Goal: Task Accomplishment & Management: Use online tool/utility

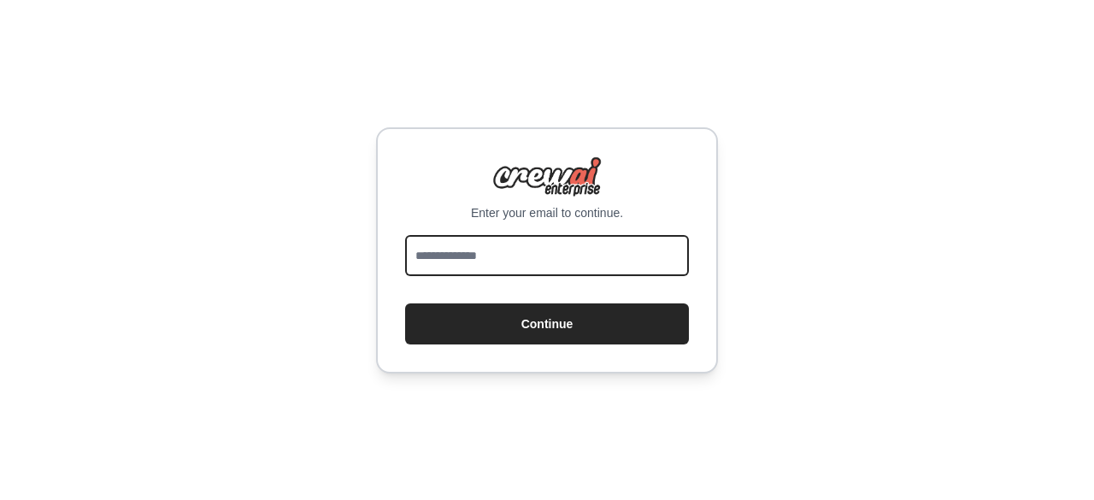
click at [564, 247] on input "email" at bounding box center [547, 255] width 284 height 41
click at [626, 247] on input "email" at bounding box center [547, 255] width 284 height 41
click at [482, 257] on input "********" at bounding box center [547, 255] width 284 height 41
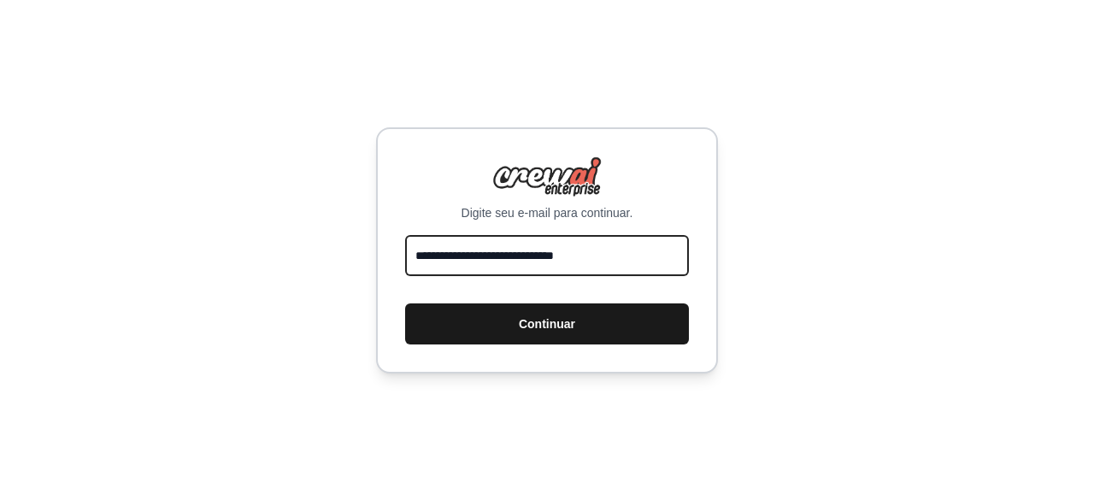
type input "**********"
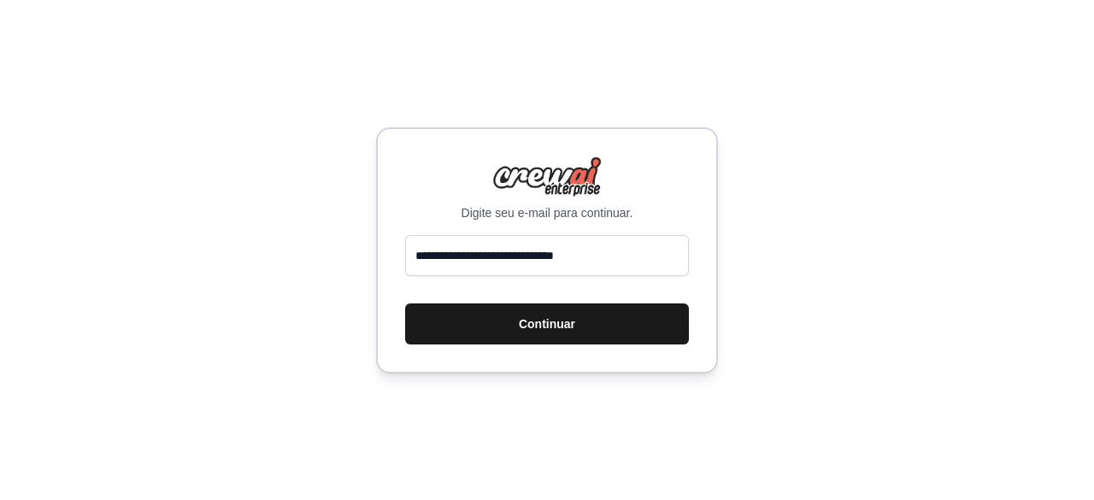
click at [522, 320] on font "Continuar" at bounding box center [547, 324] width 56 height 14
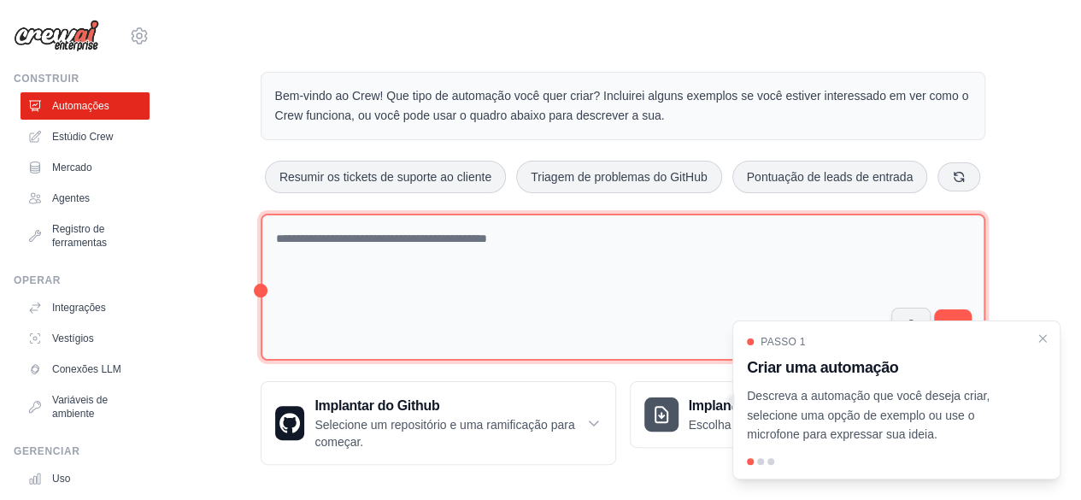
click at [320, 252] on textarea at bounding box center [623, 288] width 725 height 148
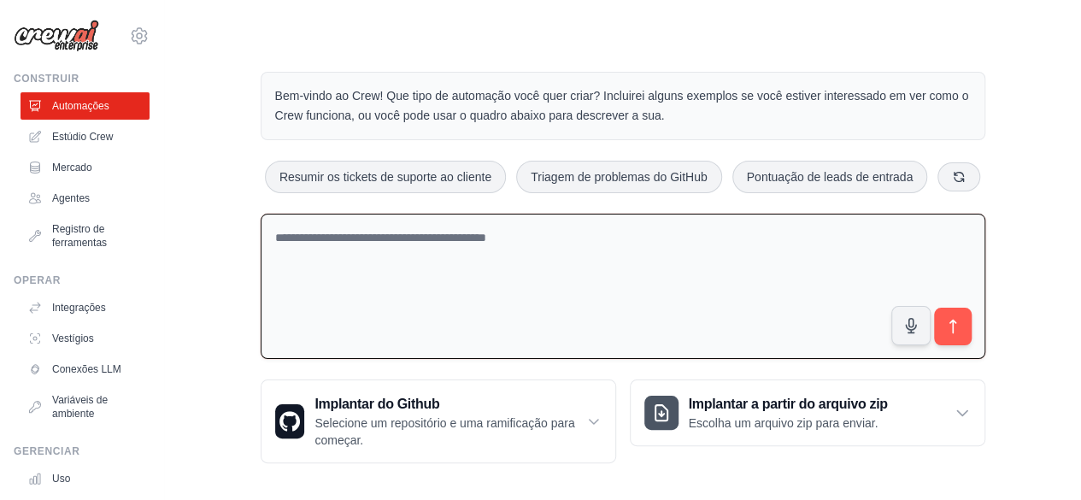
paste textarea "******"
type textarea "******"
click at [515, 266] on textarea at bounding box center [623, 287] width 725 height 146
paste textarea "**********"
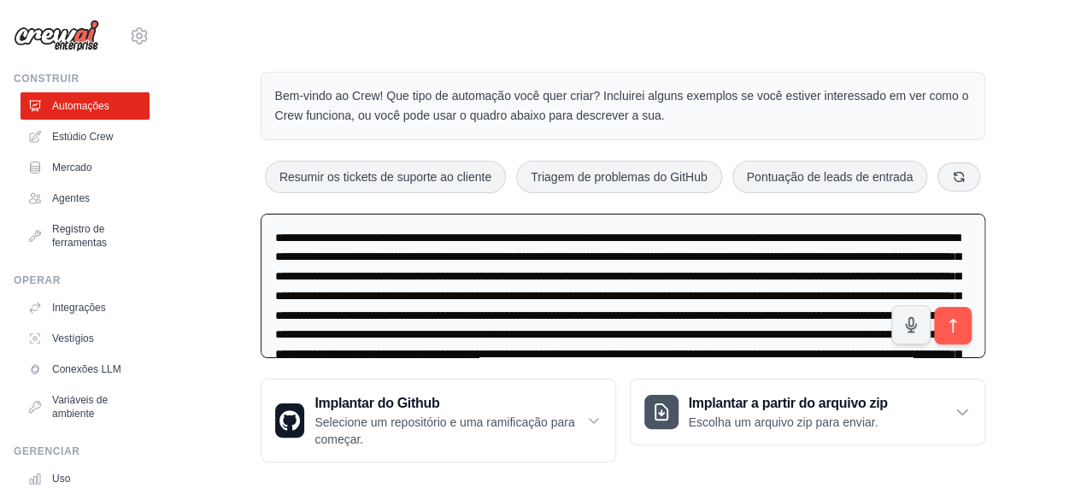
drag, startPoint x: 395, startPoint y: 255, endPoint x: 231, endPoint y: 245, distance: 164.4
click at [231, 245] on div "Bem-vindo ao Crew! Que tipo de automação você quer criar? Incluirei alguns exem…" at bounding box center [622, 266] width 862 height 445
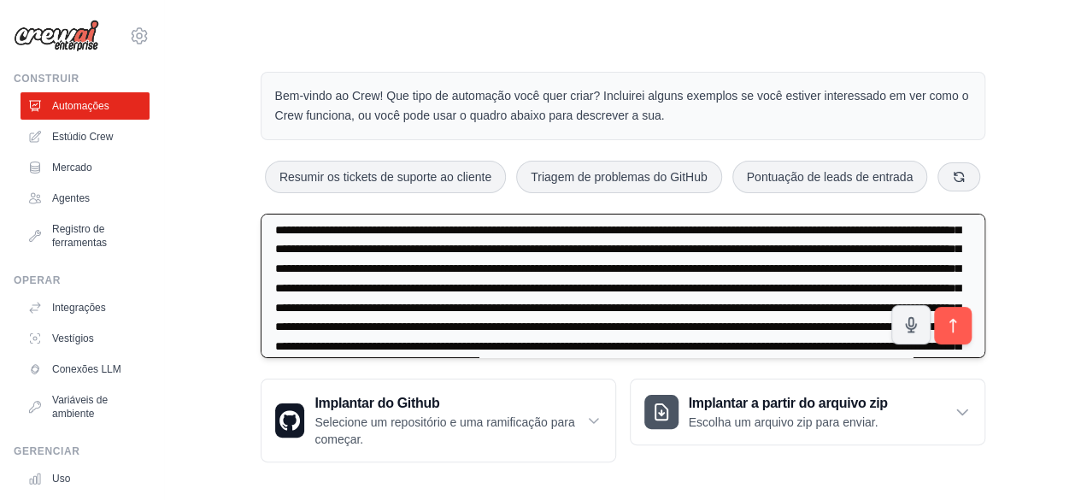
scroll to position [505, 0]
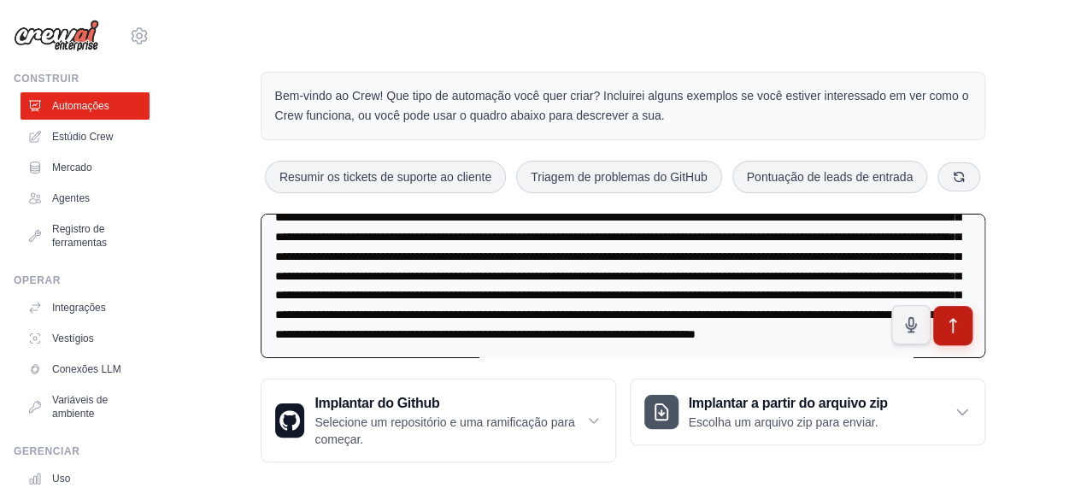
type textarea "**********"
click at [964, 328] on button "submit" at bounding box center [951, 325] width 39 height 39
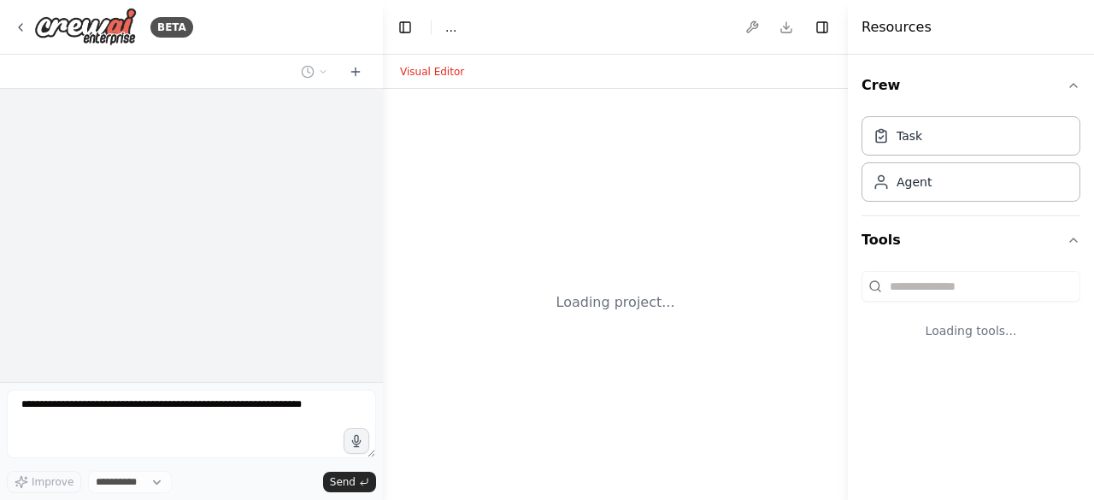
select select "****"
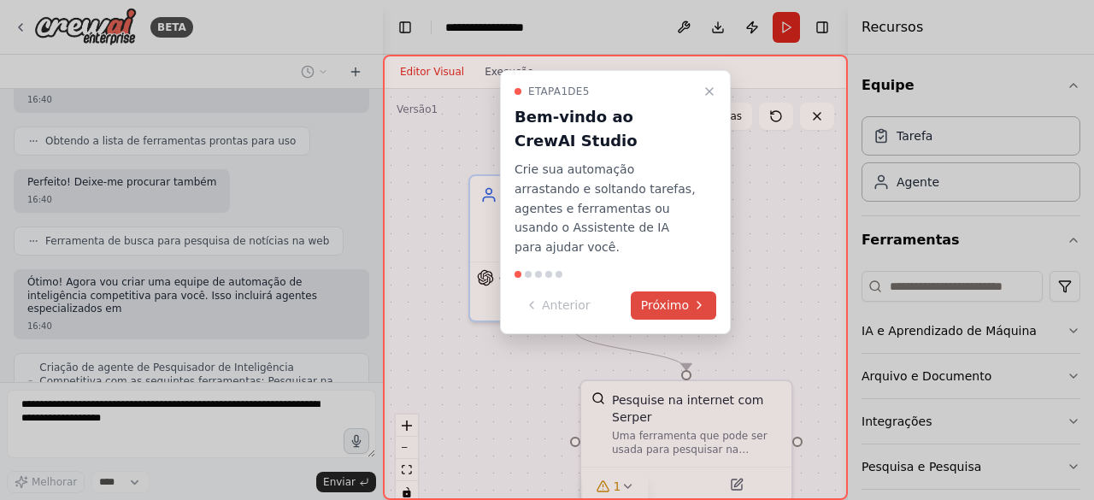
scroll to position [1197, 0]
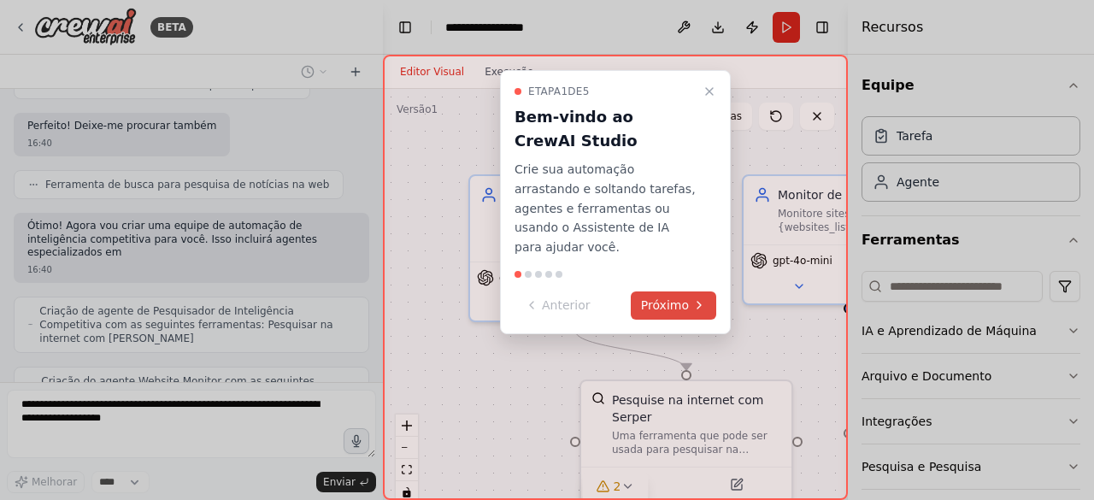
click at [667, 298] on font "Próximo" at bounding box center [665, 305] width 48 height 14
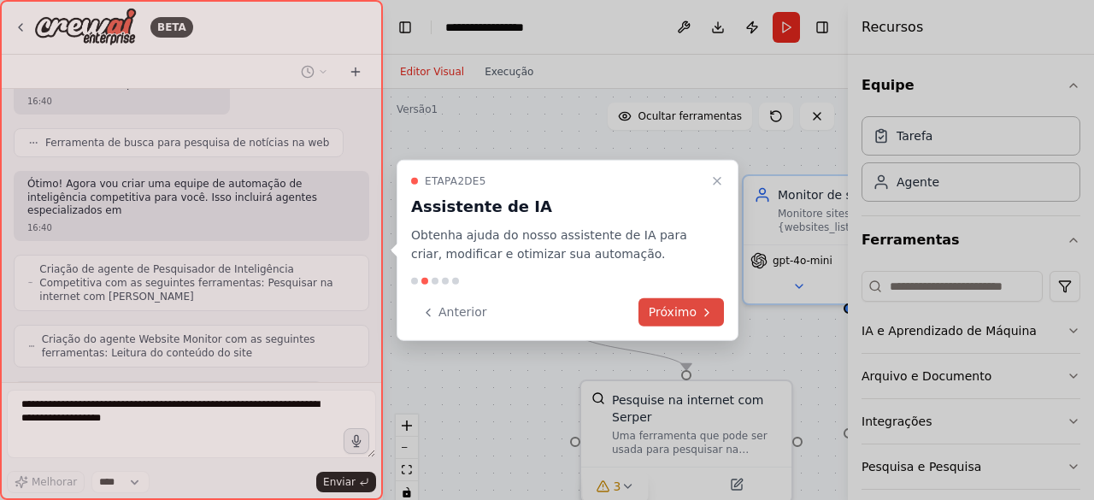
scroll to position [1338, 0]
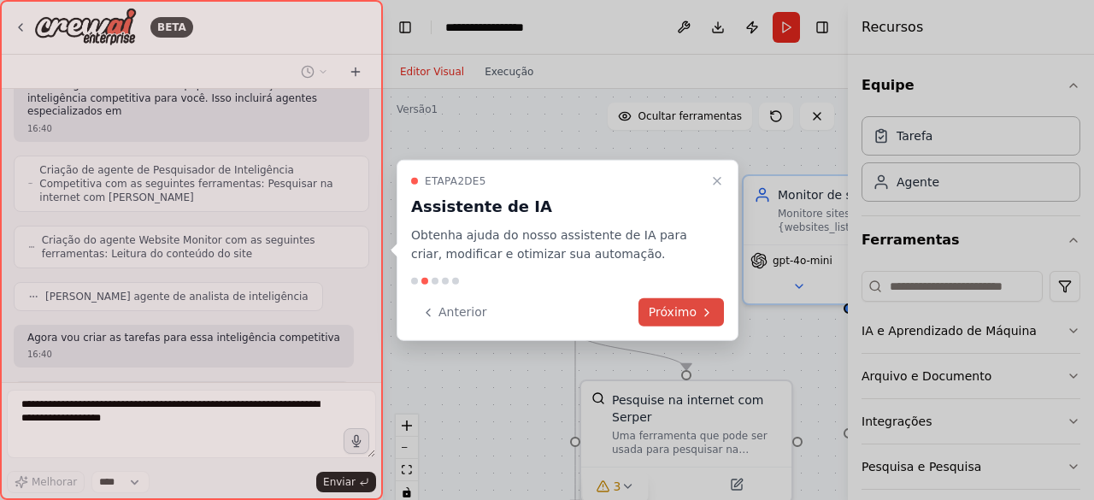
click at [675, 310] on font "Próximo" at bounding box center [673, 312] width 48 height 14
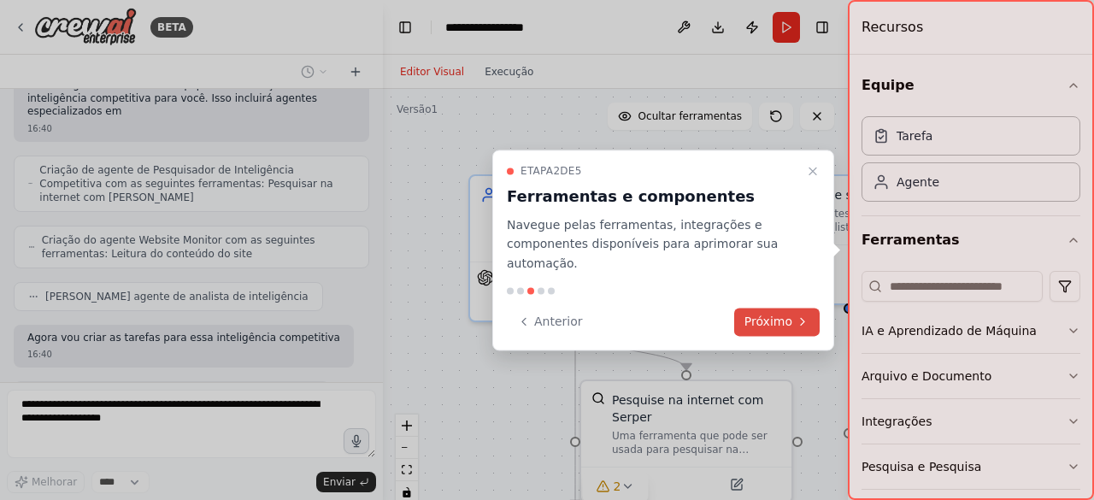
scroll to position [1379, 0]
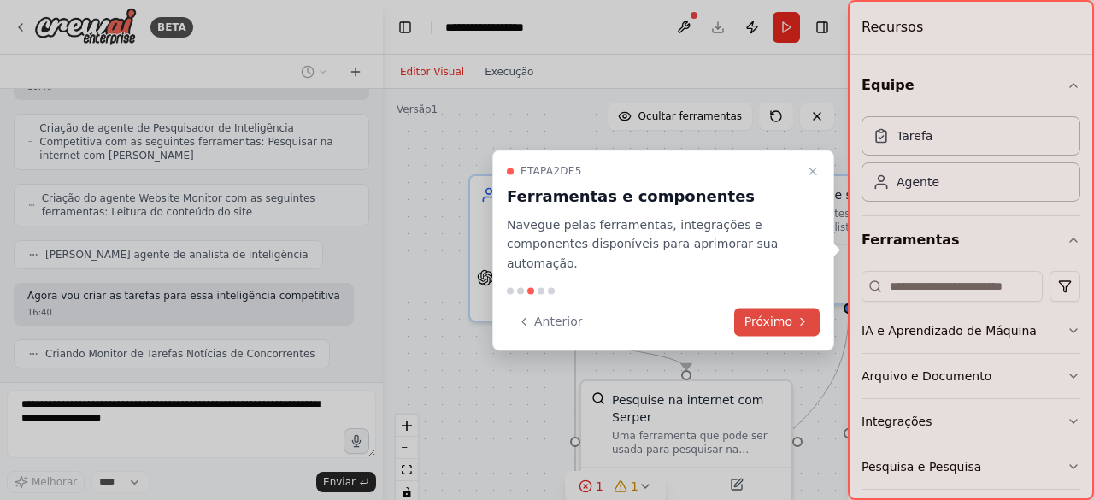
click at [771, 319] on font "Próximo" at bounding box center [768, 322] width 48 height 14
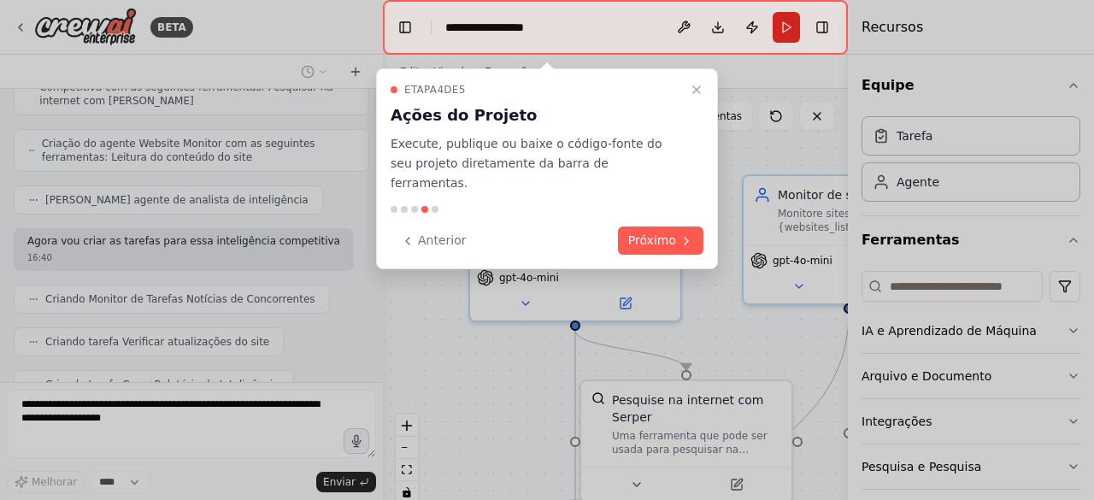
scroll to position [1521, 0]
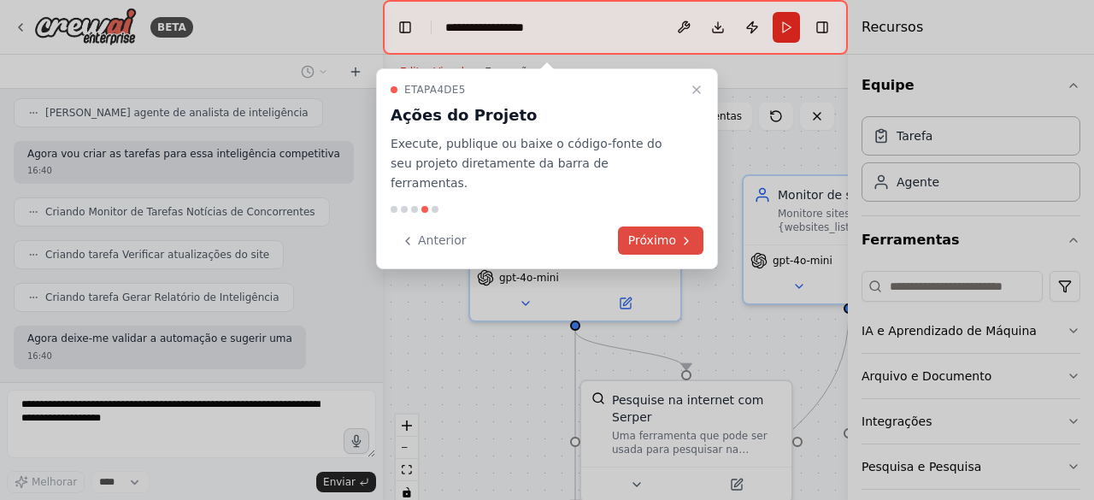
click at [673, 233] on font "Próximo" at bounding box center [652, 240] width 48 height 14
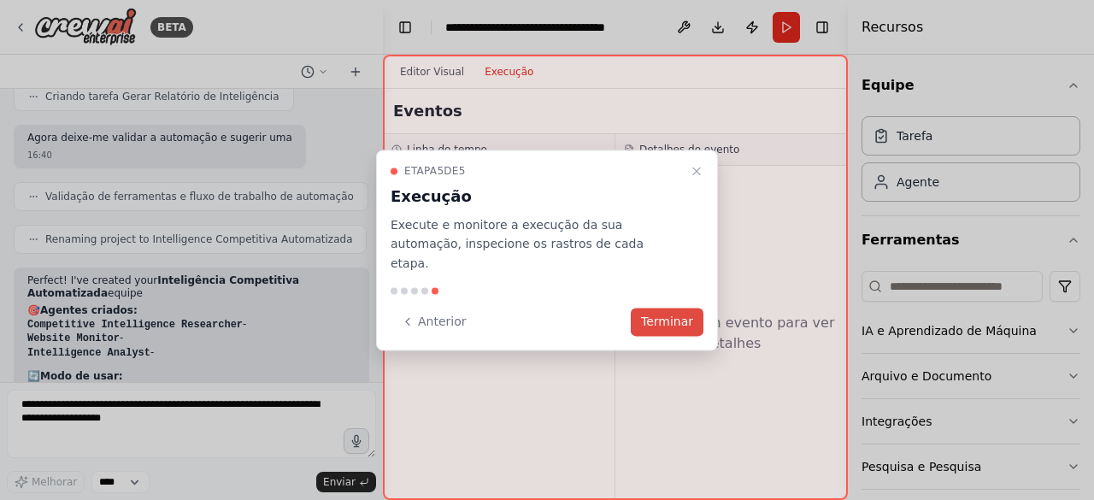
click at [688, 315] on font "Terminar" at bounding box center [667, 322] width 52 height 14
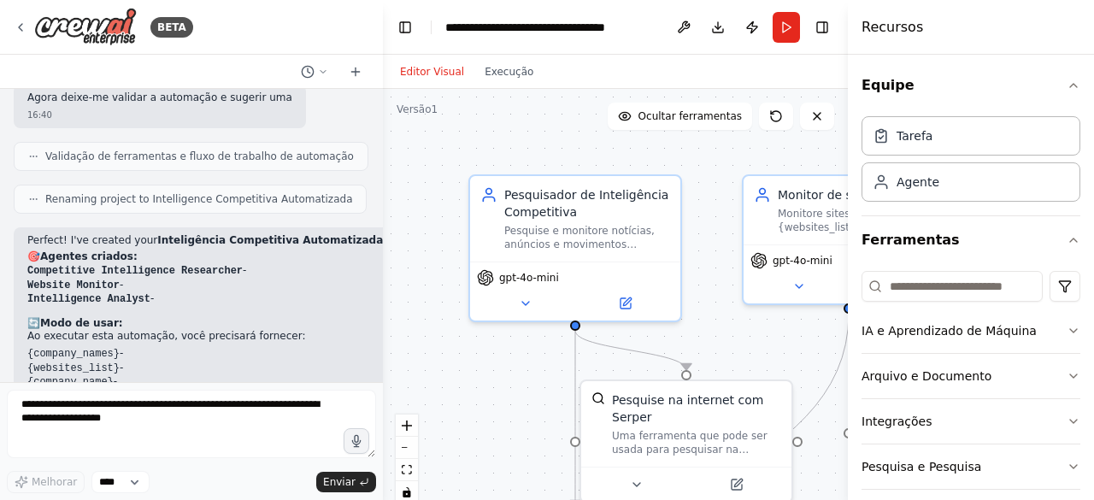
scroll to position [1933, 0]
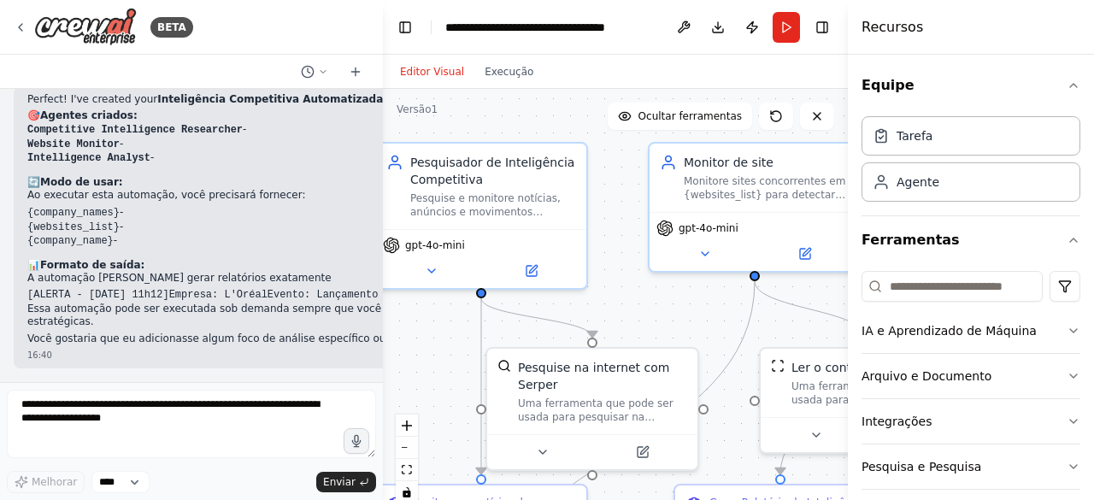
drag, startPoint x: 520, startPoint y: 356, endPoint x: 425, endPoint y: 324, distance: 100.3
click at [425, 324] on div ".deletable-edge-delete-btn { width: 20px; height: 20px; border: 0px solid #ffff…" at bounding box center [615, 302] width 465 height 427
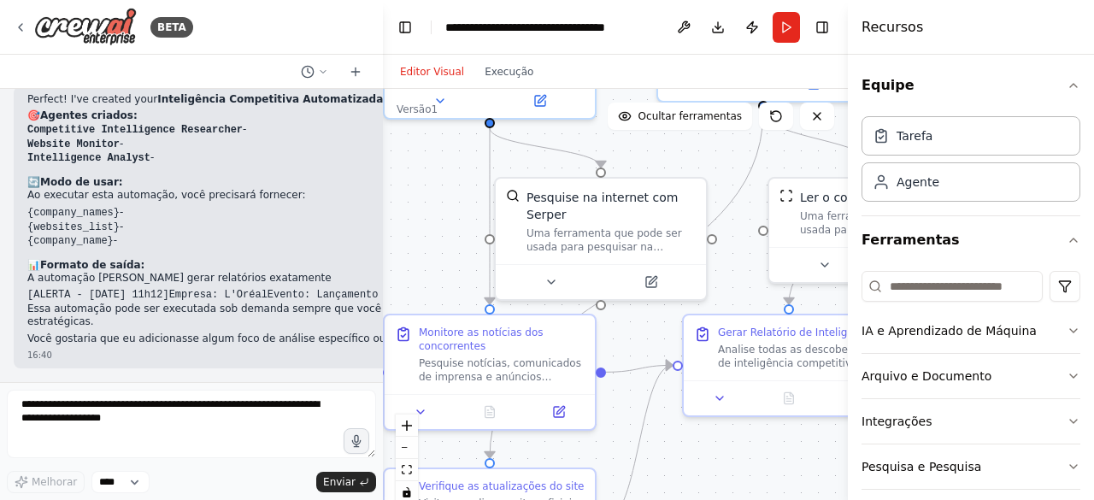
drag, startPoint x: 649, startPoint y: 330, endPoint x: 658, endPoint y: 160, distance: 170.3
click at [658, 160] on div ".deletable-edge-delete-btn { width: 20px; height: 20px; border: 0px solid #ffff…" at bounding box center [615, 302] width 465 height 427
click at [826, 26] on button "Alternar barra lateral direita" at bounding box center [822, 27] width 24 height 24
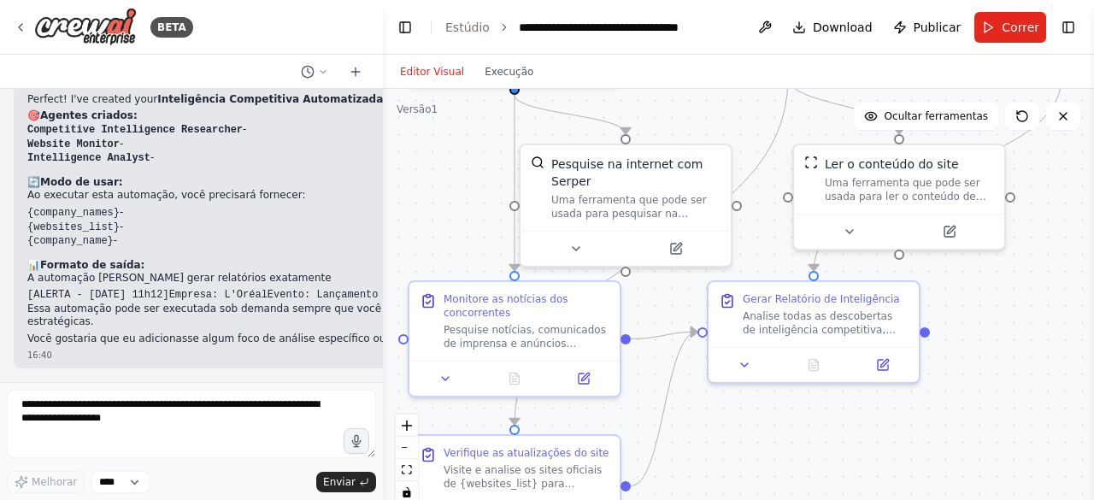
drag, startPoint x: 709, startPoint y: 148, endPoint x: 733, endPoint y: 115, distance: 41.5
click at [733, 115] on div ".deletable-edge-delete-btn { width: 20px; height: 20px; border: 0px solid #ffff…" at bounding box center [738, 302] width 711 height 427
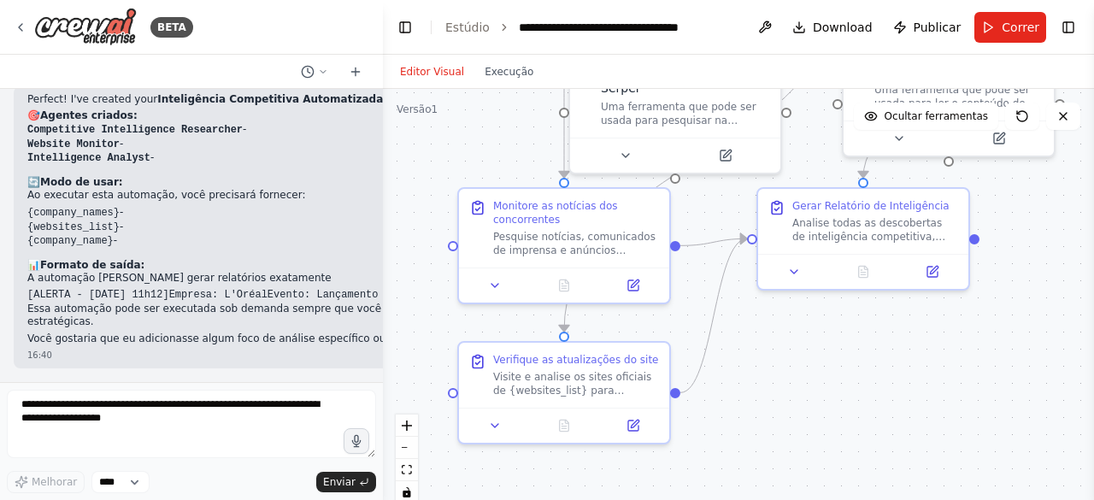
drag, startPoint x: 766, startPoint y: 416, endPoint x: 815, endPoint y: 323, distance: 105.5
click at [815, 323] on div ".deletable-edge-delete-btn { width: 20px; height: 20px; border: 0px solid #ffff…" at bounding box center [738, 302] width 711 height 427
click at [506, 73] on font "Execução" at bounding box center [509, 72] width 49 height 12
click at [448, 74] on font "Editor Visual" at bounding box center [432, 72] width 64 height 12
click at [344, 480] on font "Enviar" at bounding box center [339, 482] width 32 height 12
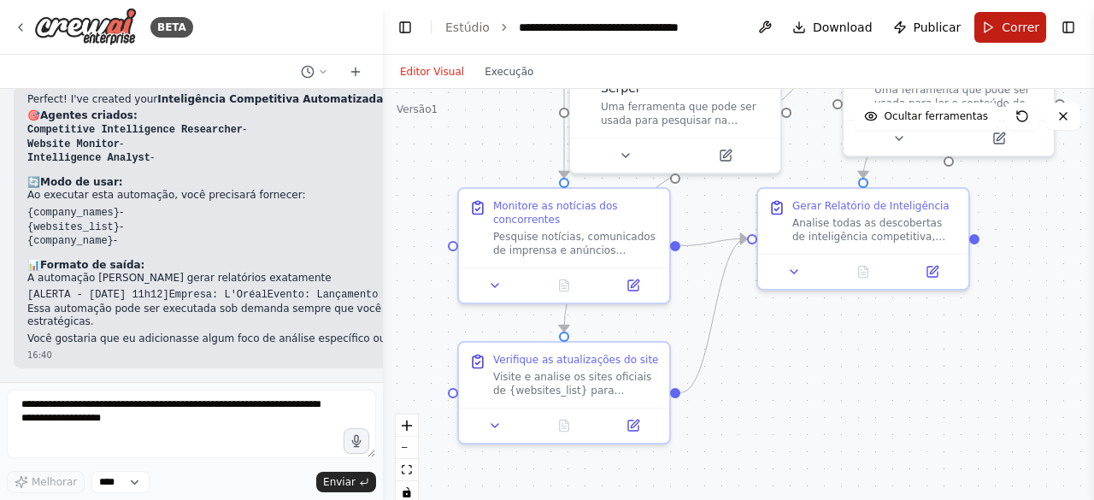
click at [991, 28] on button "Correr" at bounding box center [1010, 27] width 72 height 31
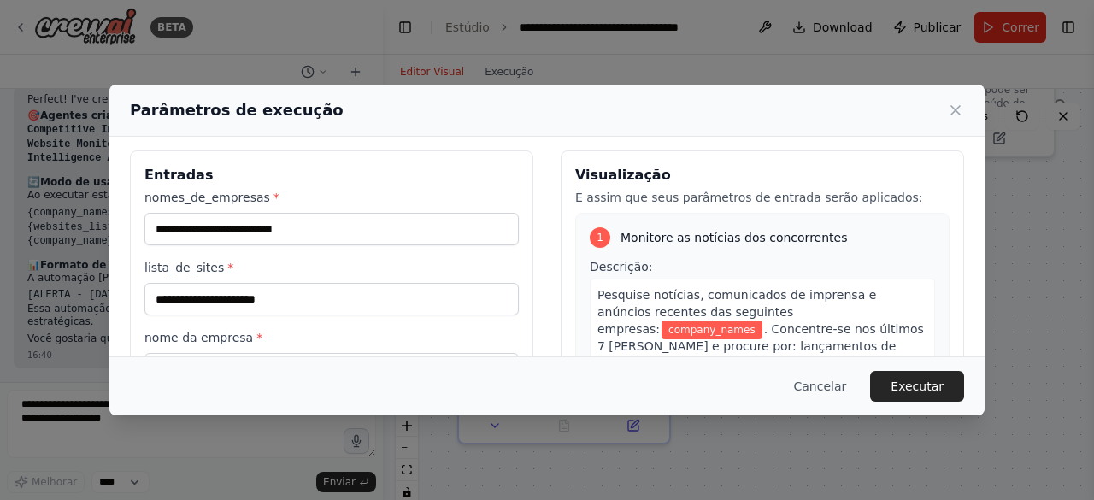
scroll to position [0, 0]
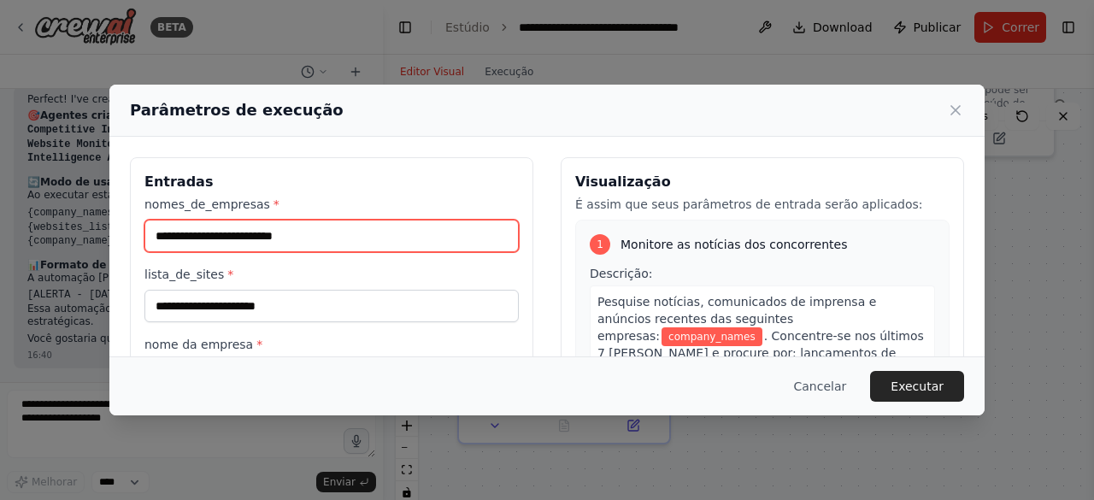
click at [409, 238] on input "nomes_de_empresas *" at bounding box center [331, 236] width 374 height 32
click at [296, 234] on input "nomes_de_empresas *" at bounding box center [331, 236] width 374 height 32
paste input "**********"
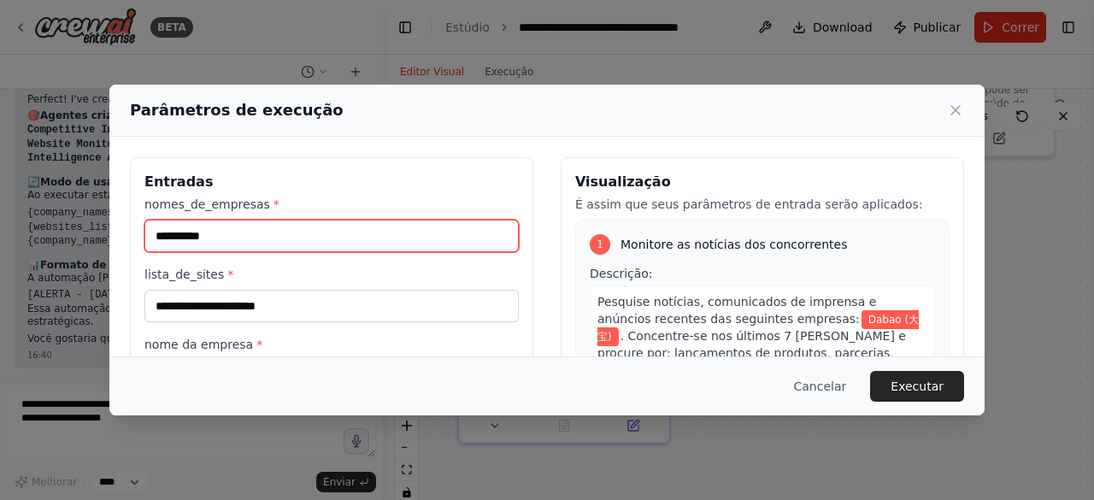
type input "**********"
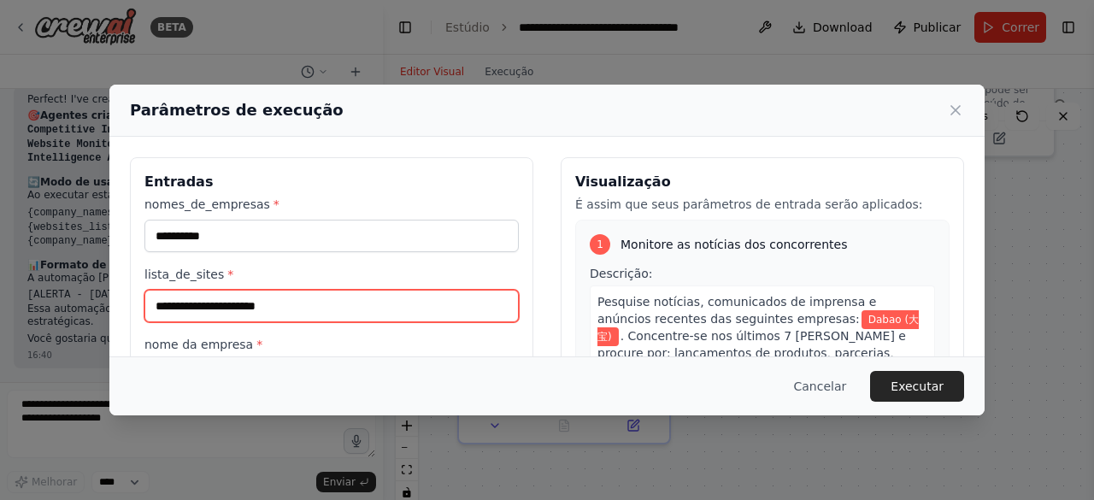
click at [332, 305] on input "lista_de_sites *" at bounding box center [331, 306] width 374 height 32
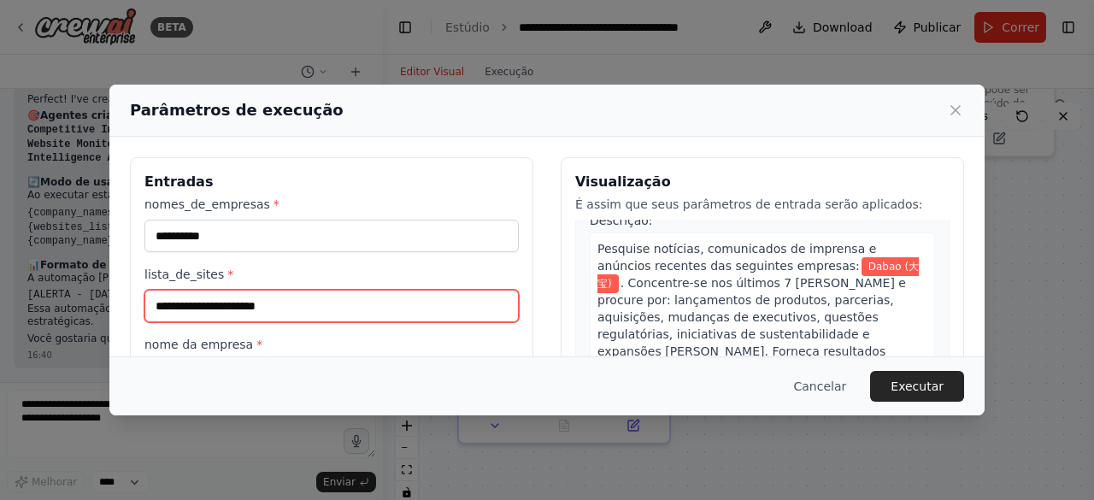
scroll to position [85, 0]
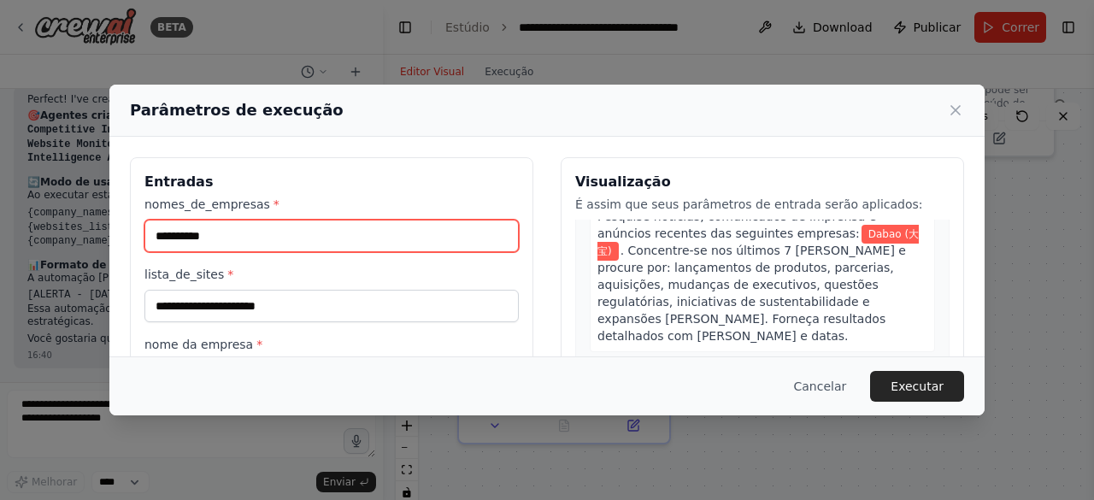
drag, startPoint x: 244, startPoint y: 238, endPoint x: 108, endPoint y: 225, distance: 137.4
click at [108, 225] on div "**********" at bounding box center [547, 250] width 1094 height 500
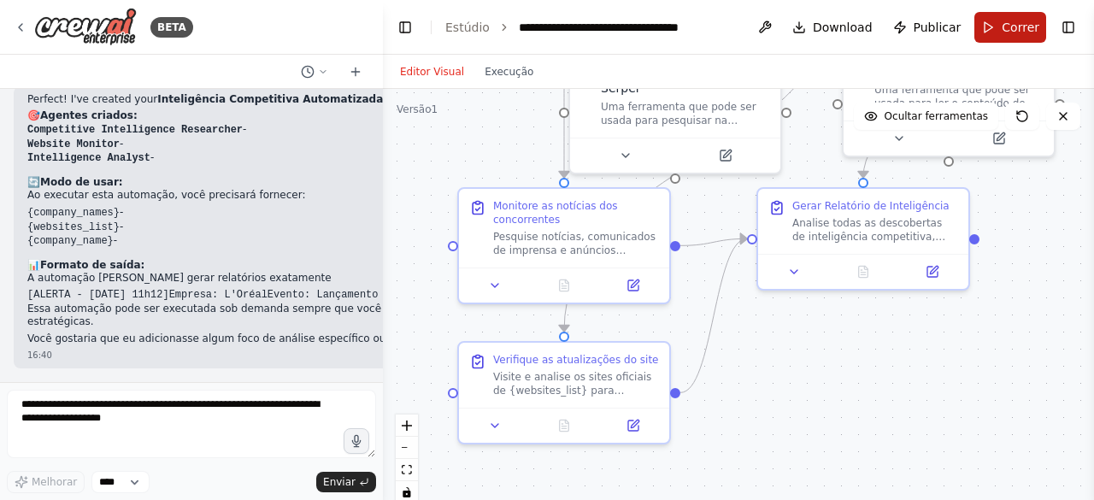
click at [1010, 31] on font "Correr" at bounding box center [1021, 28] width 38 height 14
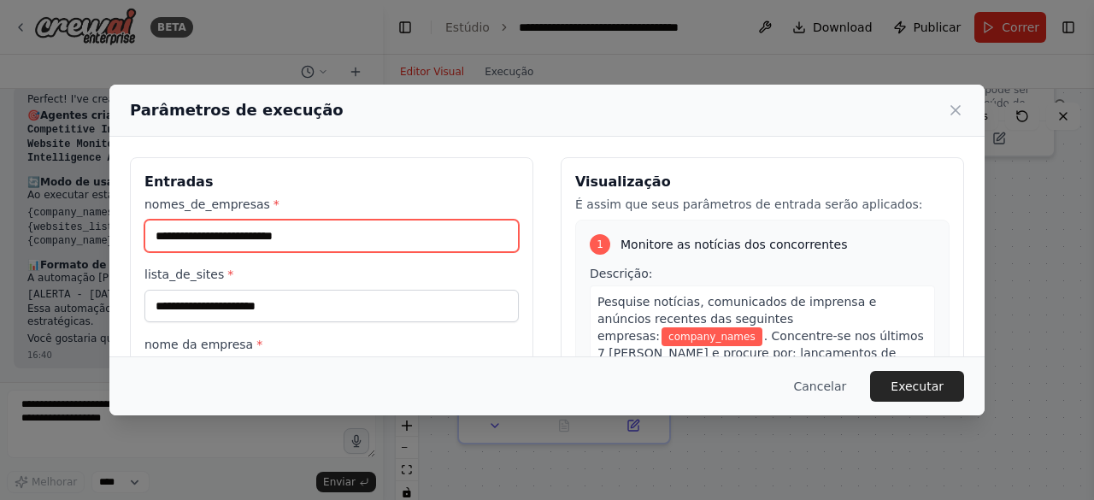
click at [311, 236] on input "nomes_de_empresas *" at bounding box center [331, 236] width 374 height 32
paste input "**********"
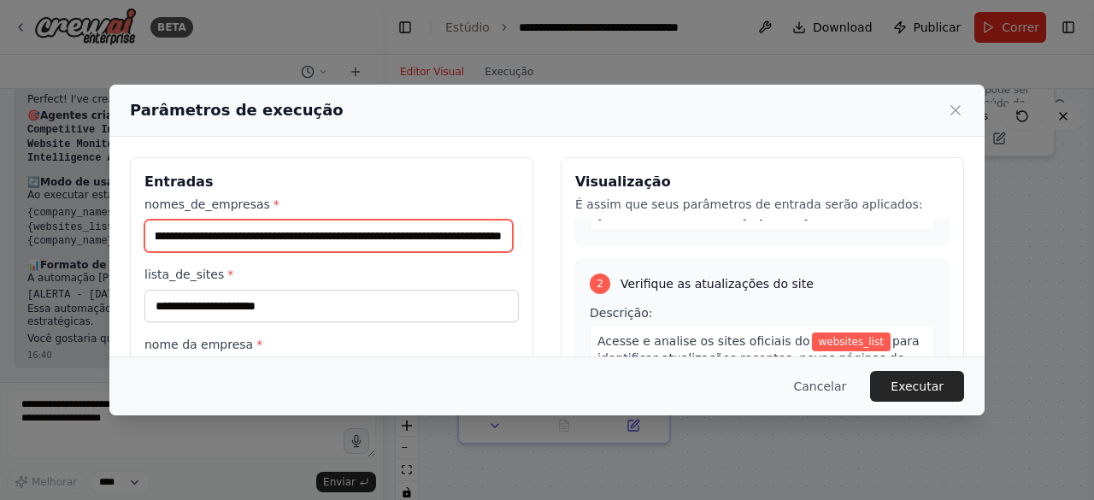
scroll to position [598, 0]
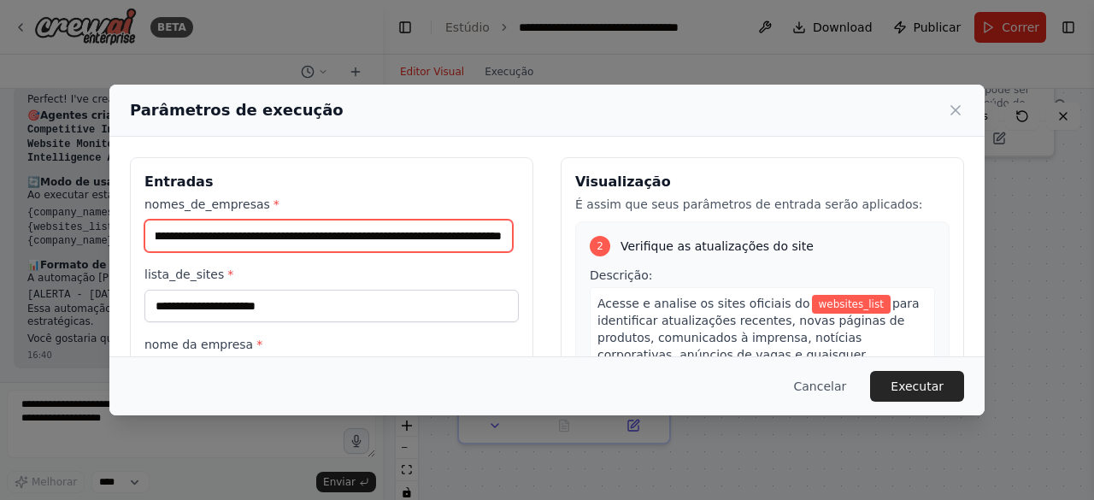
type input "**********"
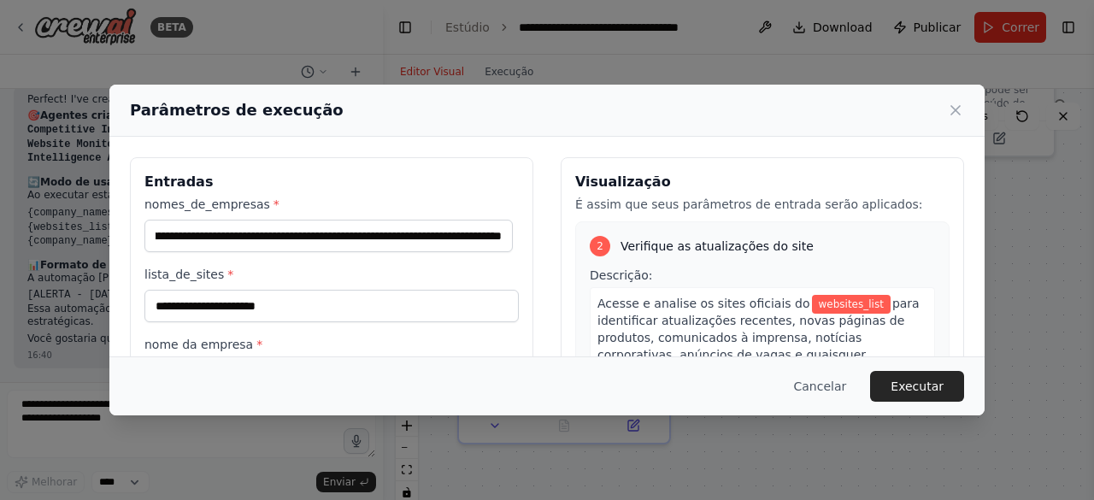
scroll to position [0, 0]
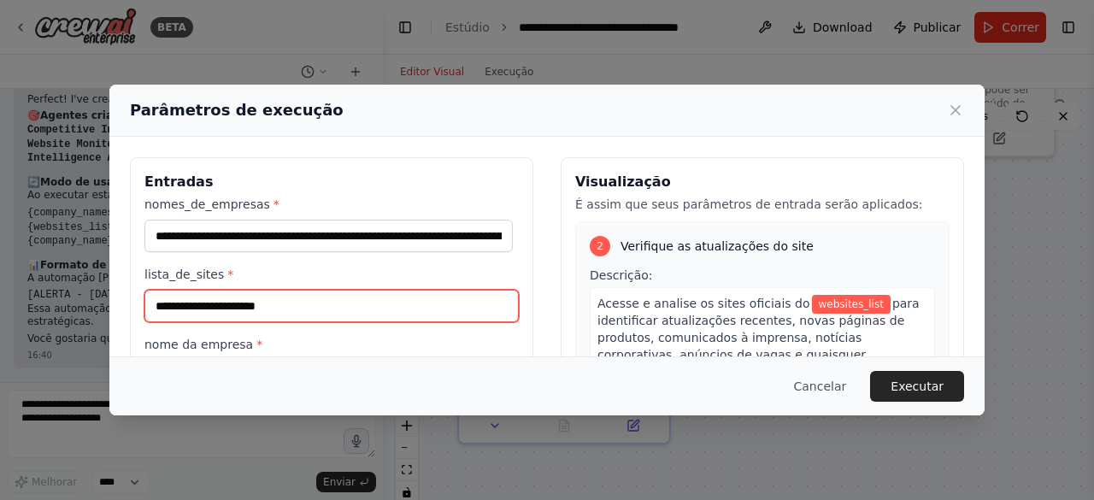
click at [334, 303] on input "lista_de_sites *" at bounding box center [331, 306] width 374 height 32
paste input "**********"
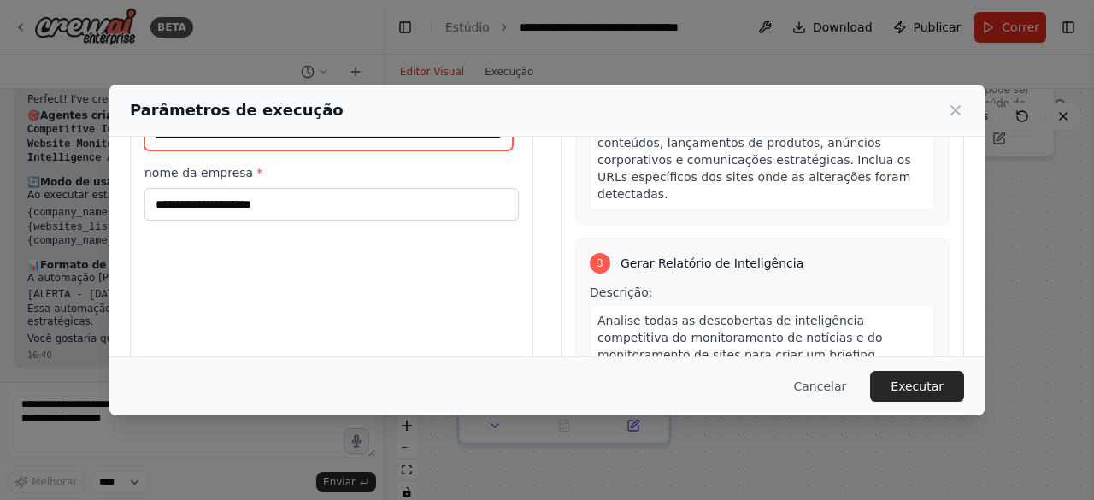
scroll to position [1197, 0]
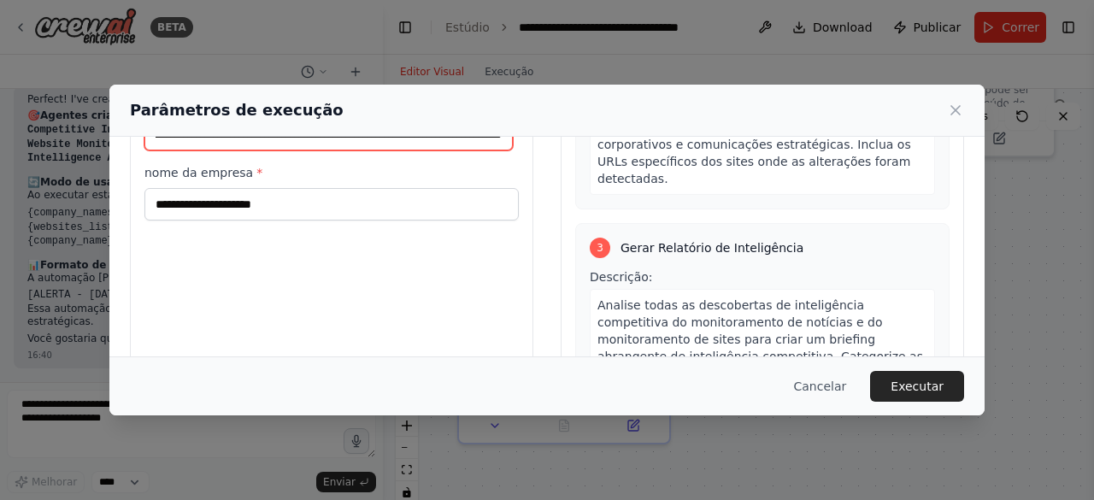
type input "**********"
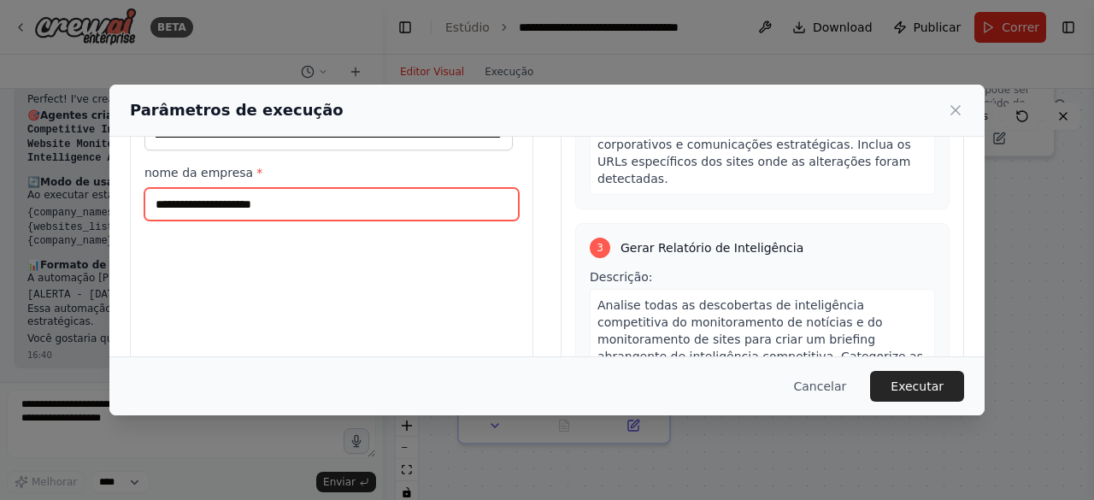
scroll to position [0, 0]
click at [352, 204] on input "nome da empresa *" at bounding box center [331, 204] width 374 height 32
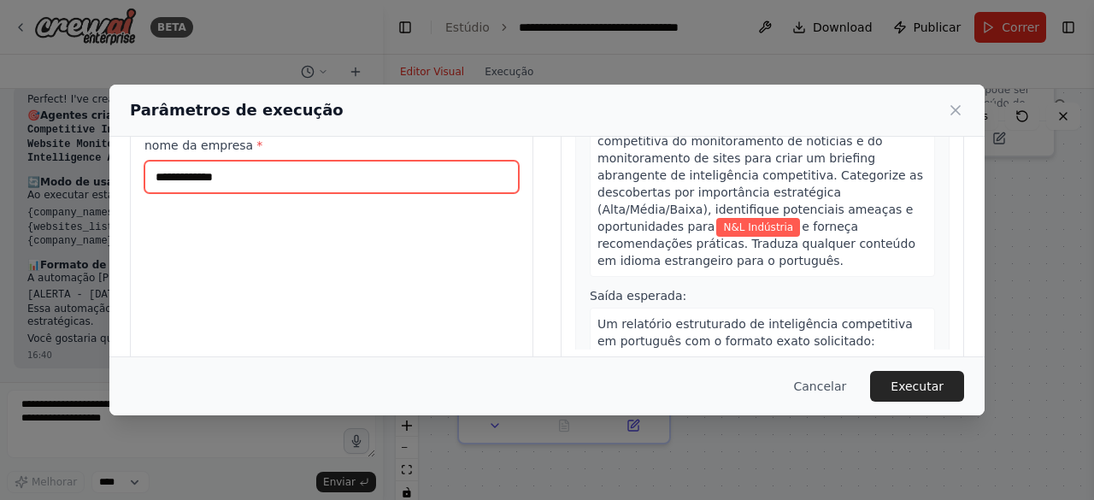
scroll to position [226, 0]
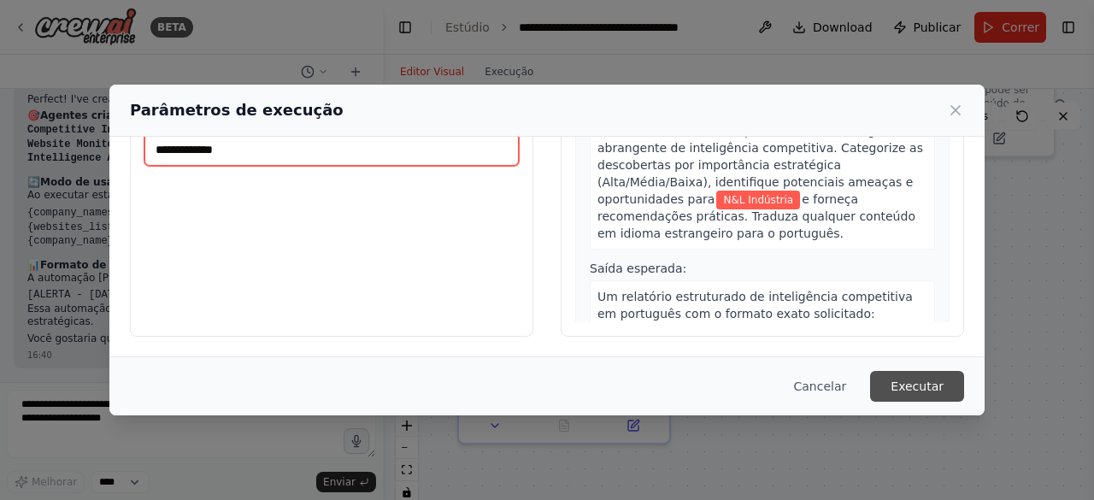
type input "**********"
click at [944, 385] on button "Executar" at bounding box center [917, 386] width 94 height 31
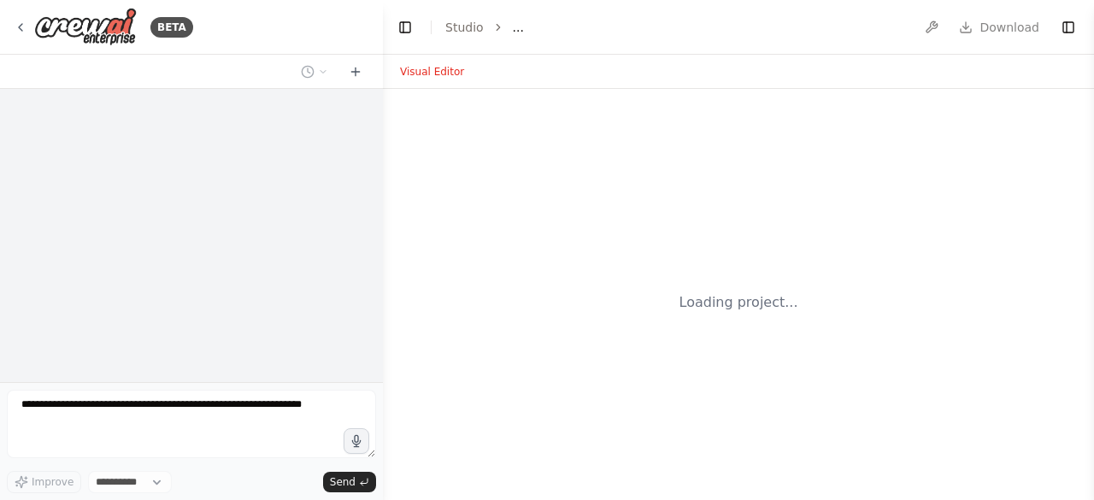
select select "****"
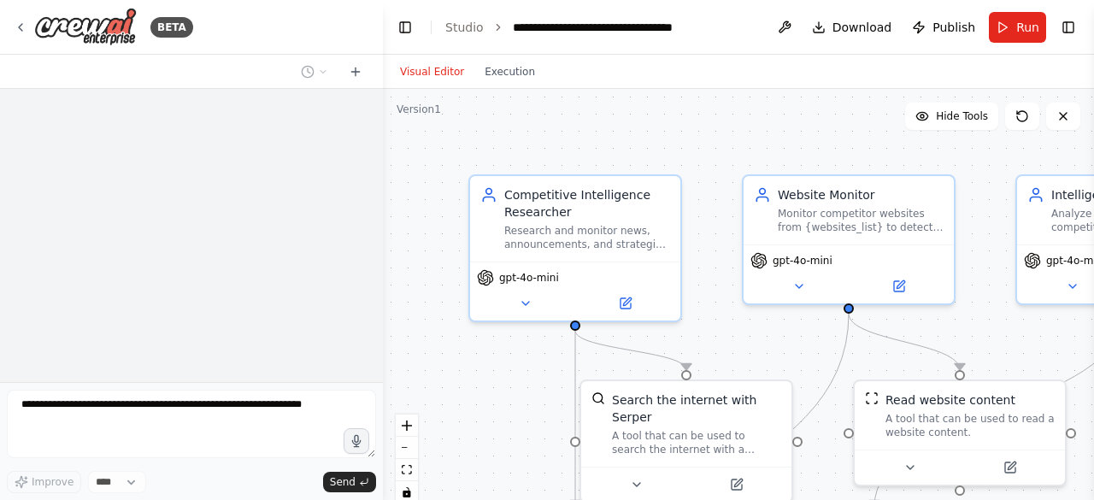
scroll to position [2026, 0]
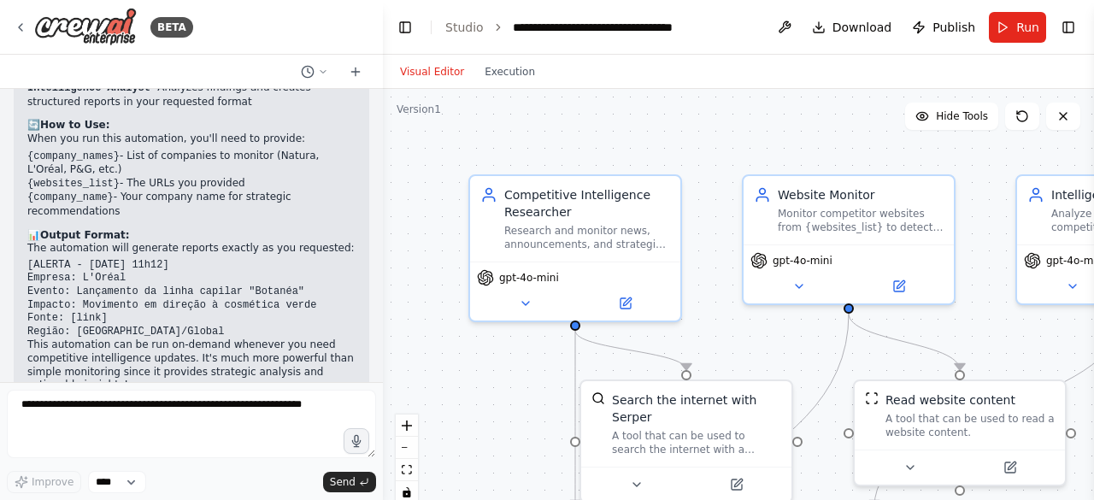
click at [515, 94] on div ".deletable-edge-delete-btn { width: 20px; height: 20px; border: 0px solid #ffff…" at bounding box center [738, 302] width 711 height 427
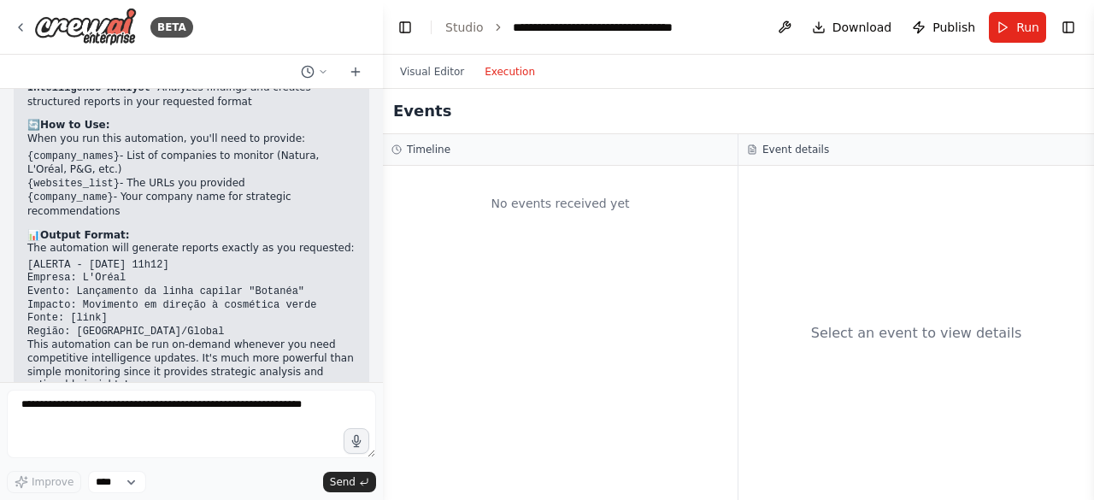
click at [509, 74] on button "Execution" at bounding box center [509, 72] width 71 height 21
click at [441, 67] on button "Visual Editor" at bounding box center [432, 72] width 85 height 21
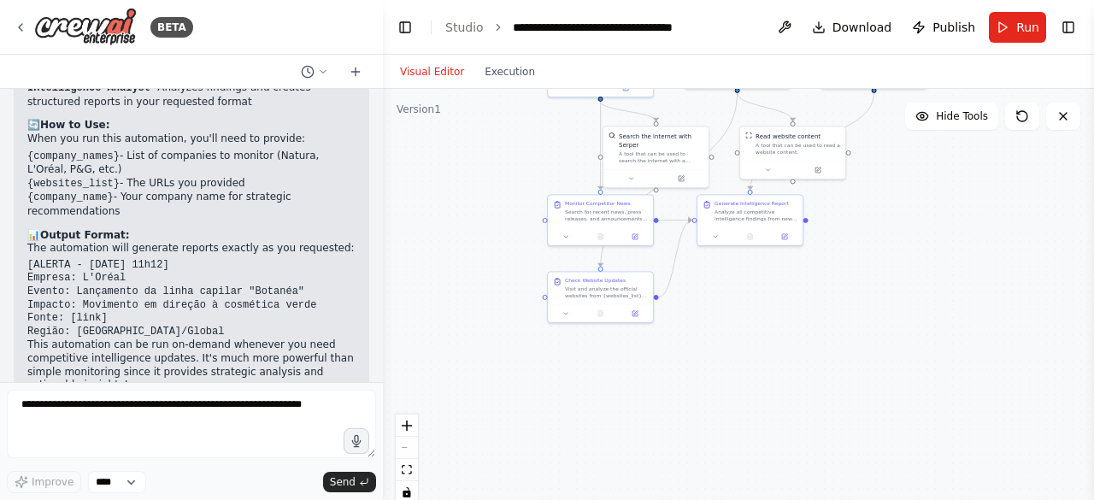
drag, startPoint x: 928, startPoint y: 433, endPoint x: 880, endPoint y: 206, distance: 232.3
click at [880, 206] on div ".deletable-edge-delete-btn { width: 20px; height: 20px; border: 0px solid #ffff…" at bounding box center [738, 302] width 711 height 427
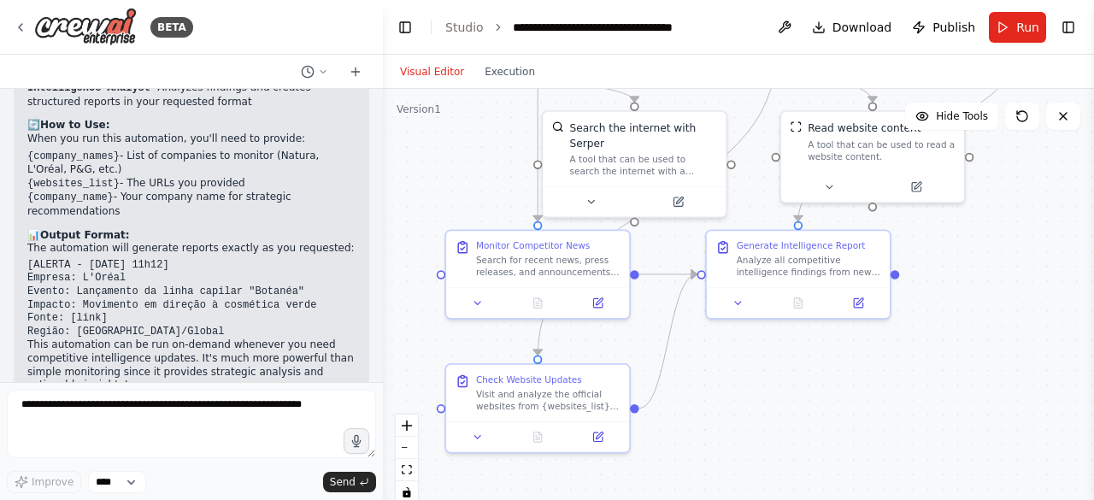
drag, startPoint x: 662, startPoint y: 297, endPoint x: 714, endPoint y: 379, distance: 97.9
click at [714, 379] on div ".deletable-edge-delete-btn { width: 20px; height: 20px; border: 0px solid #ffff…" at bounding box center [738, 302] width 711 height 427
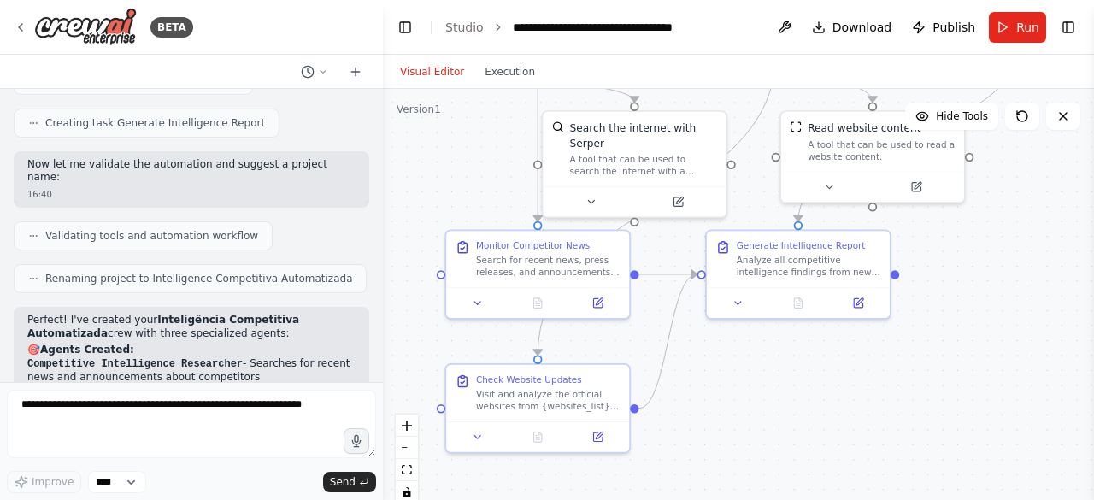
scroll to position [1685, 0]
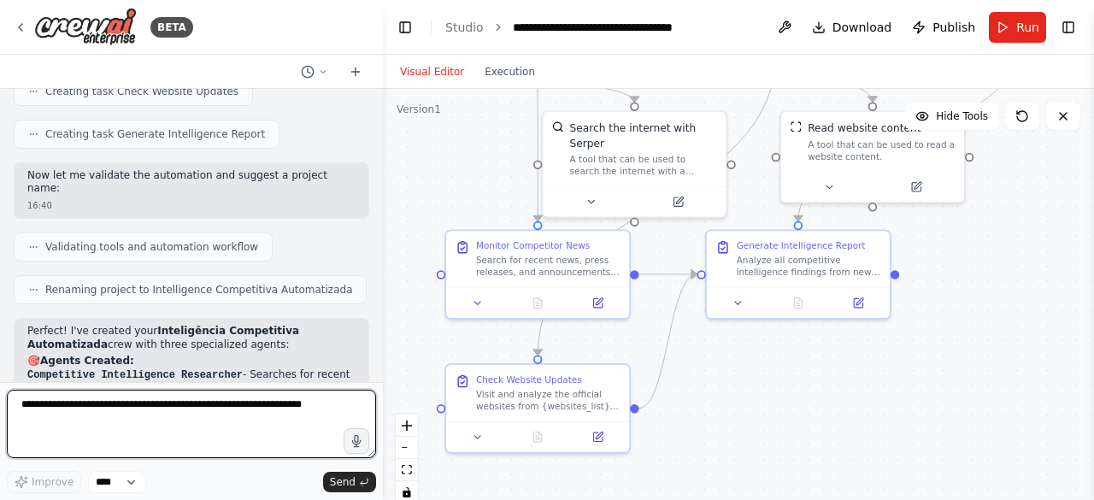
click at [200, 433] on textarea at bounding box center [191, 424] width 369 height 68
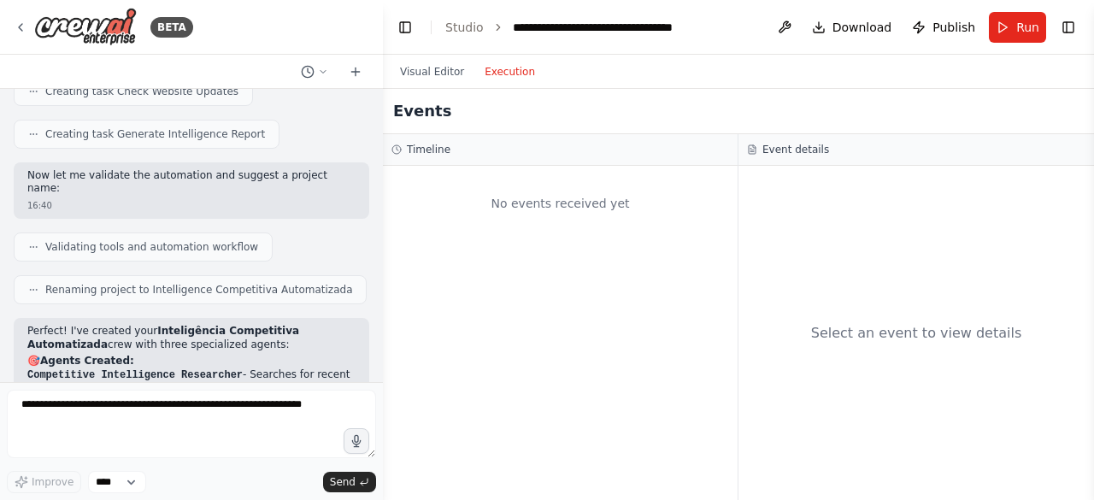
click at [506, 74] on button "Execution" at bounding box center [509, 72] width 71 height 21
click at [545, 194] on div "No events received yet" at bounding box center [560, 203] width 338 height 58
click at [438, 57] on div "Visual Editor Execution" at bounding box center [468, 72] width 156 height 34
click at [1020, 27] on span "Run" at bounding box center [1027, 27] width 23 height 17
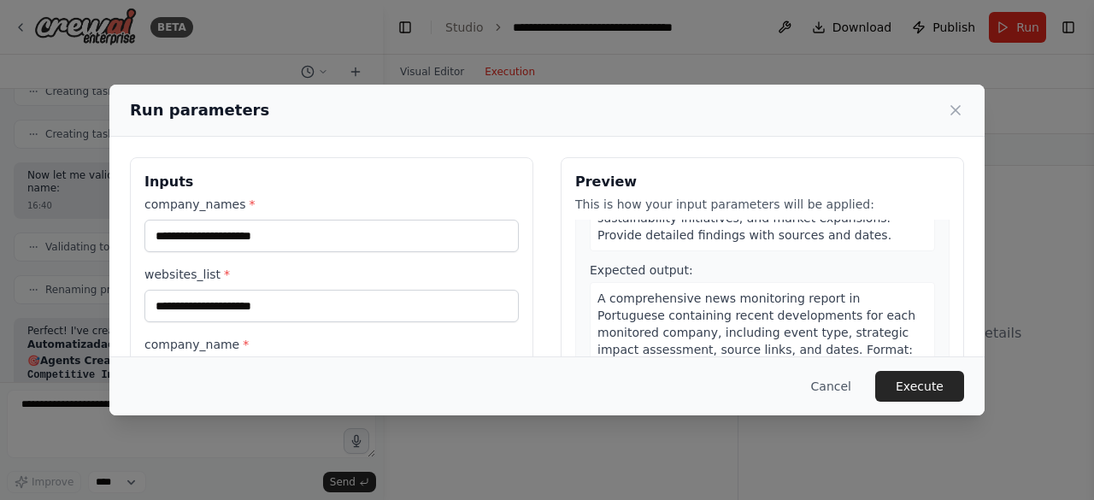
scroll to position [171, 0]
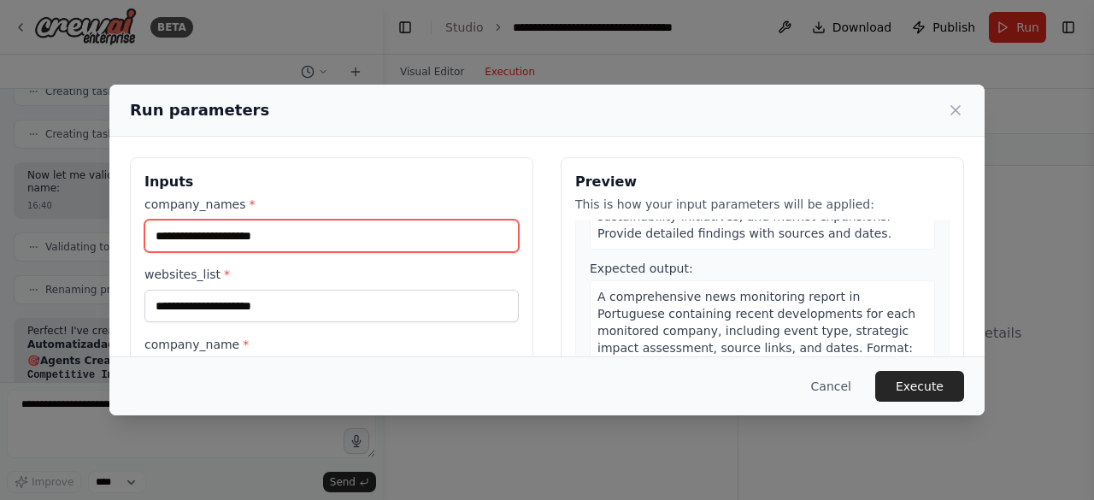
click at [344, 223] on input "company_names *" at bounding box center [331, 236] width 374 height 32
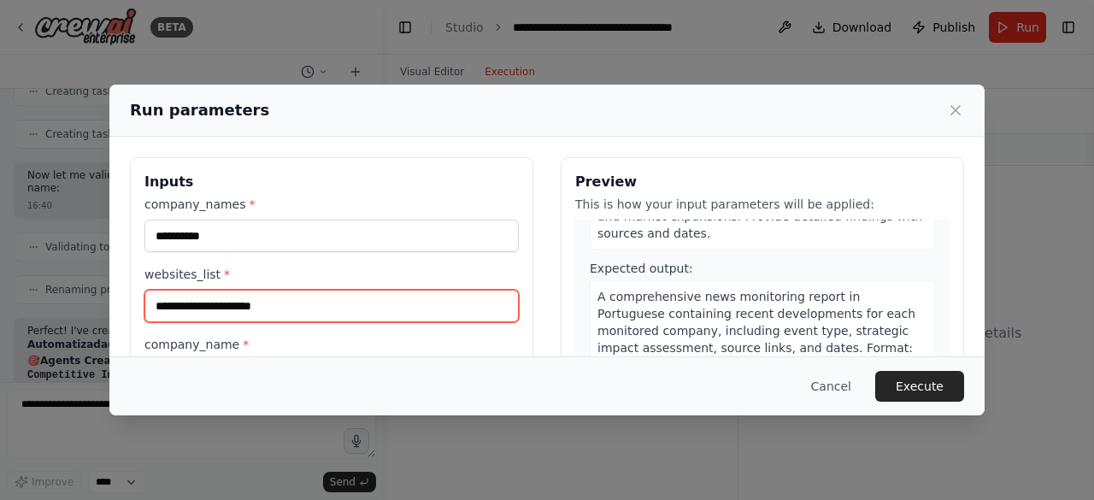
click at [210, 314] on input "websites_list *" at bounding box center [331, 306] width 374 height 32
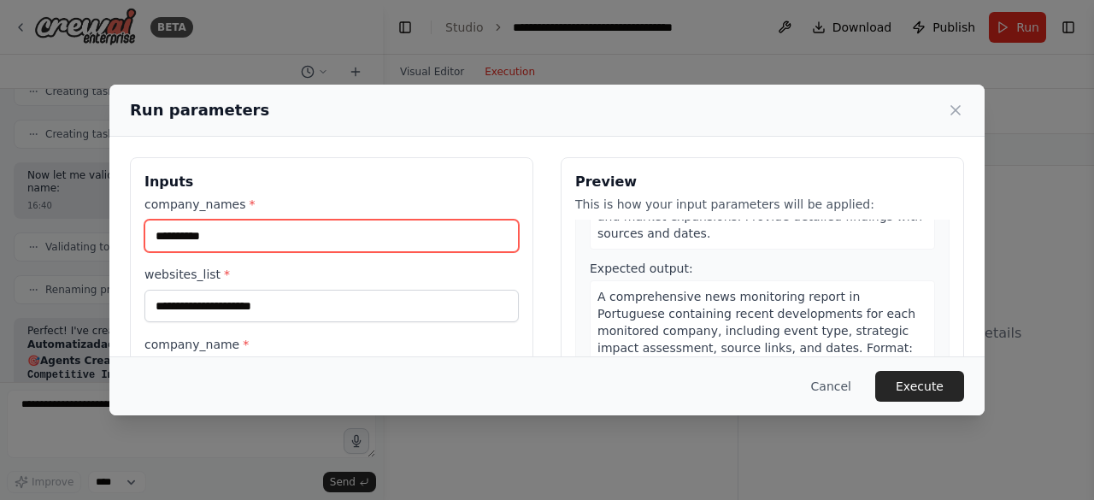
drag, startPoint x: 271, startPoint y: 234, endPoint x: 111, endPoint y: 233, distance: 159.8
click at [111, 233] on div "**********" at bounding box center [546, 360] width 875 height 446
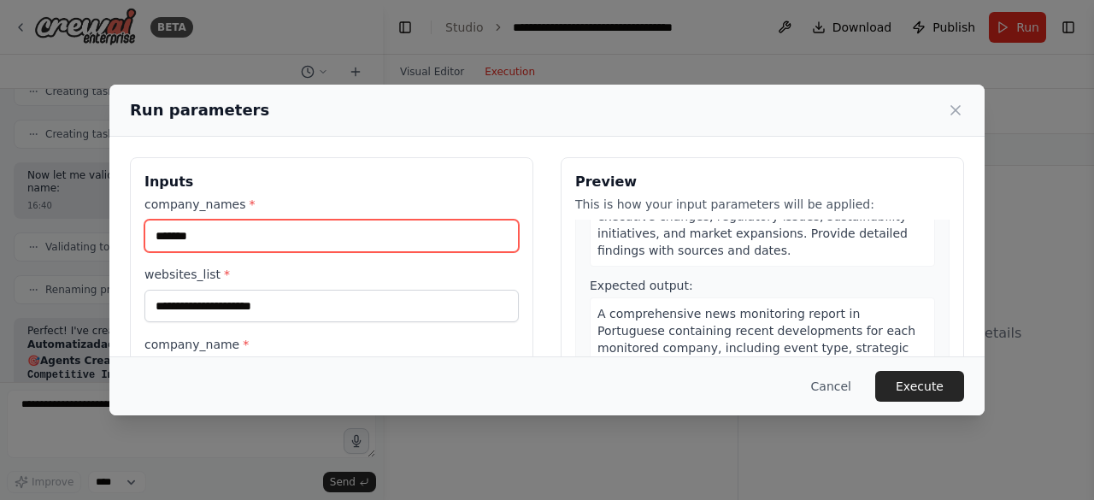
type input "*******"
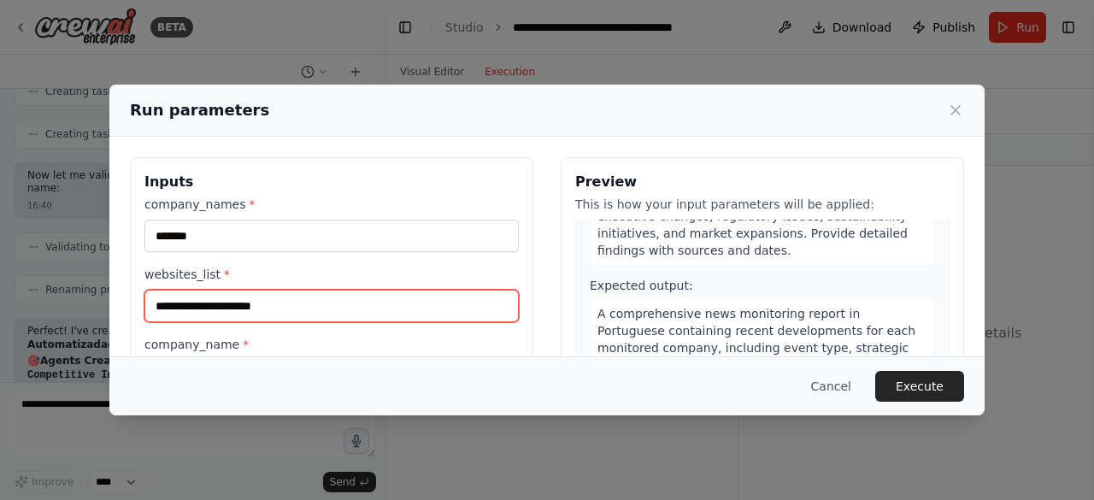
click at [241, 294] on input "websites_list *" at bounding box center [331, 306] width 374 height 32
paste input "**********"
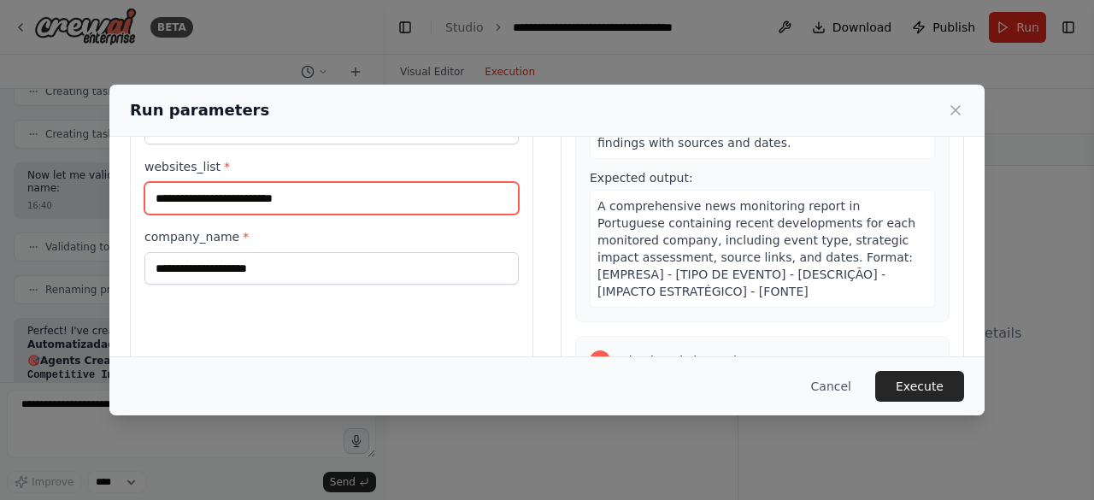
scroll to position [226, 0]
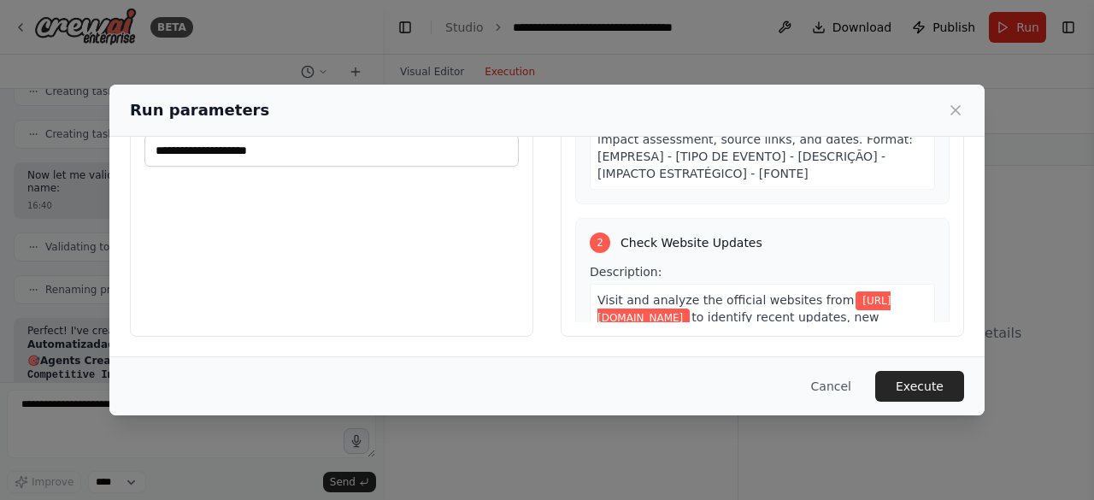
type input "**********"
click at [210, 148] on input "company_name *" at bounding box center [331, 150] width 374 height 32
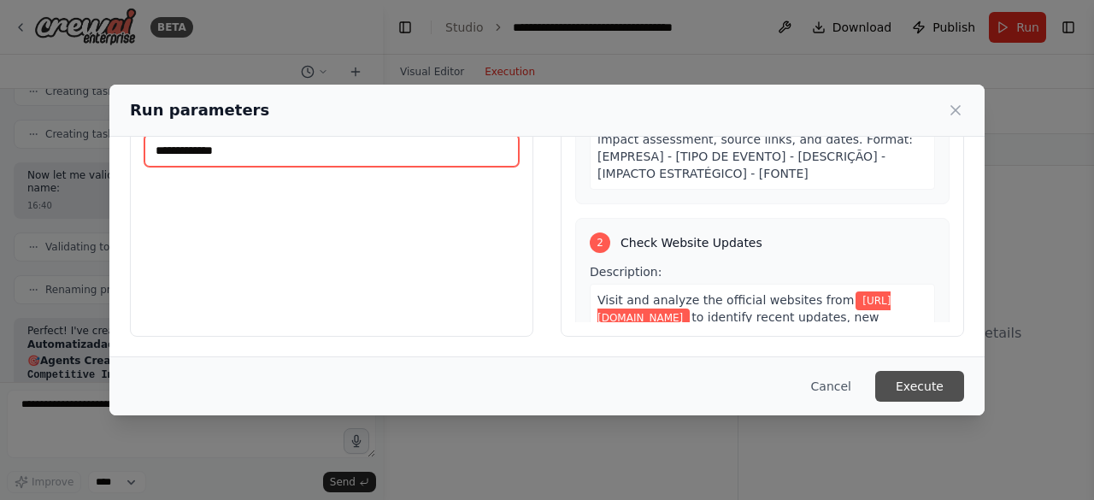
type input "**********"
click at [932, 382] on button "Execute" at bounding box center [919, 386] width 89 height 31
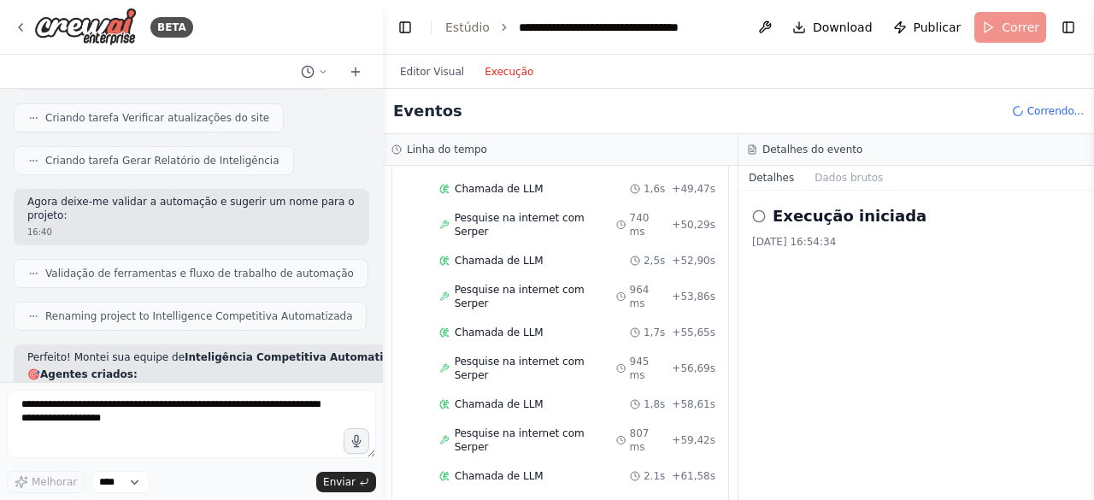
scroll to position [1277, 0]
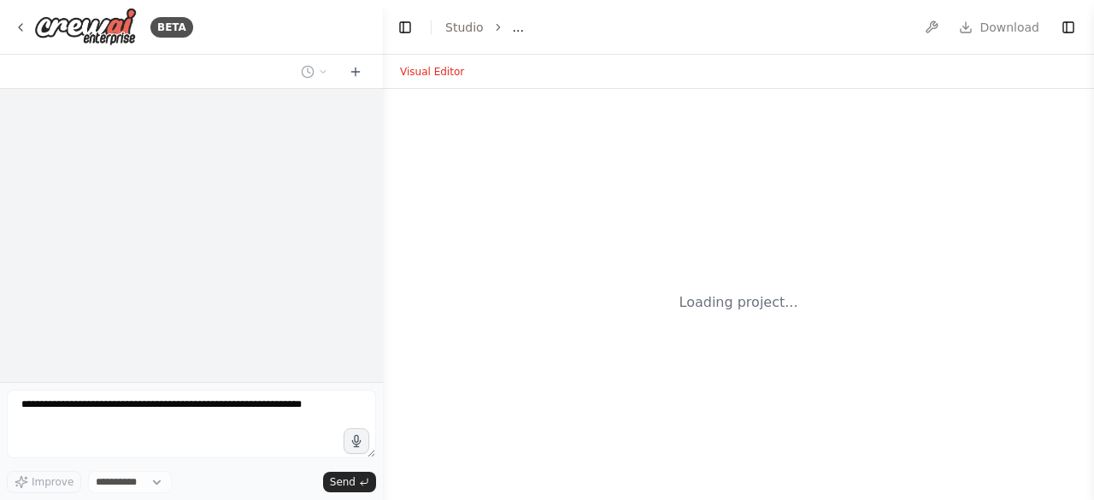
select select "****"
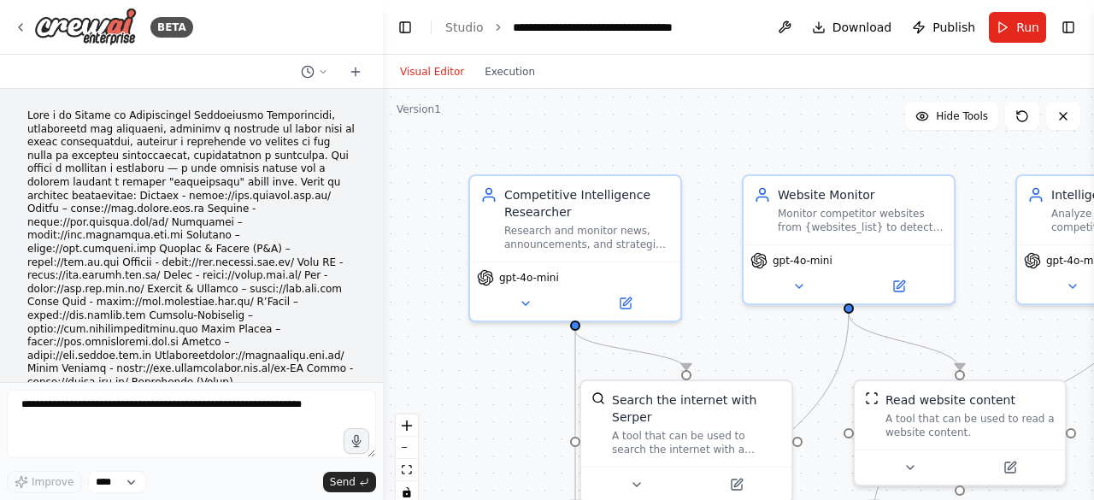
scroll to position [1576, 0]
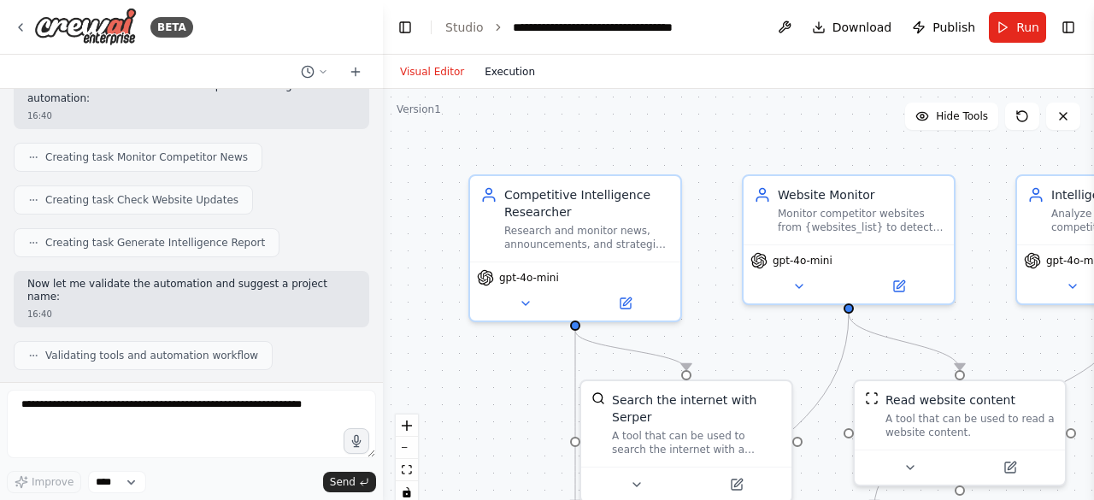
click at [492, 79] on button "Execution" at bounding box center [509, 72] width 71 height 21
click at [440, 67] on button "Visual Editor" at bounding box center [432, 72] width 85 height 21
click at [501, 81] on div "Visual Editor Execution" at bounding box center [468, 72] width 156 height 34
click at [1005, 32] on button "Run" at bounding box center [1017, 27] width 57 height 31
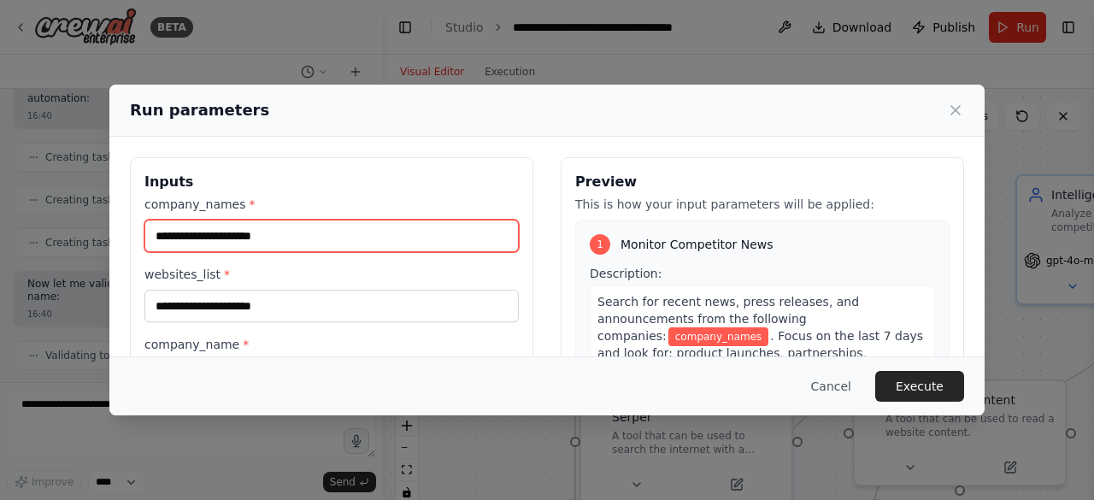
click at [268, 232] on input "company_names *" at bounding box center [331, 236] width 374 height 32
type input "*******"
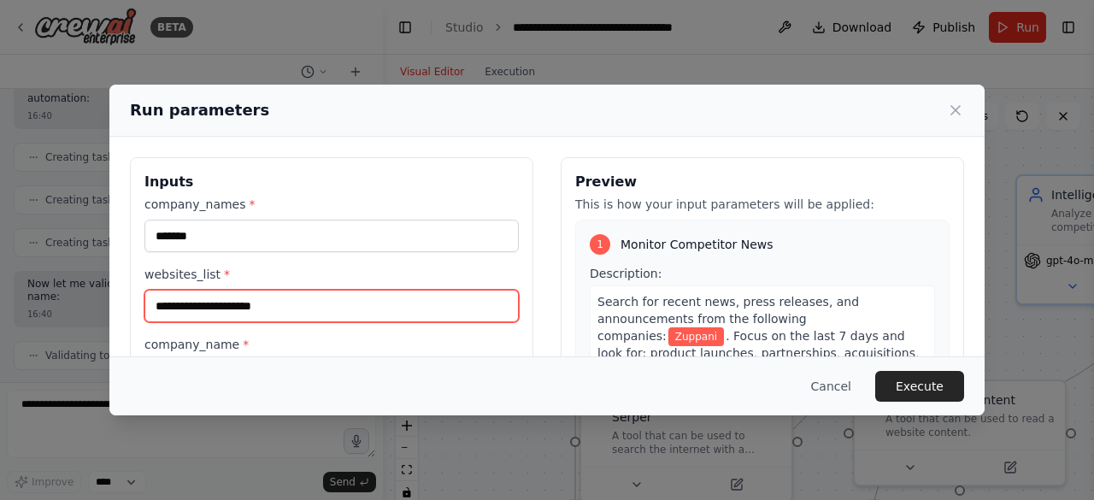
click at [276, 306] on input "websites_list *" at bounding box center [331, 306] width 374 height 32
paste input "**********"
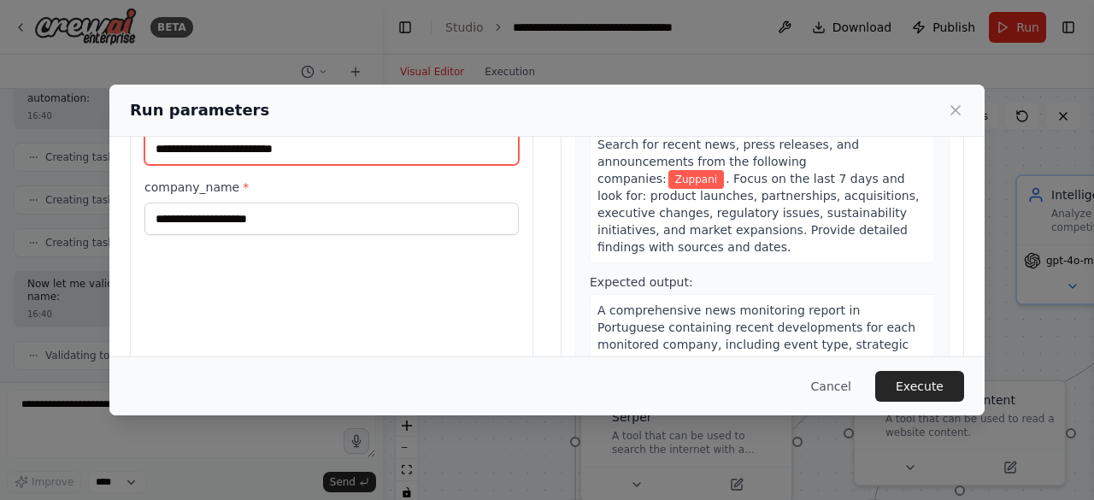
scroll to position [171, 0]
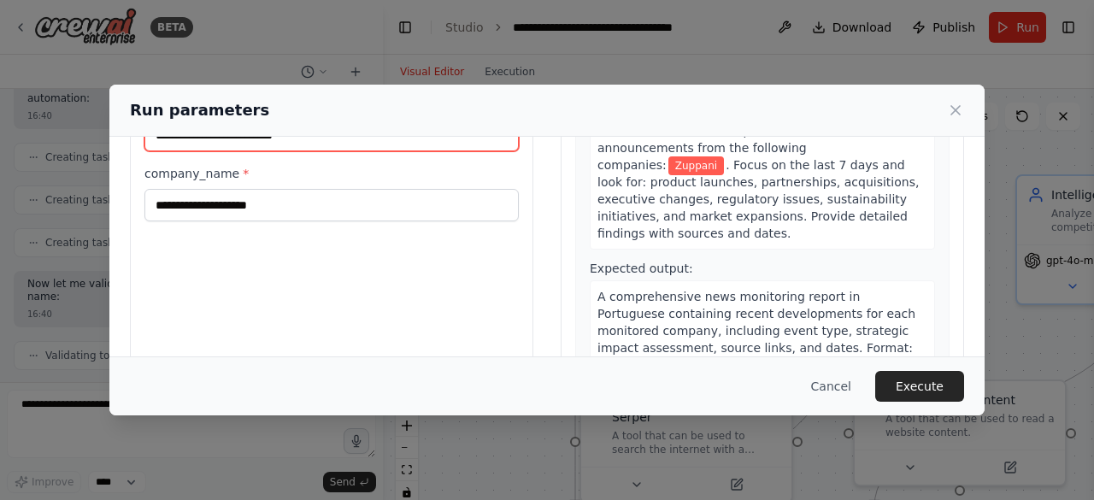
type input "**********"
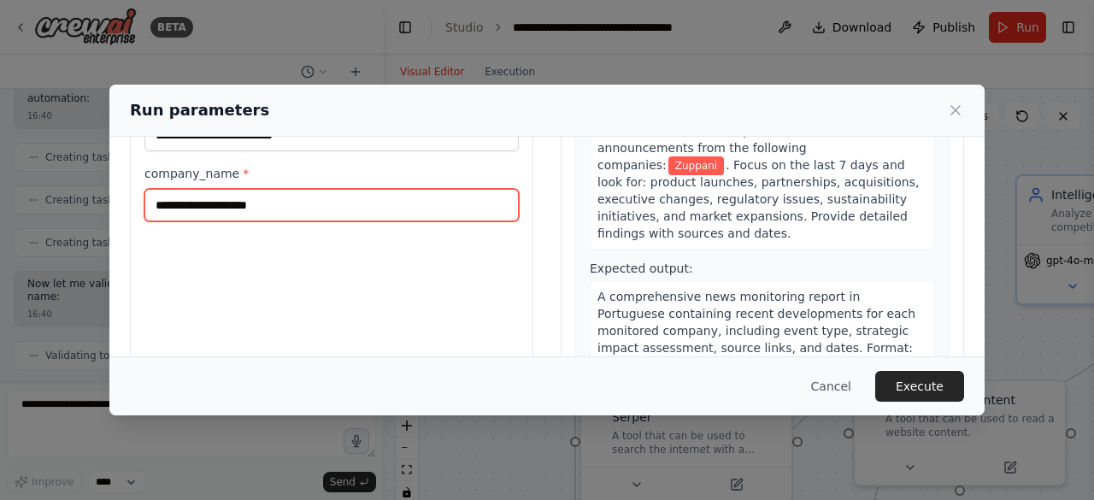
click at [258, 213] on input "company_name *" at bounding box center [331, 205] width 374 height 32
type input "**********"
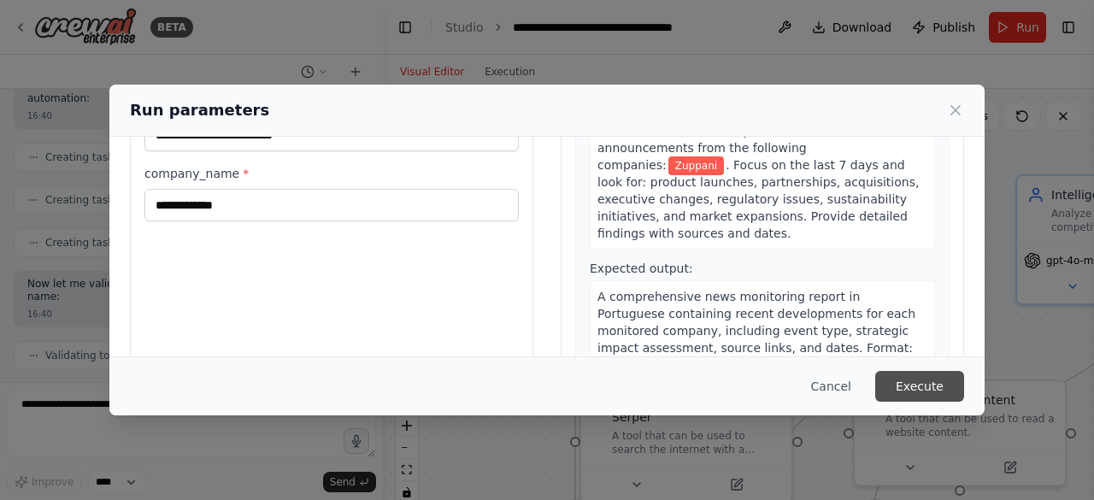
click at [920, 395] on button "Execute" at bounding box center [919, 386] width 89 height 31
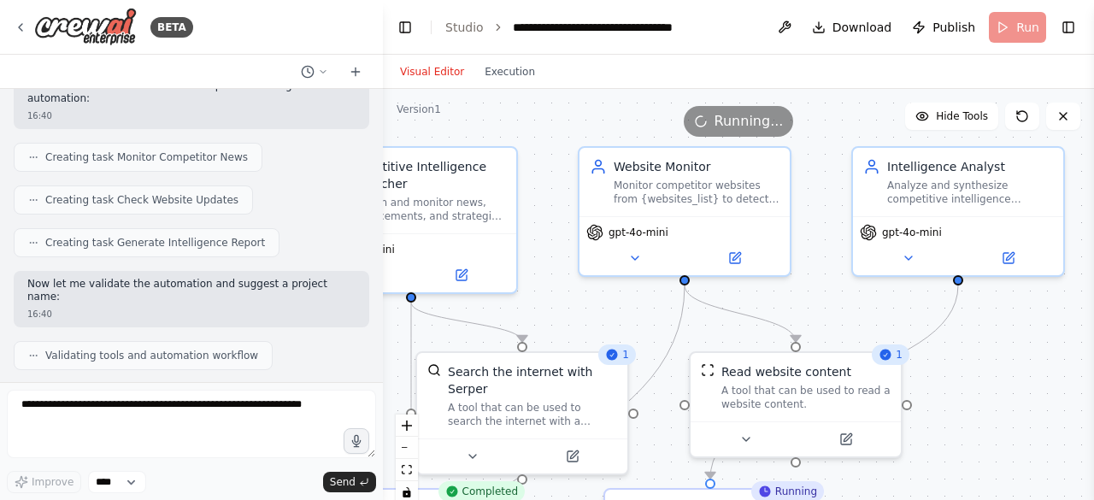
drag, startPoint x: 1018, startPoint y: 351, endPoint x: 854, endPoint y: 323, distance: 166.5
click at [854, 323] on div ".deletable-edge-delete-btn { width: 20px; height: 20px; border: 0px solid #ffff…" at bounding box center [738, 302] width 711 height 427
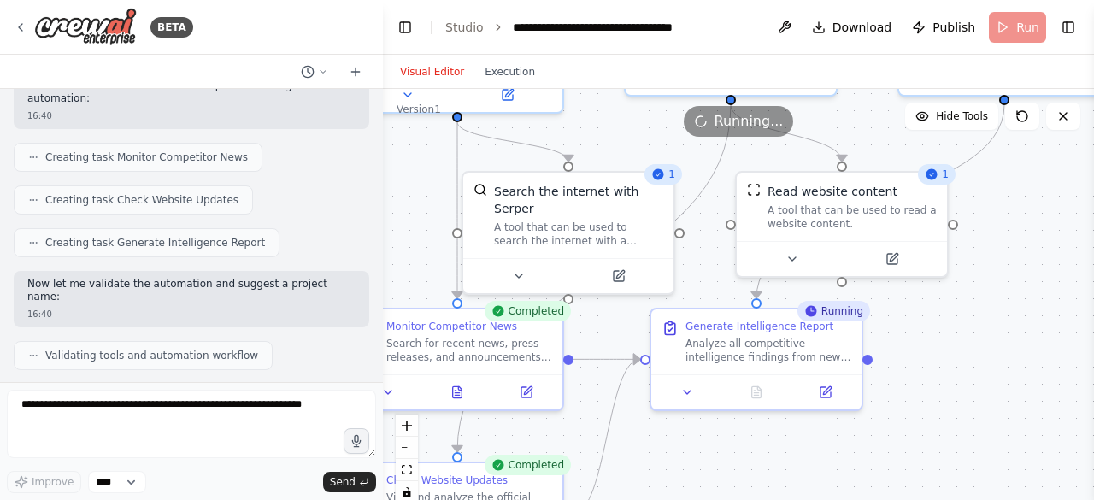
drag, startPoint x: 854, startPoint y: 323, endPoint x: 901, endPoint y: 132, distance: 196.3
click at [901, 132] on div "Version 1 Hide Tools .deletable-edge-delete-btn { width: 20px; height: 20px; bo…" at bounding box center [738, 302] width 711 height 427
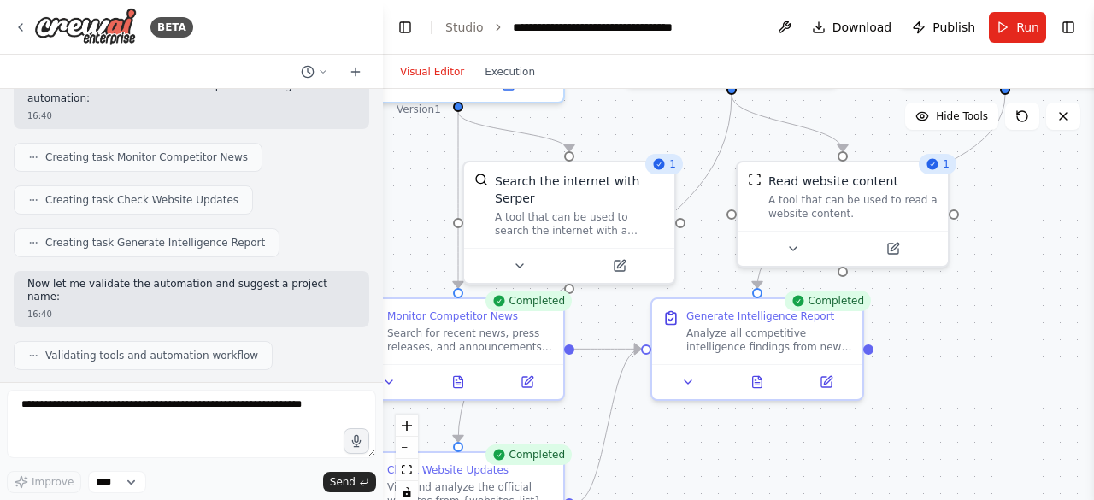
drag, startPoint x: 785, startPoint y: 433, endPoint x: 810, endPoint y: 382, distance: 57.3
click at [803, 388] on div ".deletable-edge-delete-btn { width: 20px; height: 20px; border: 0px solid #ffff…" at bounding box center [738, 302] width 711 height 427
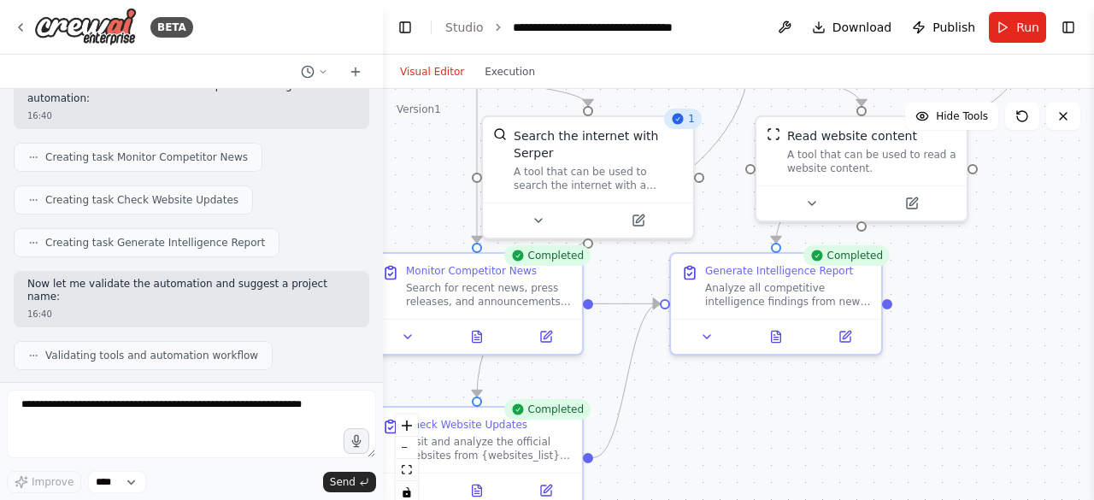
click at [860, 381] on div ".deletable-edge-delete-btn { width: 20px; height: 20px; border: 0px solid #ffff…" at bounding box center [738, 302] width 711 height 427
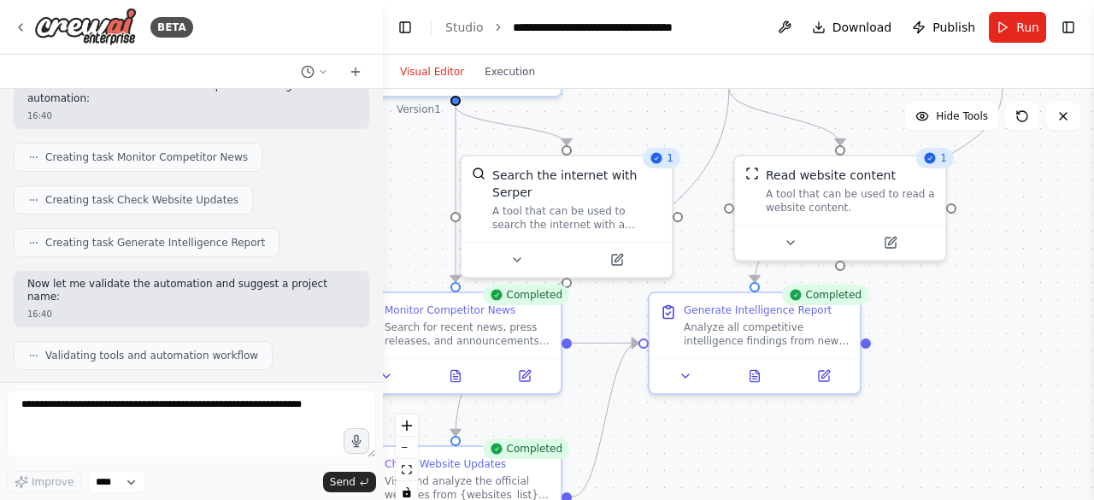
drag, startPoint x: 758, startPoint y: 425, endPoint x: 669, endPoint y: 486, distance: 108.1
click at [669, 486] on div ".deletable-edge-delete-btn { width: 20px; height: 20px; border: 0px solid #ffff…" at bounding box center [738, 302] width 711 height 427
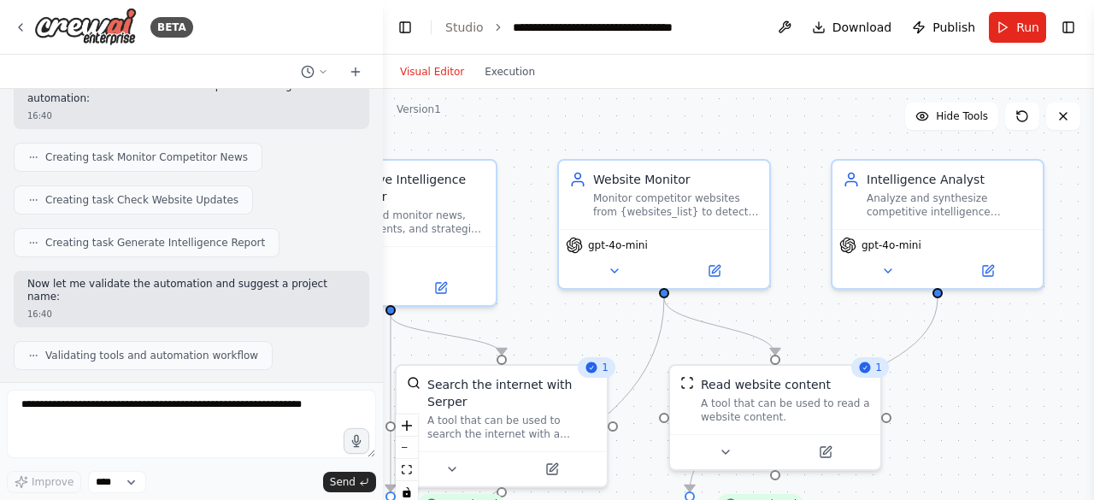
drag, startPoint x: 1061, startPoint y: 312, endPoint x: 1047, endPoint y: 489, distance: 177.5
click at [1047, 489] on div ".deletable-edge-delete-btn { width: 20px; height: 20px; border: 0px solid #ffff…" at bounding box center [738, 302] width 711 height 427
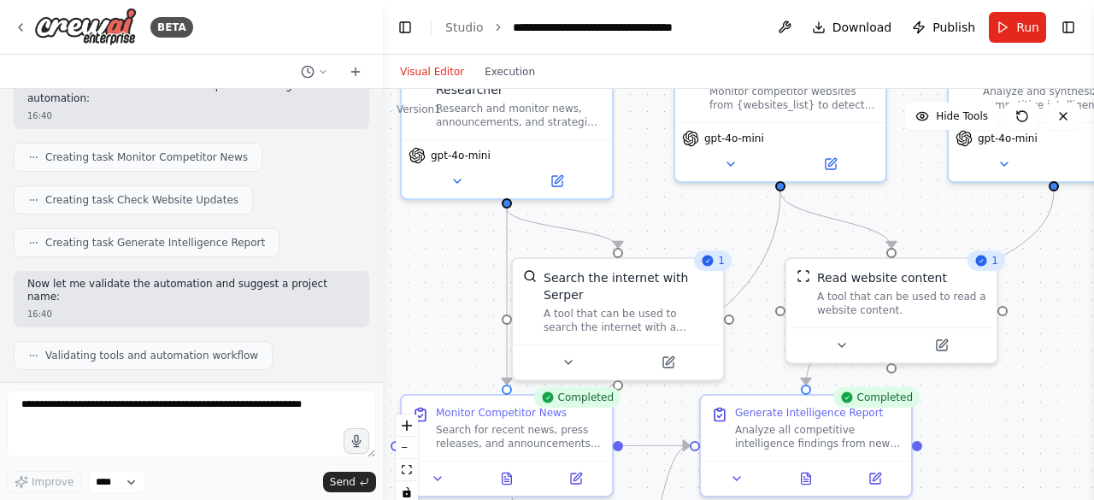
drag, startPoint x: 542, startPoint y: 274, endPoint x: 639, endPoint y: 160, distance: 150.4
click at [639, 160] on div ".deletable-edge-delete-btn { width: 20px; height: 20px; border: 0px solid #ffff…" at bounding box center [738, 302] width 711 height 427
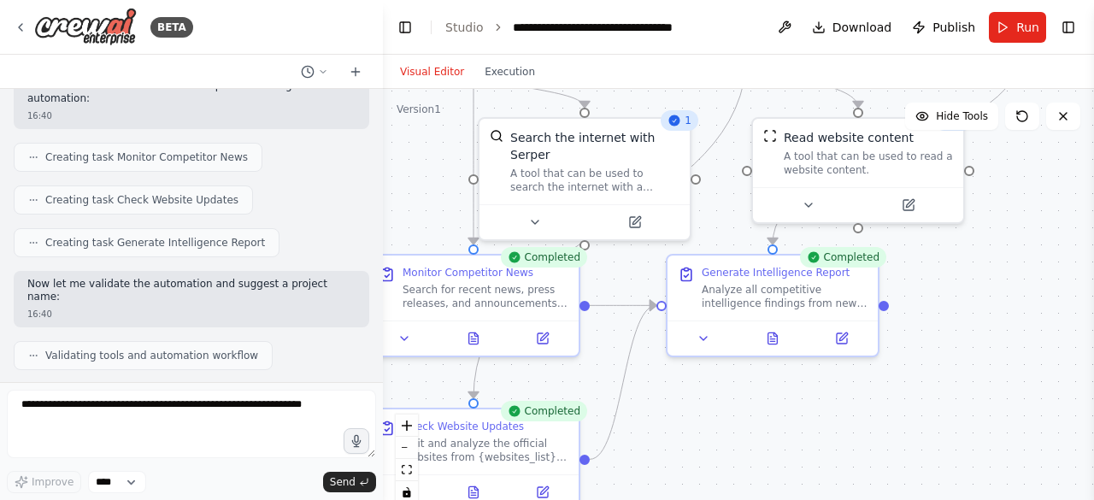
drag, startPoint x: 981, startPoint y: 429, endPoint x: 964, endPoint y: 331, distance: 99.8
click at [964, 331] on div ".deletable-edge-delete-btn { width: 20px; height: 20px; border: 0px solid #ffff…" at bounding box center [738, 302] width 711 height 427
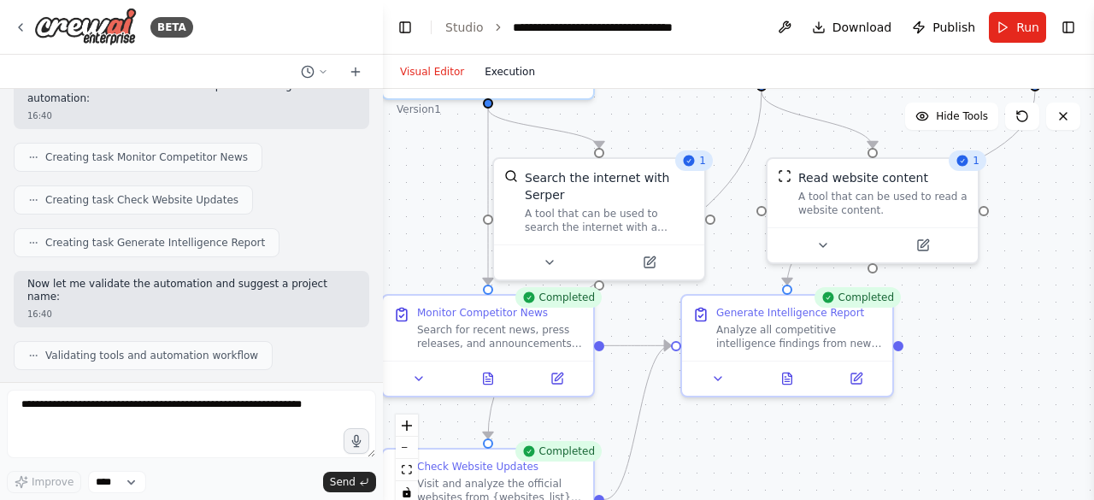
click at [505, 75] on button "Execution" at bounding box center [509, 72] width 71 height 21
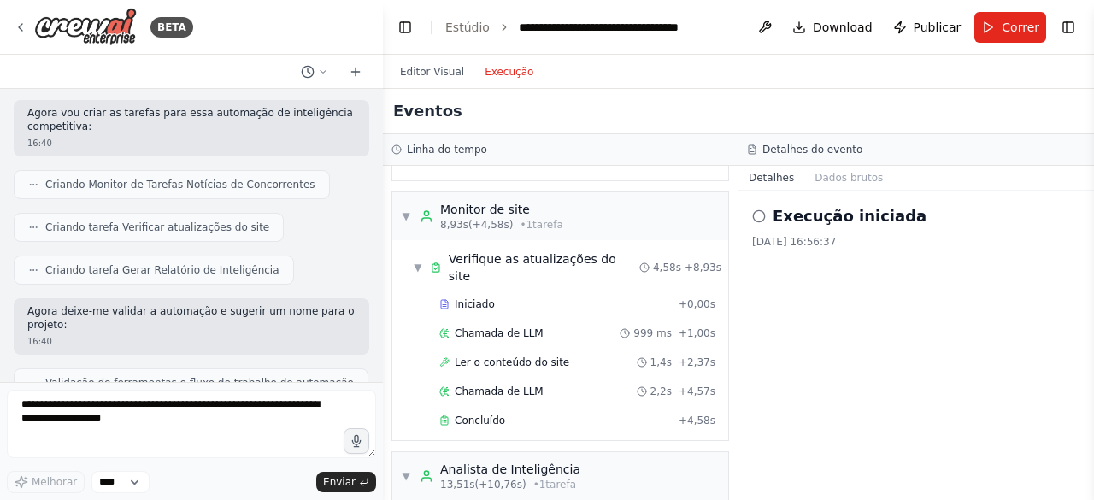
scroll to position [405, 0]
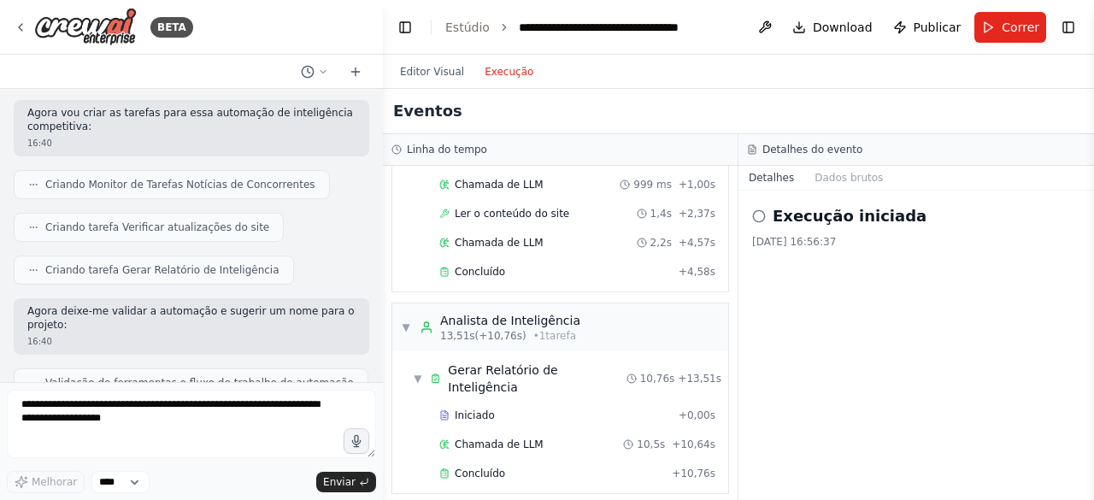
click at [757, 215] on icon at bounding box center [759, 216] width 14 height 14
click at [819, 21] on button "Download" at bounding box center [832, 27] width 94 height 31
click at [853, 177] on font "Dados brutos" at bounding box center [848, 178] width 68 height 12
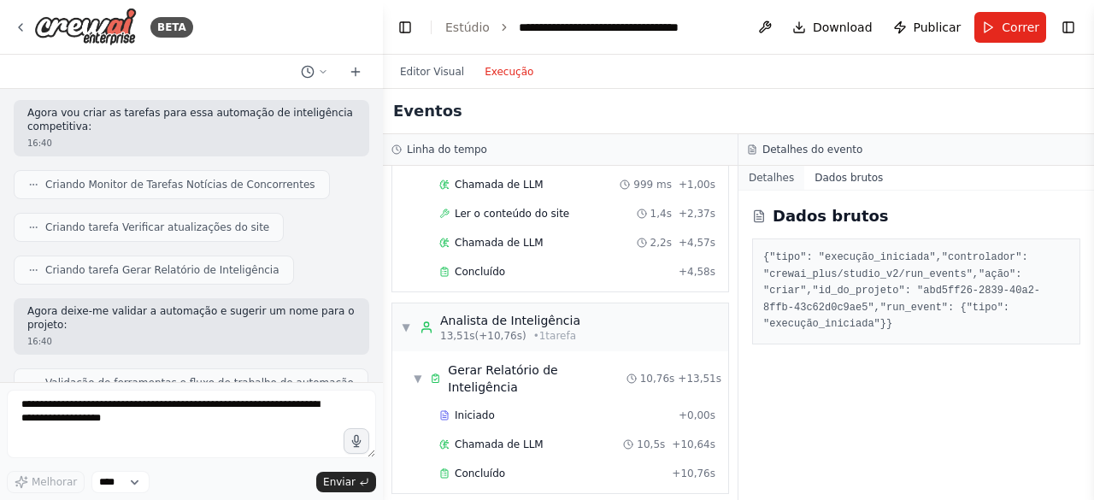
click at [768, 181] on font "Detalhes" at bounding box center [771, 178] width 45 height 12
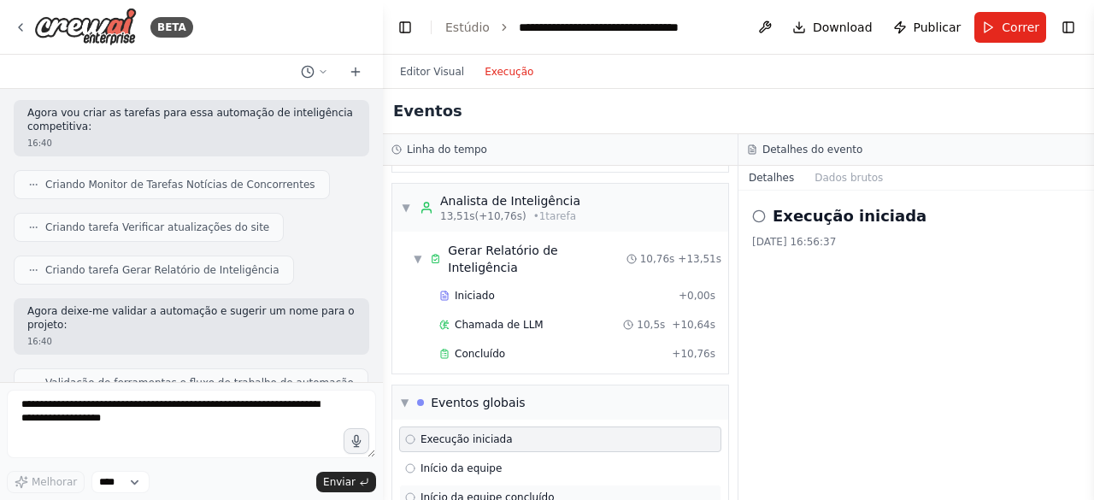
scroll to position [530, 0]
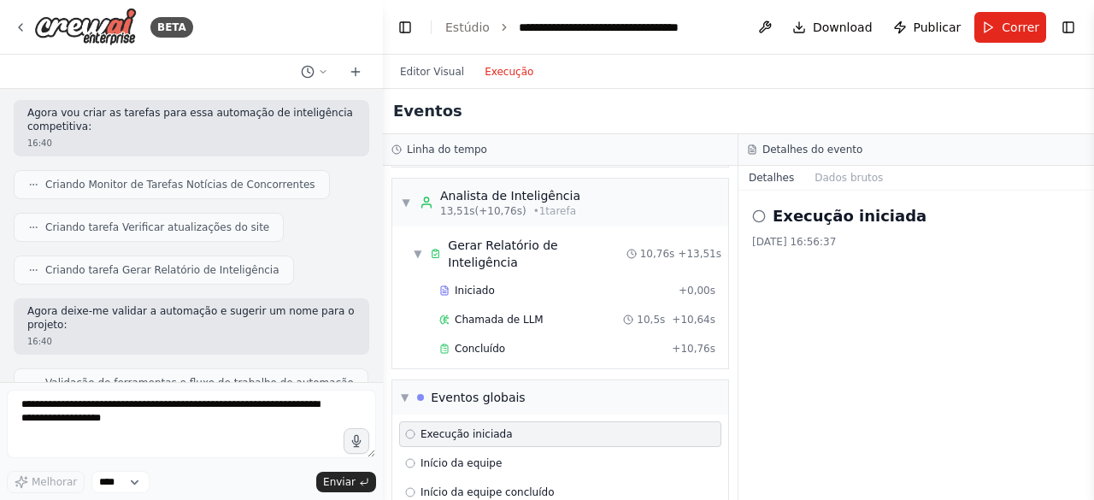
click at [547, 445] on div "Execução iniciada Início da equipe Início da equipe concluído Execução Concluída" at bounding box center [560, 478] width 336 height 126
click at [543, 485] on div "Início da equipe concluído" at bounding box center [560, 492] width 310 height 14
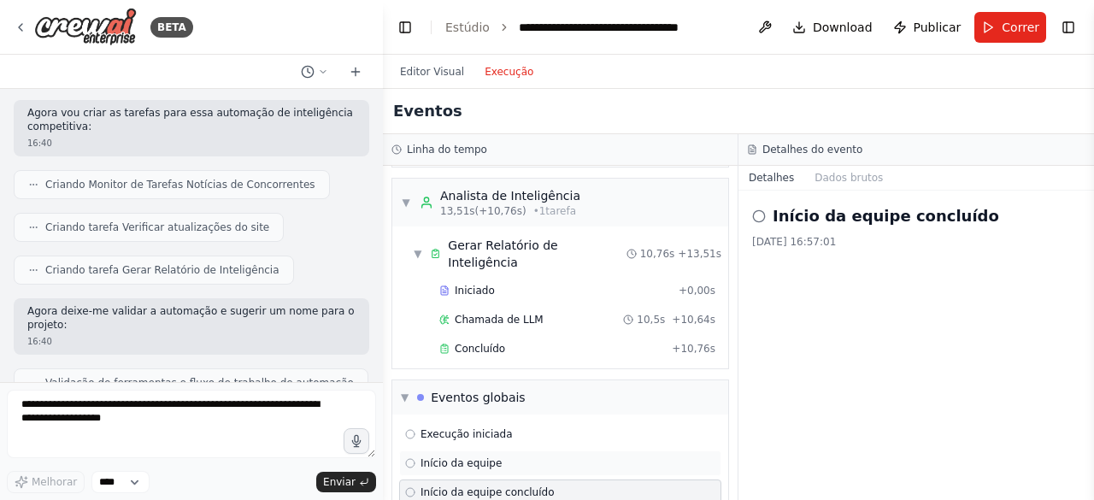
click at [535, 456] on div "Início da equipe" at bounding box center [560, 463] width 310 height 14
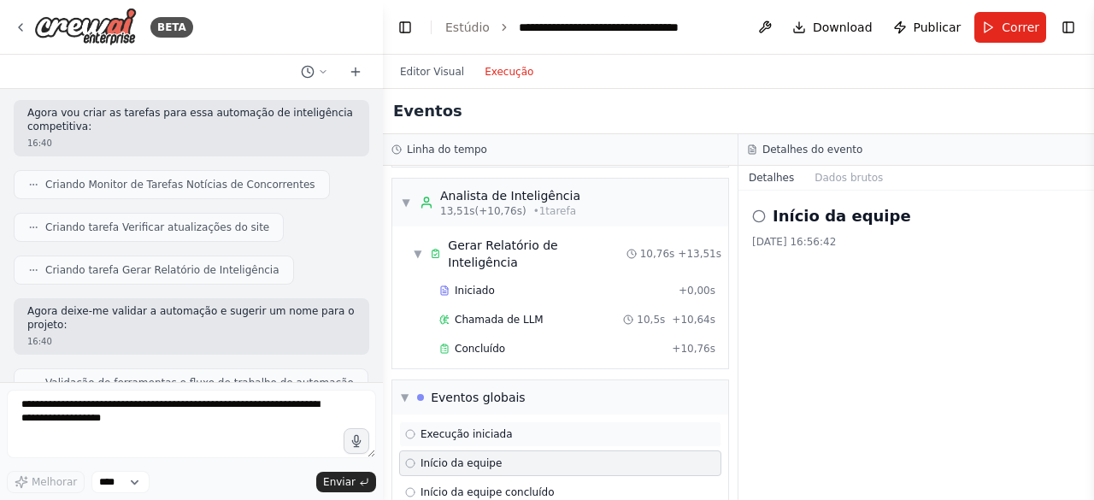
click at [529, 427] on div "Execução iniciada" at bounding box center [560, 434] width 310 height 14
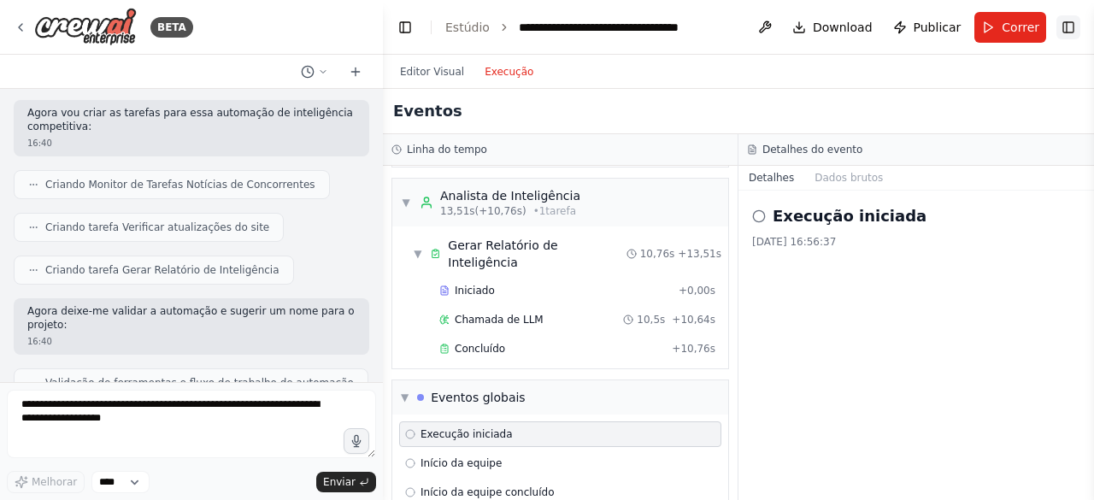
click at [1078, 30] on button "Alternar barra lateral direita" at bounding box center [1068, 27] width 24 height 24
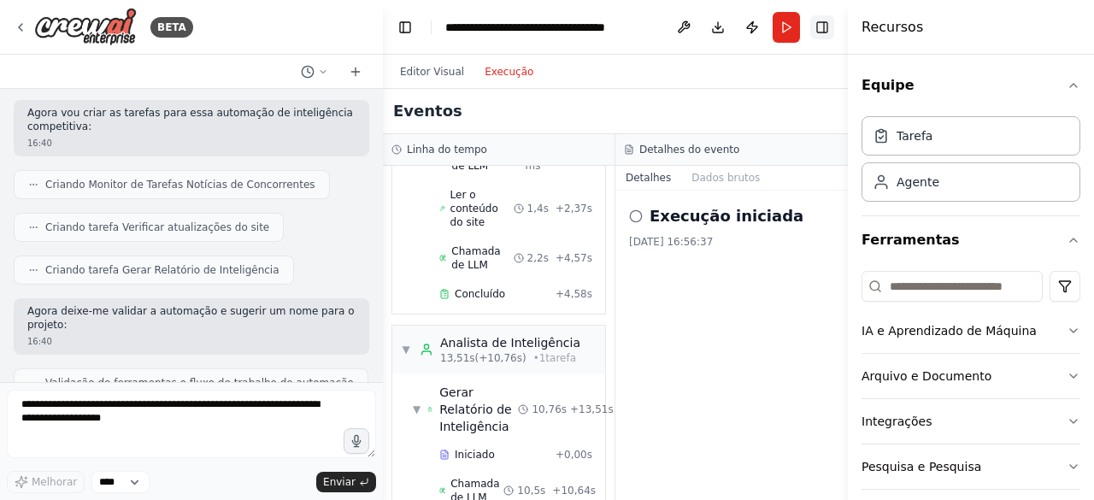
scroll to position [708, 0]
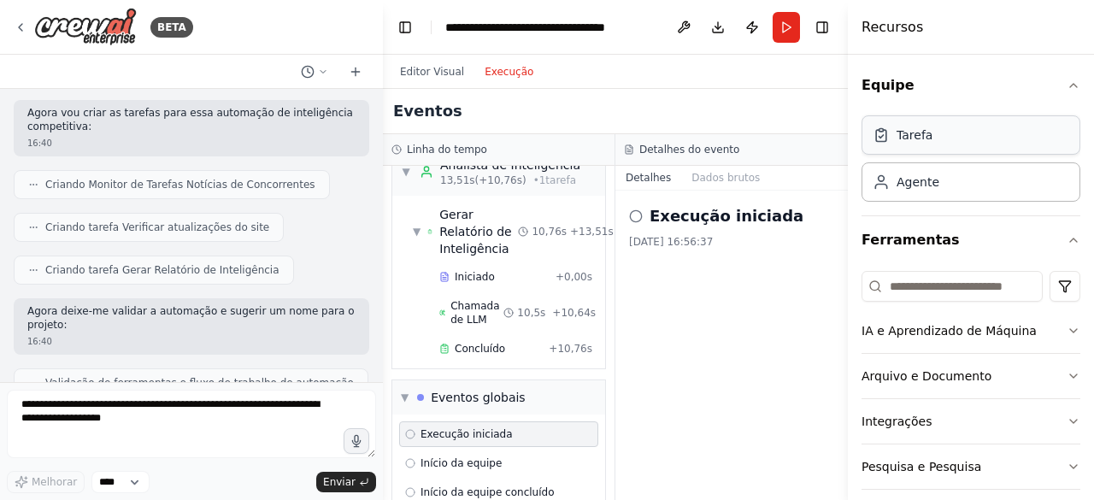
click at [947, 146] on div "Tarefa" at bounding box center [970, 134] width 219 height 39
click at [951, 183] on div "Agente" at bounding box center [970, 181] width 219 height 39
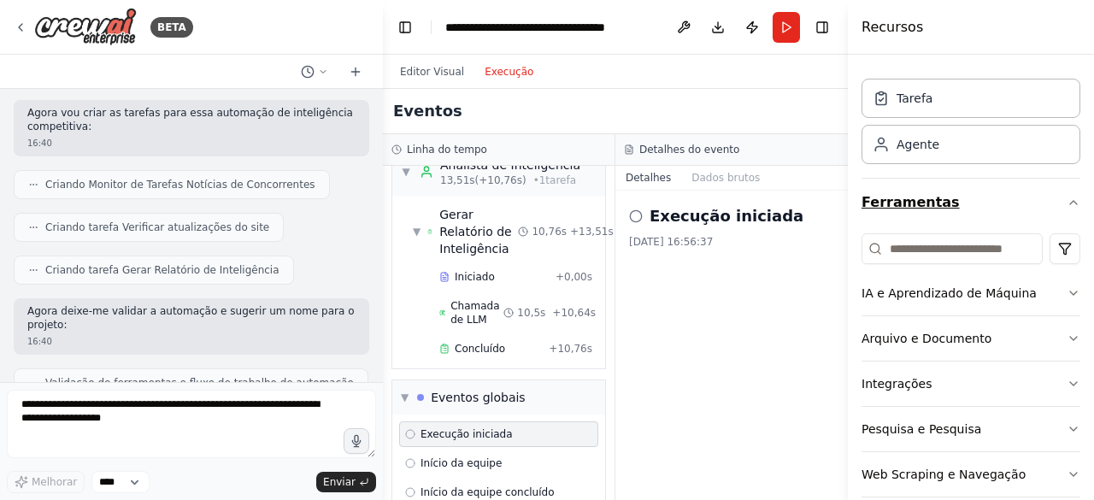
scroll to position [59, 0]
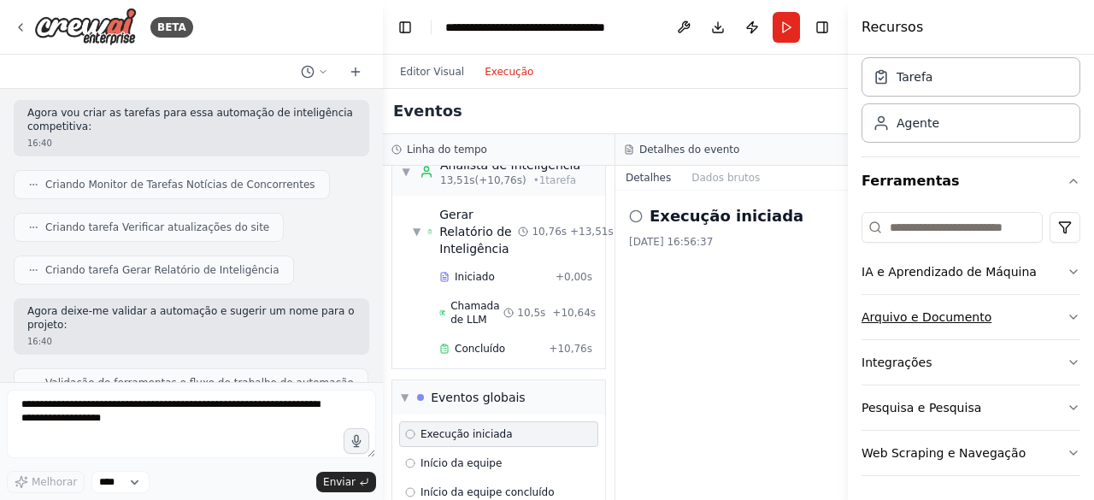
click at [957, 314] on font "Arquivo e Documento" at bounding box center [926, 317] width 130 height 14
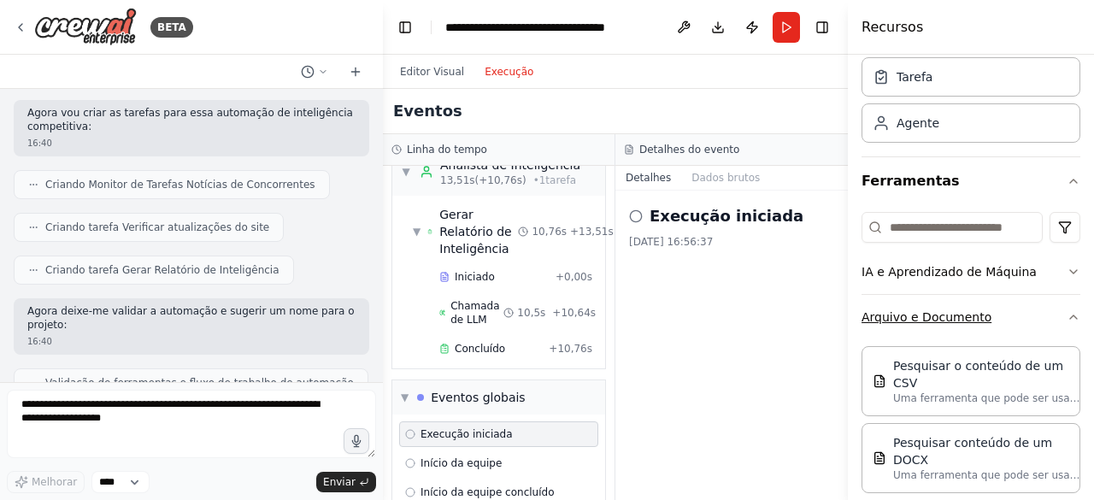
click at [950, 317] on font "Arquivo e Documento" at bounding box center [926, 317] width 130 height 14
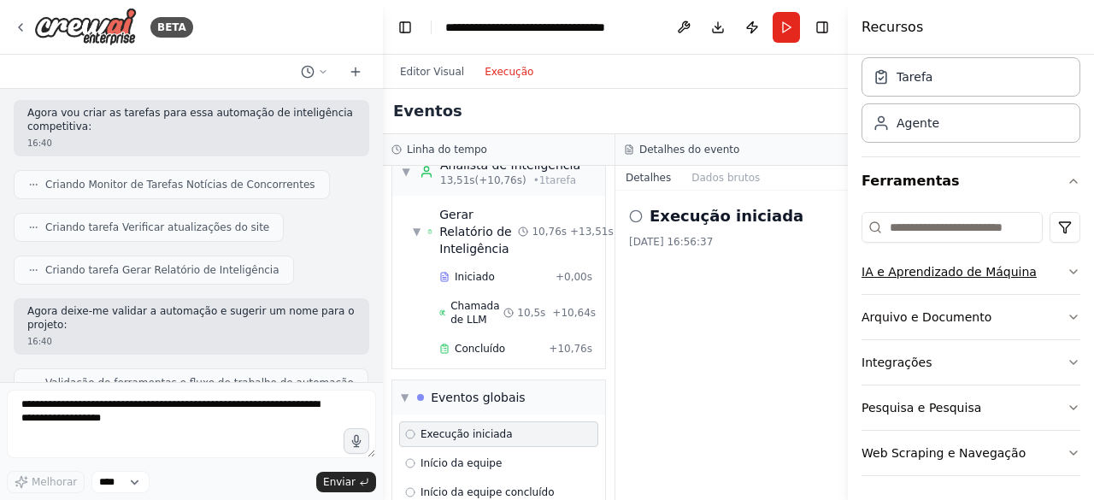
click at [1060, 261] on button "IA e Aprendizado de Máquina" at bounding box center [970, 272] width 219 height 44
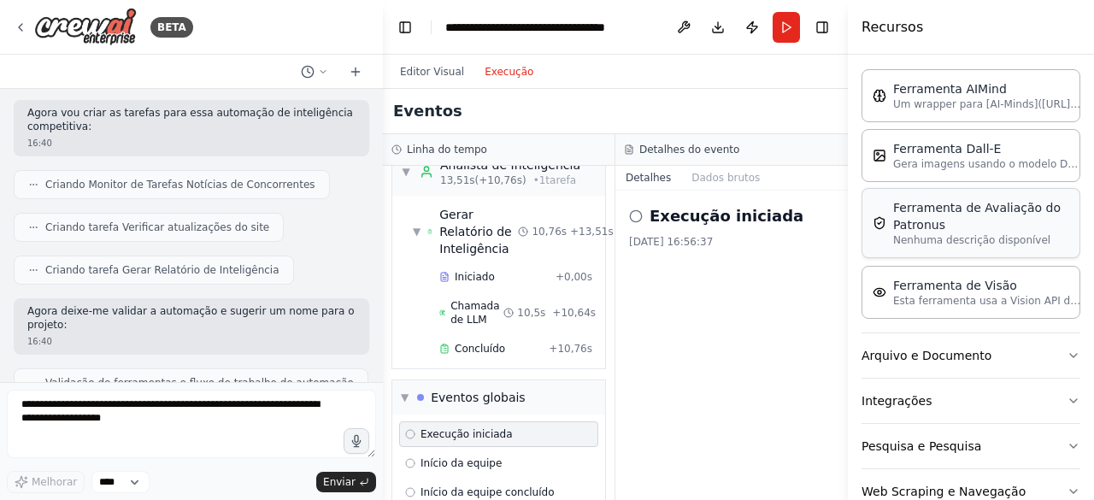
scroll to position [326, 0]
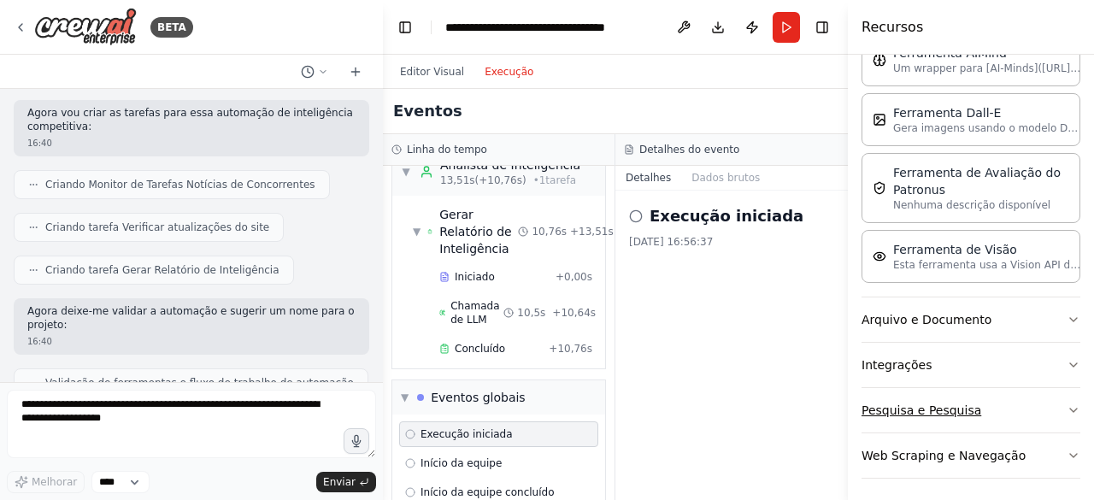
click at [1051, 403] on button "Pesquisa e Pesquisa" at bounding box center [970, 410] width 219 height 44
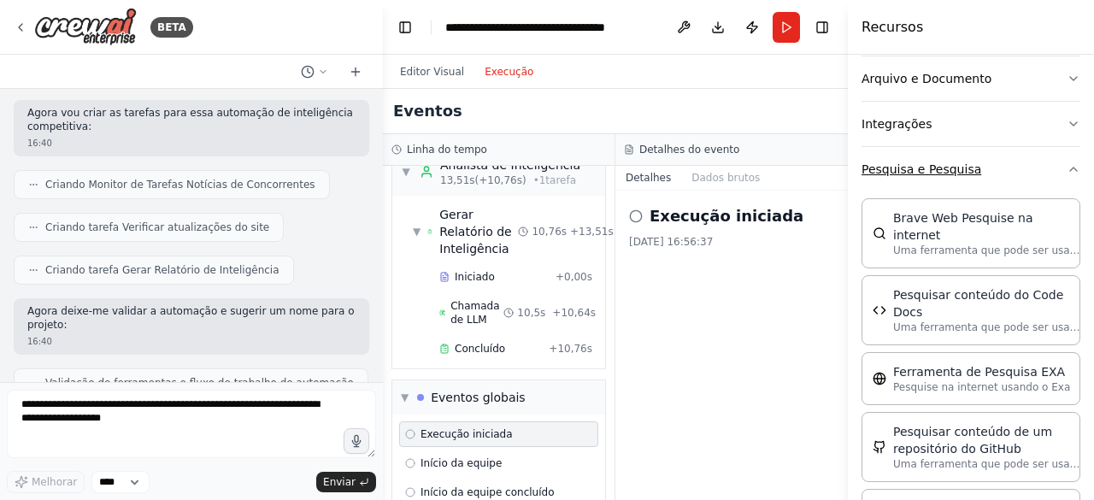
scroll to position [583, 0]
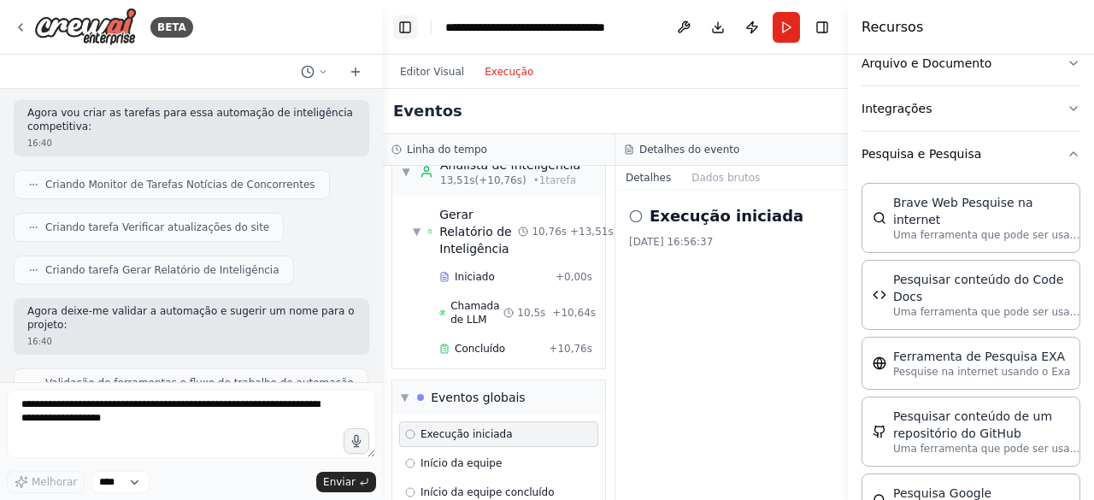
click at [403, 30] on button "Alternar barra lateral esquerda" at bounding box center [405, 27] width 24 height 24
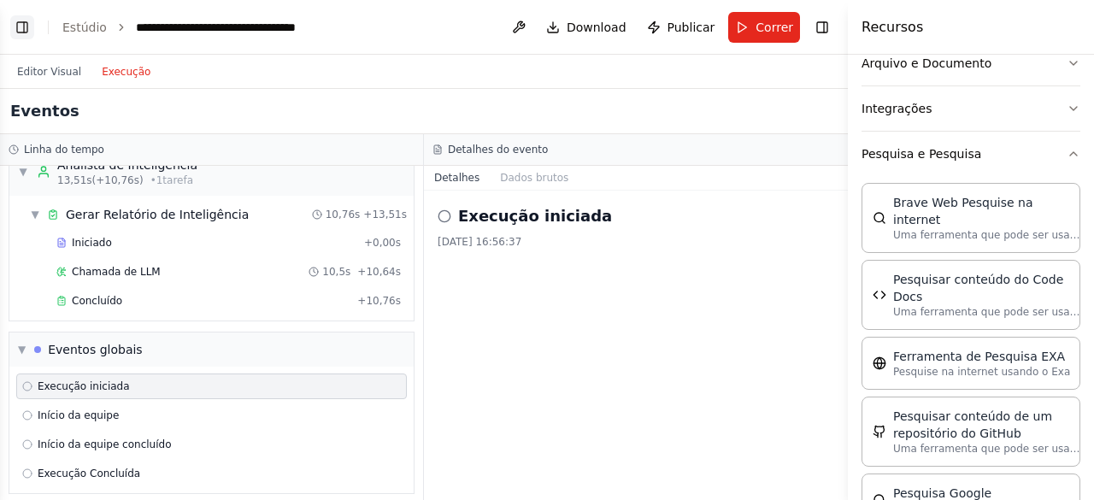
click at [29, 25] on button "Alternar barra lateral esquerda" at bounding box center [22, 27] width 24 height 24
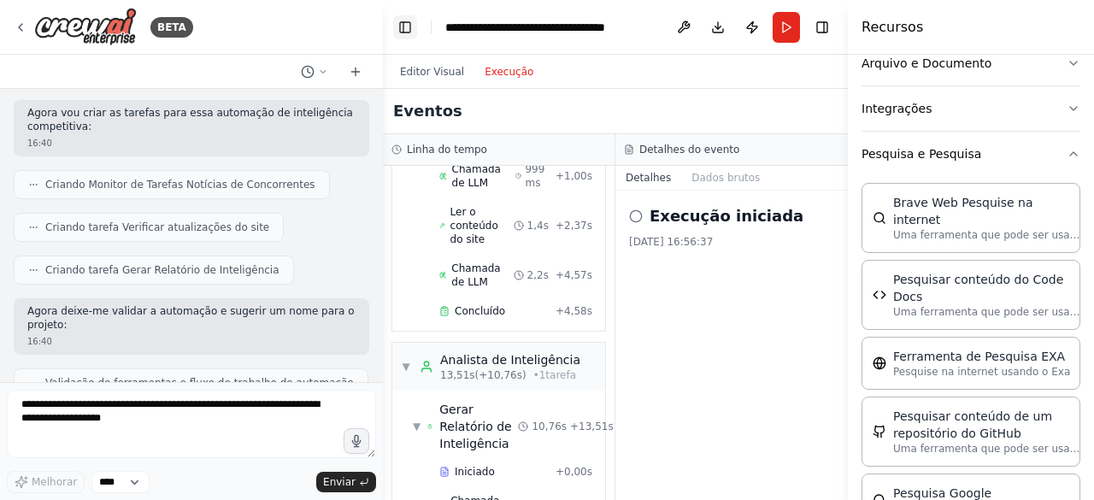
scroll to position [708, 0]
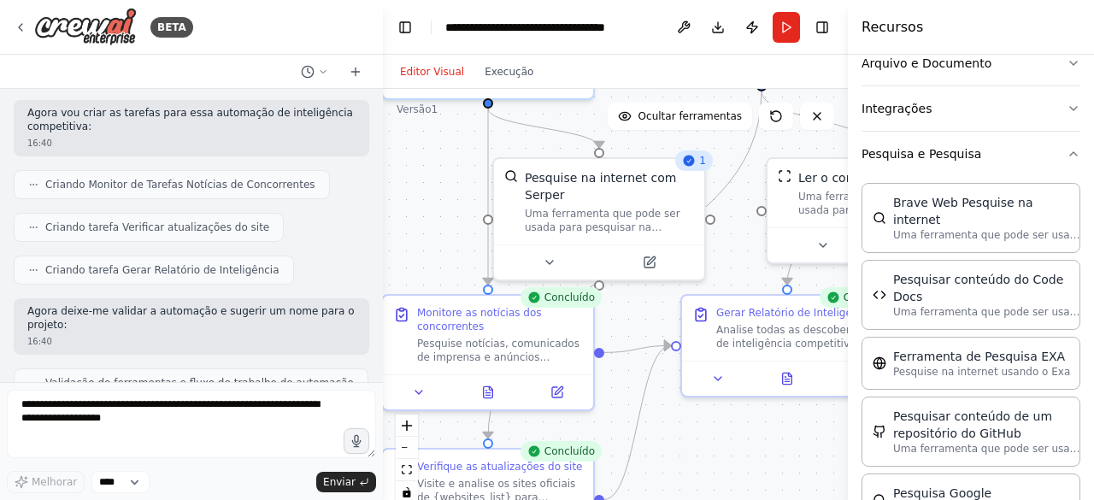
click at [444, 68] on font "Editor Visual" at bounding box center [432, 72] width 64 height 12
click at [791, 377] on icon at bounding box center [787, 374] width 9 height 11
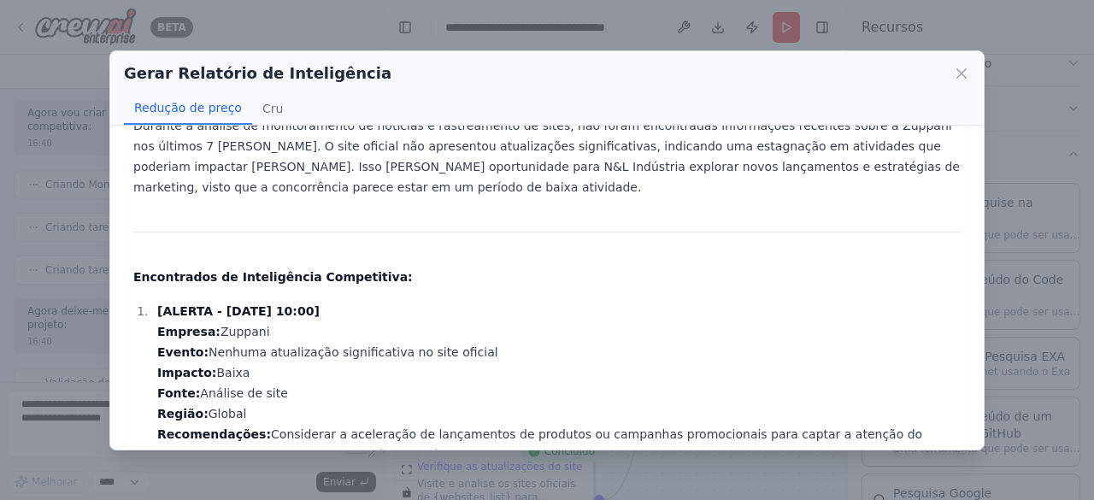
scroll to position [0, 0]
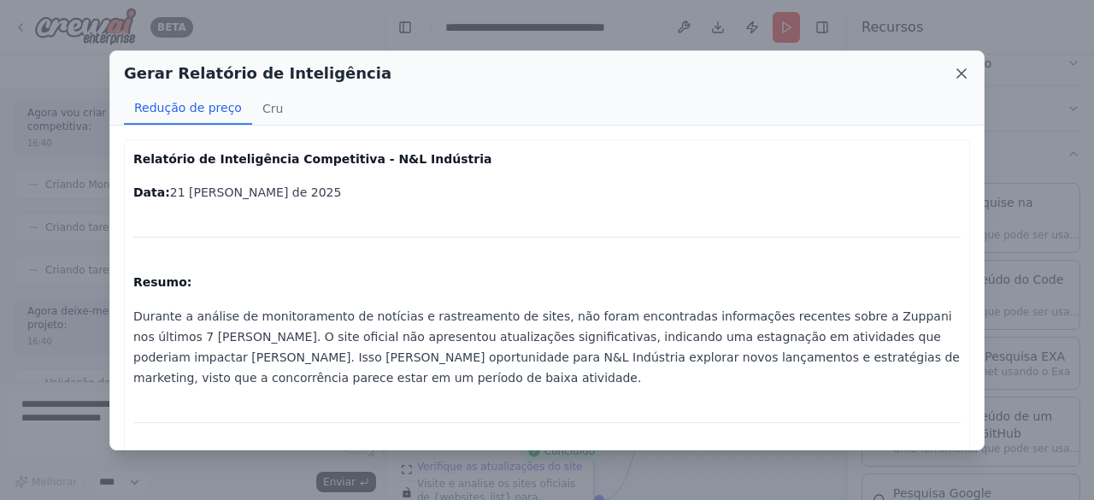
click at [956, 74] on icon at bounding box center [961, 73] width 17 height 17
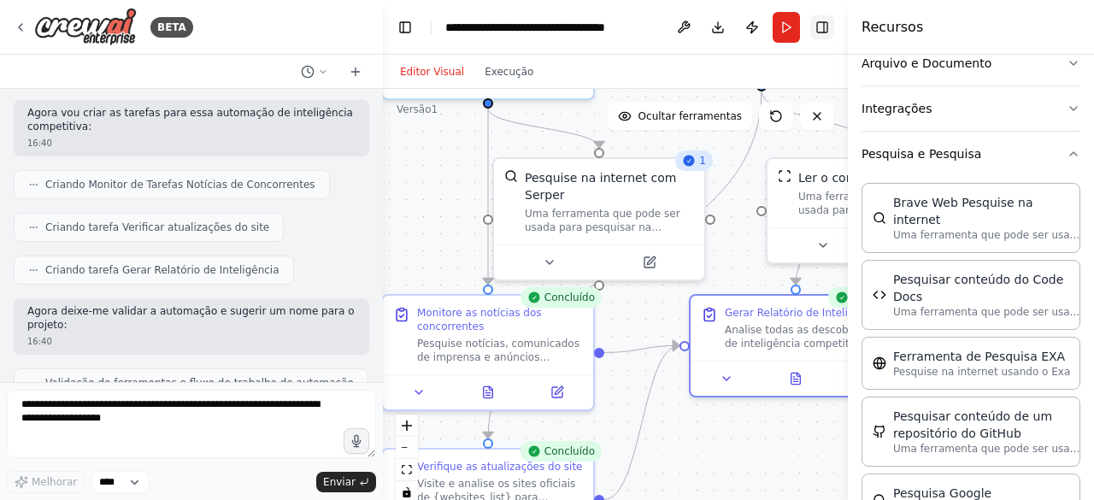
click at [823, 33] on button "Alternar barra lateral direita" at bounding box center [822, 27] width 24 height 24
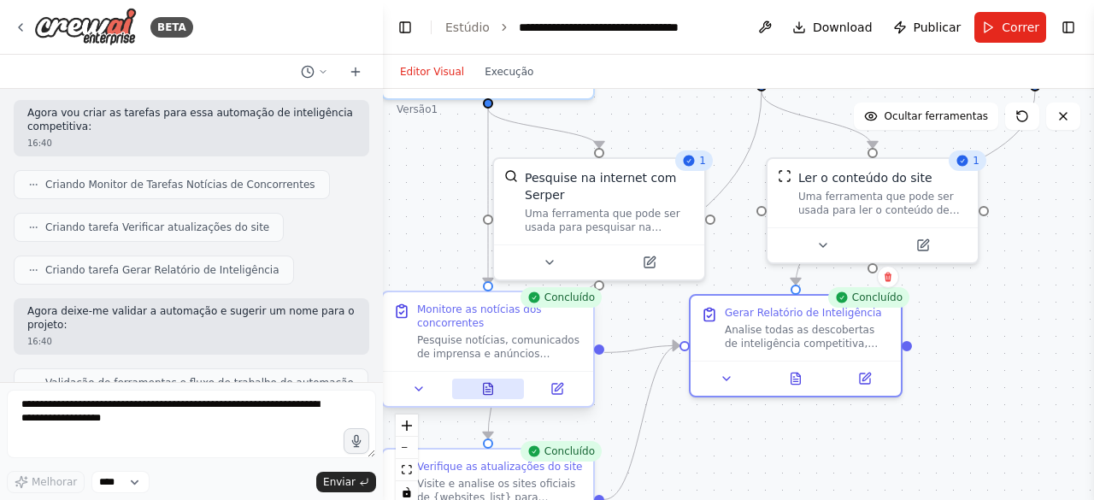
click at [497, 395] on button at bounding box center [488, 389] width 73 height 21
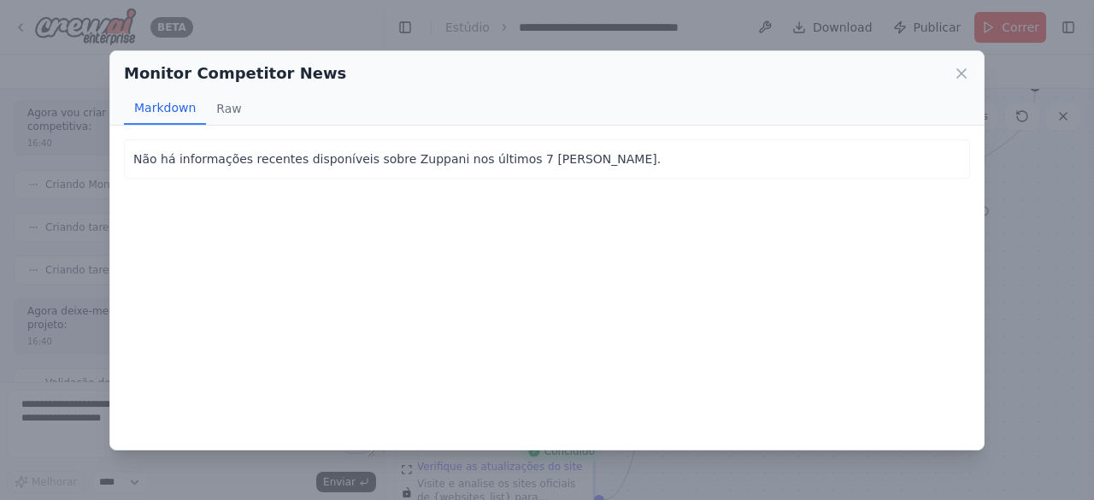
click at [952, 70] on div "Monitor Competitor News" at bounding box center [547, 74] width 846 height 24
click at [961, 71] on icon at bounding box center [961, 73] width 9 height 9
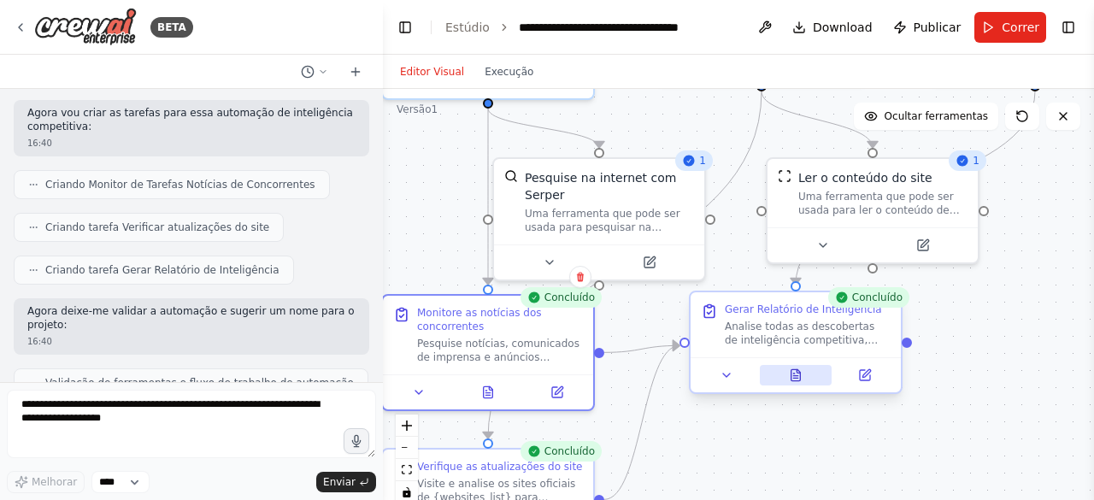
click at [800, 370] on icon at bounding box center [796, 375] width 14 height 14
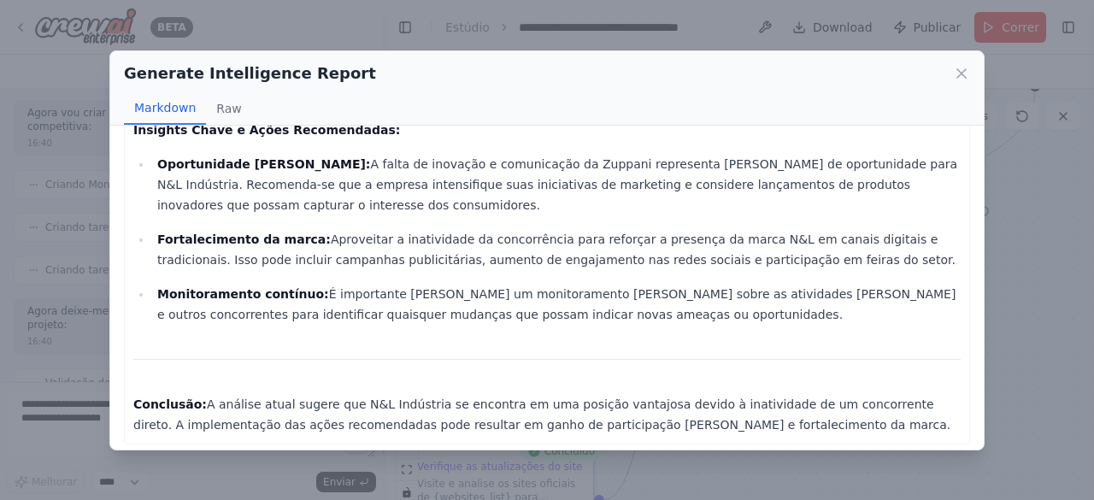
scroll to position [790, 0]
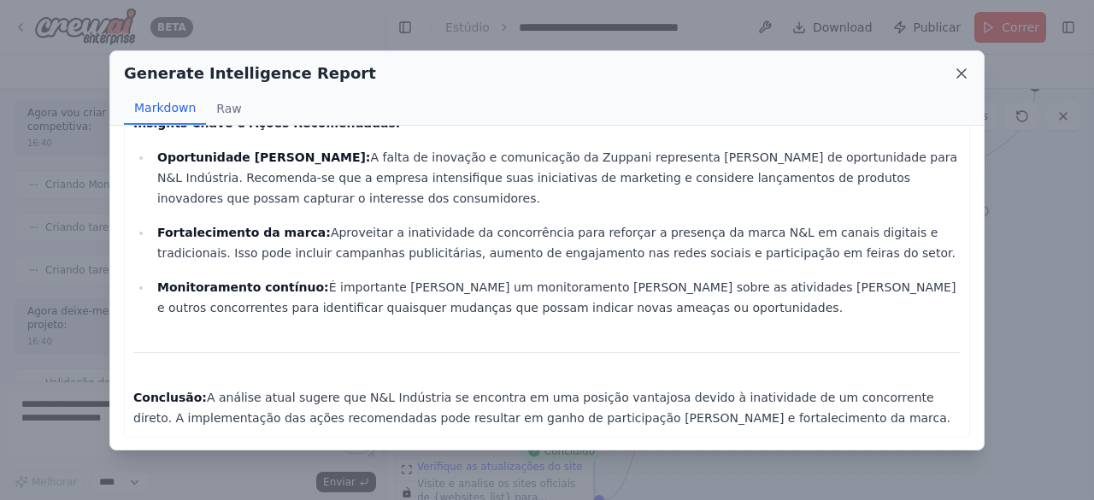
click at [961, 71] on icon at bounding box center [961, 73] width 17 height 17
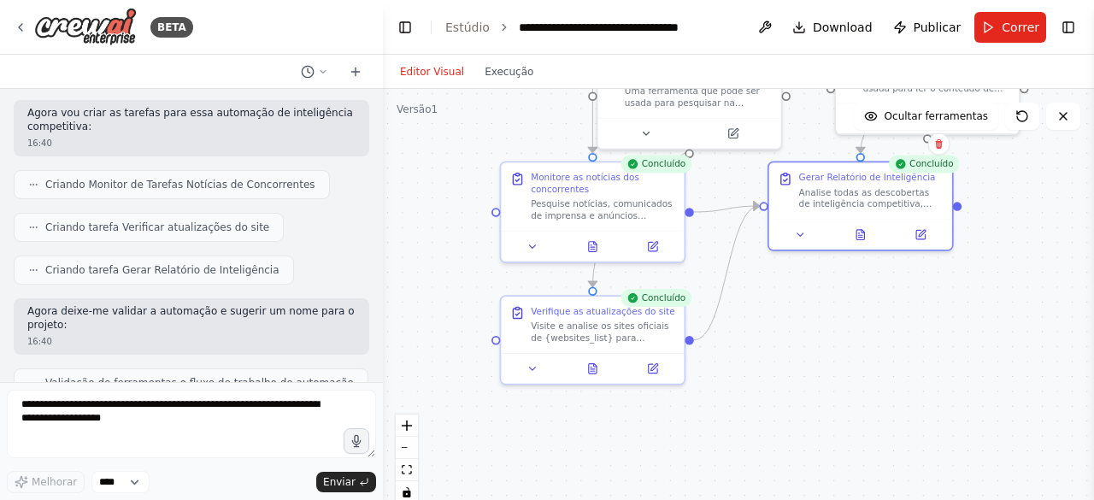
drag, startPoint x: 697, startPoint y: 476, endPoint x: 802, endPoint y: 276, distance: 225.9
click at [802, 276] on div ".deletable-edge-delete-btn { width: 20px; height: 20px; border: 0px solid #ffff…" at bounding box center [738, 302] width 711 height 427
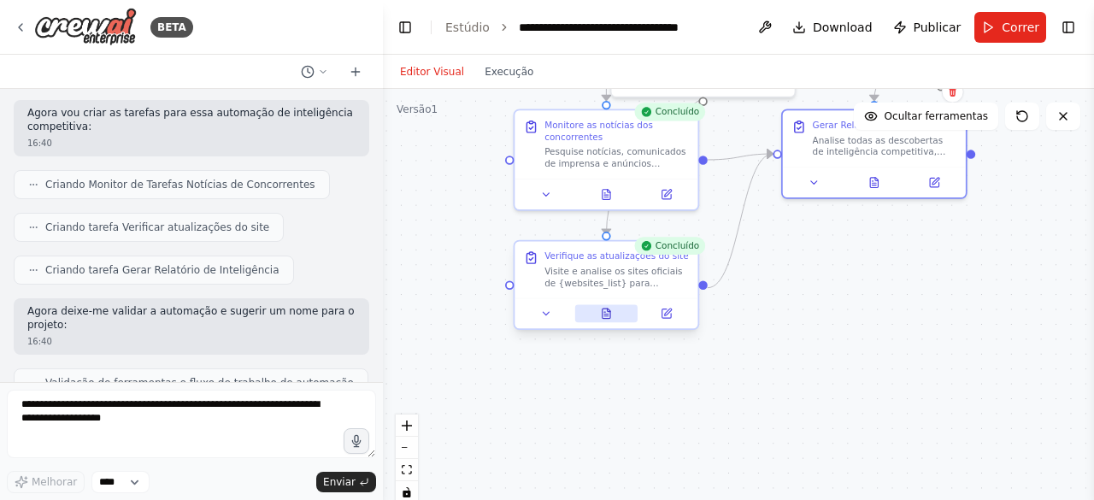
click at [603, 315] on icon at bounding box center [607, 314] width 8 height 10
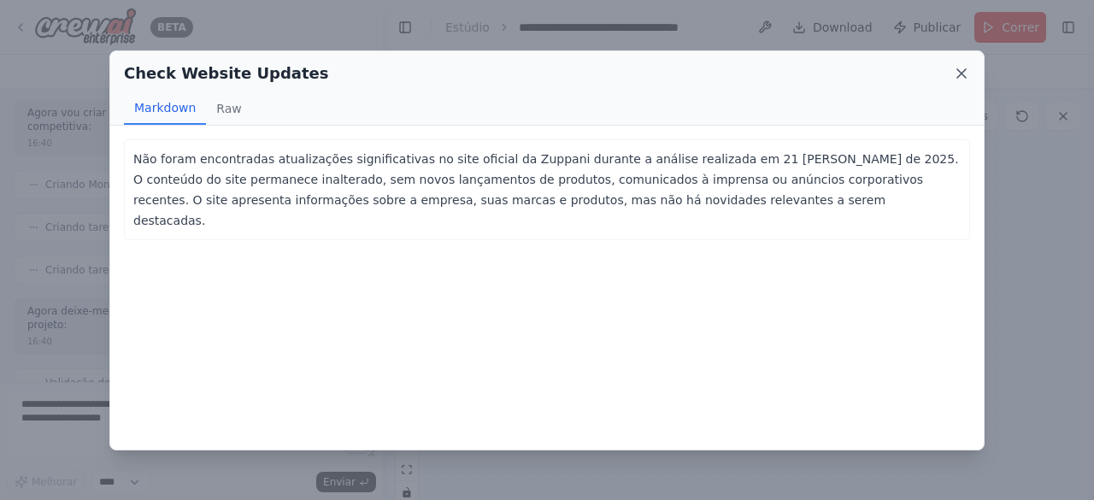
click at [960, 74] on icon at bounding box center [961, 73] width 9 height 9
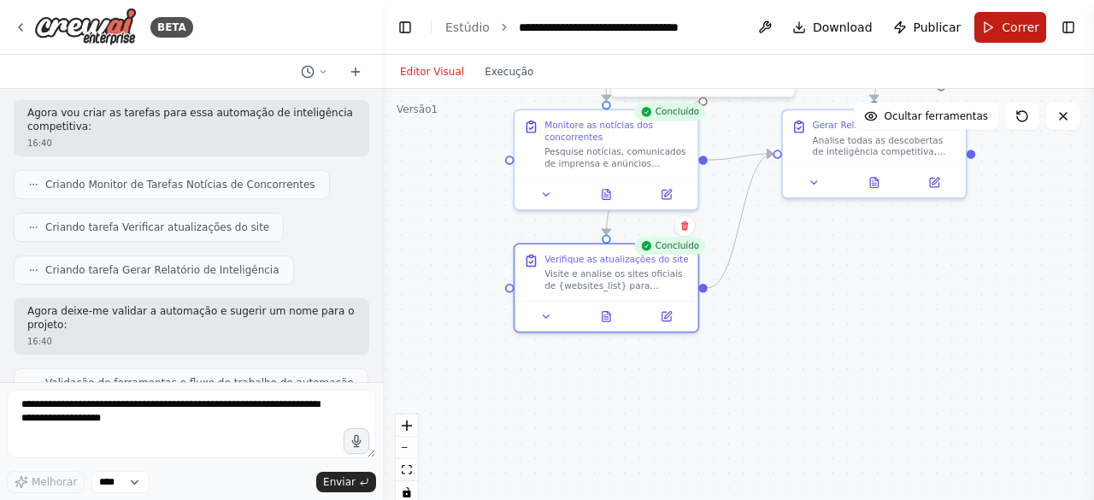
click at [1016, 28] on font "Correr" at bounding box center [1021, 28] width 38 height 14
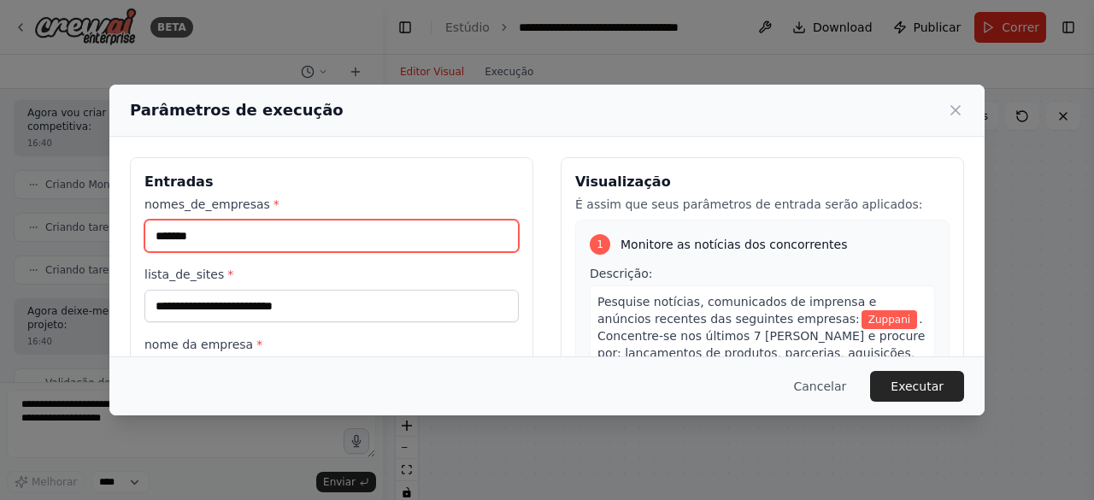
drag, startPoint x: 276, startPoint y: 237, endPoint x: 122, endPoint y: 224, distance: 154.4
click at [122, 224] on div "**********" at bounding box center [546, 360] width 875 height 446
type input "********"
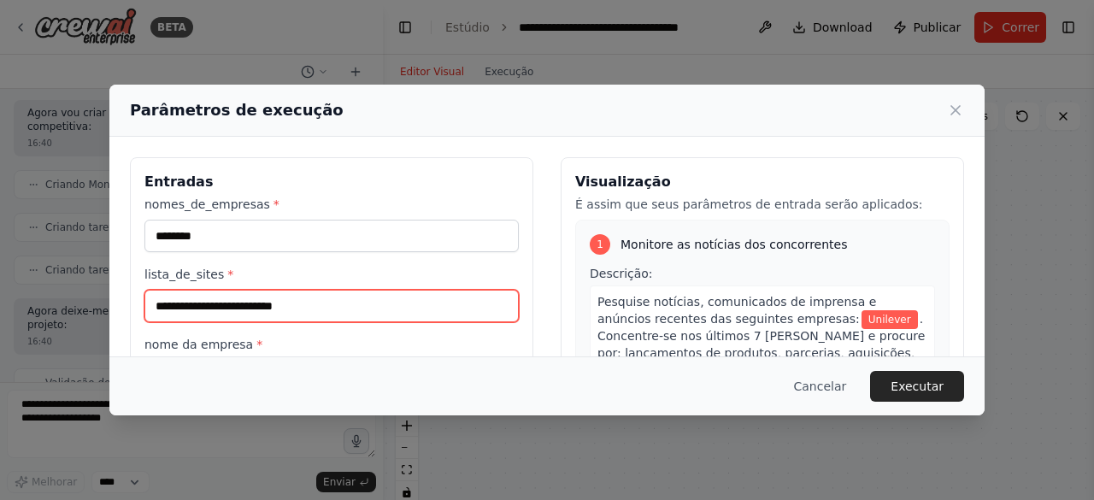
drag, startPoint x: 332, startPoint y: 302, endPoint x: 91, endPoint y: 298, distance: 240.2
click at [91, 298] on div "**********" at bounding box center [547, 250] width 1094 height 500
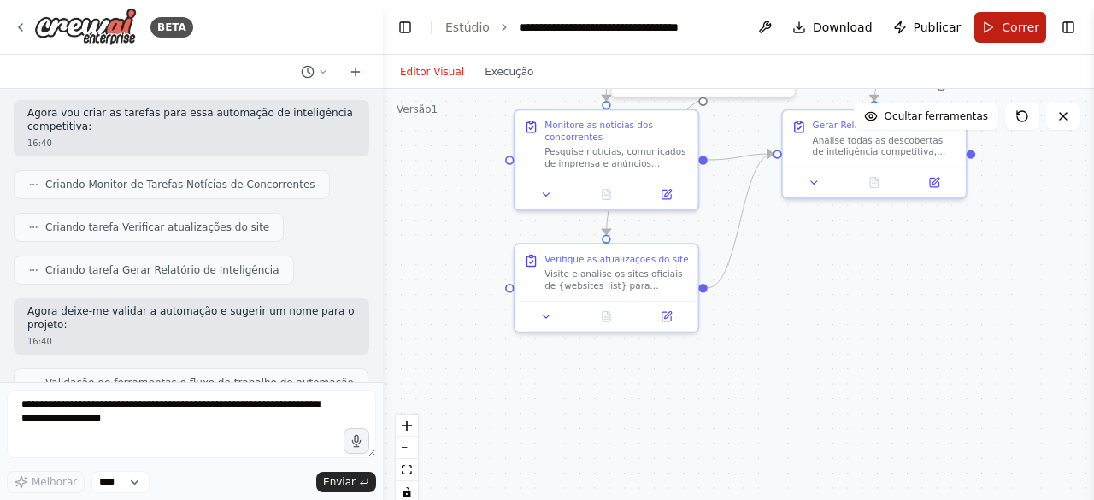
click at [1014, 25] on font "Correr" at bounding box center [1021, 28] width 38 height 14
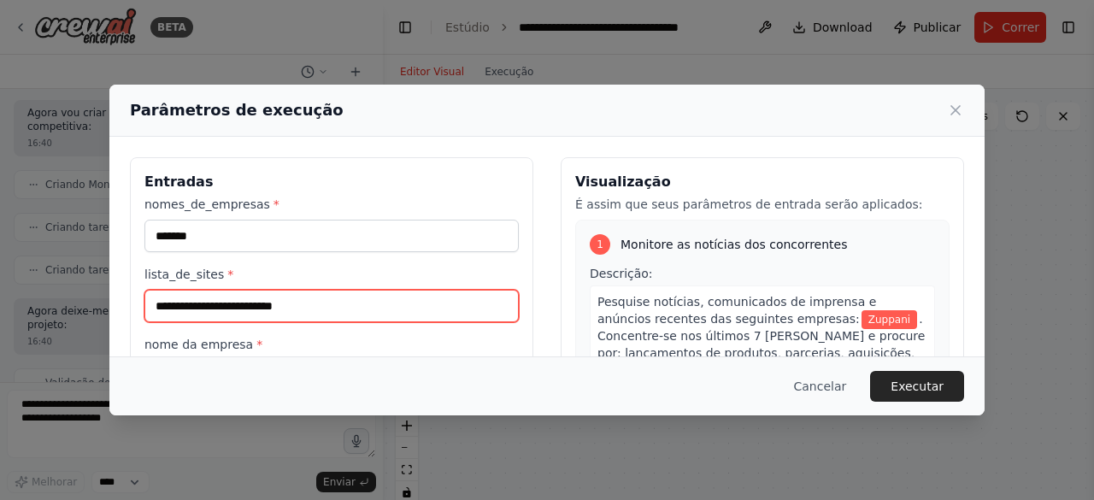
drag, startPoint x: 316, startPoint y: 307, endPoint x: 88, endPoint y: 307, distance: 228.2
click at [88, 307] on div "**********" at bounding box center [547, 250] width 1094 height 500
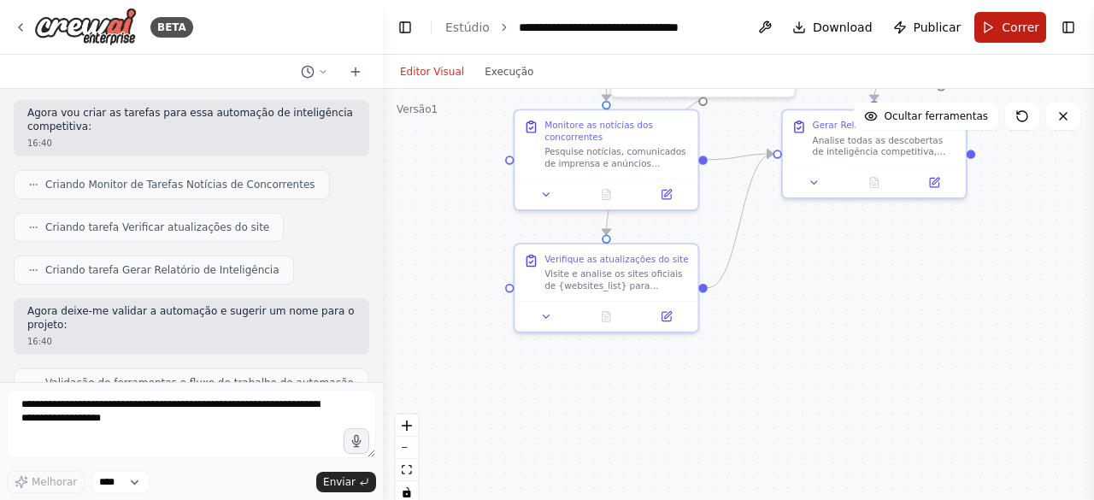
click at [1012, 28] on font "Correr" at bounding box center [1021, 28] width 38 height 14
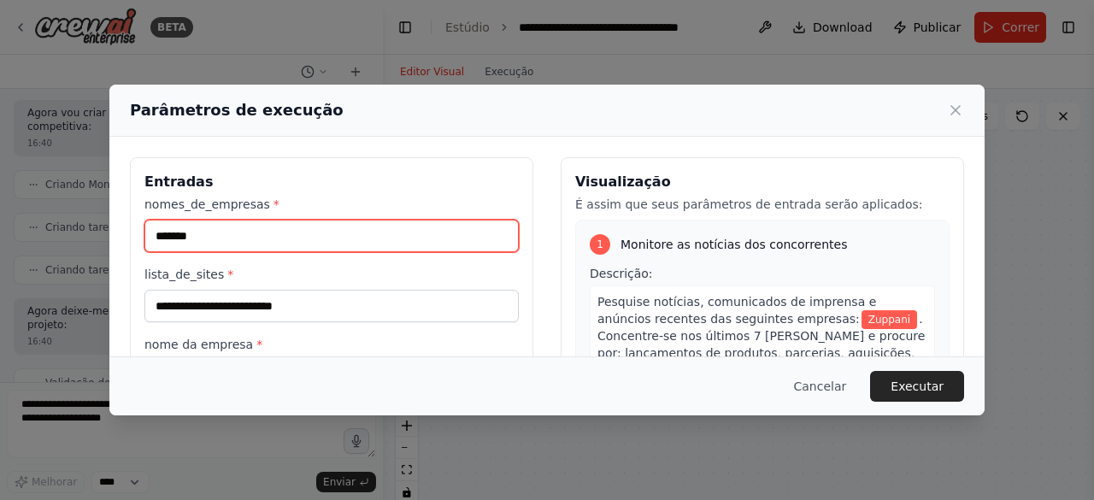
drag, startPoint x: 238, startPoint y: 235, endPoint x: 99, endPoint y: 228, distance: 138.6
click at [99, 228] on div "**********" at bounding box center [547, 250] width 1094 height 500
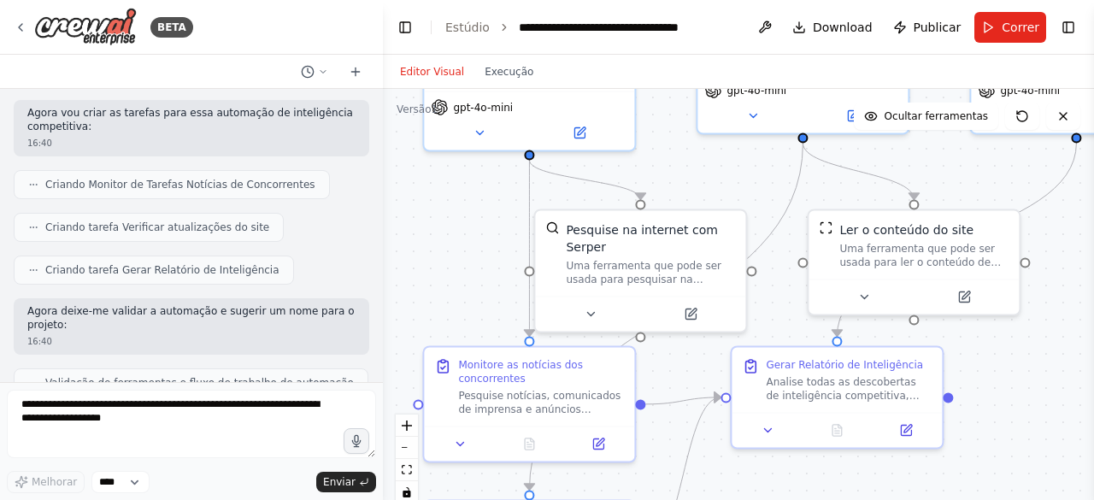
drag, startPoint x: 927, startPoint y: 198, endPoint x: 834, endPoint y: 482, distance: 298.6
click at [834, 482] on div ".deletable-edge-delete-btn { width: 20px; height: 20px; border: 0px solid #ffff…" at bounding box center [738, 302] width 711 height 427
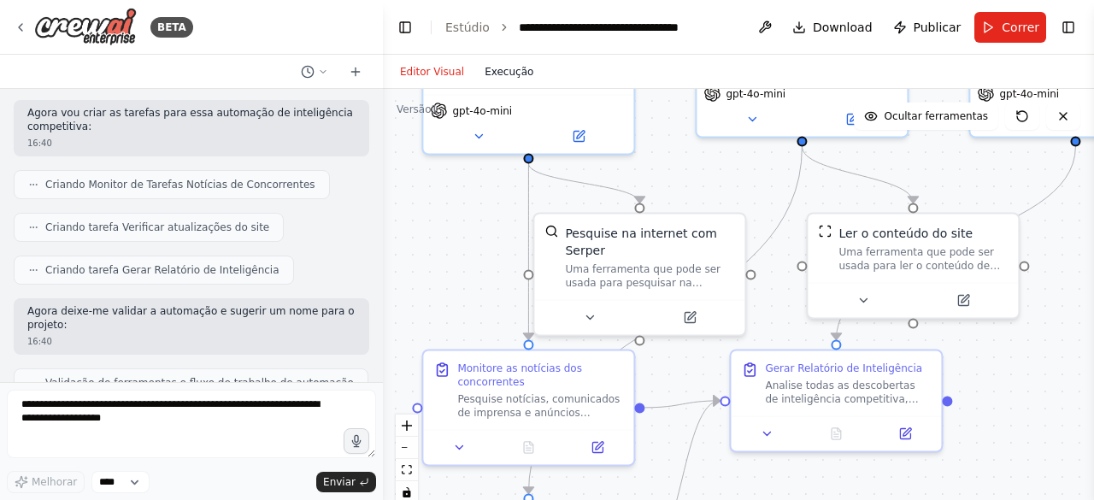
click at [498, 68] on font "Execução" at bounding box center [509, 72] width 49 height 12
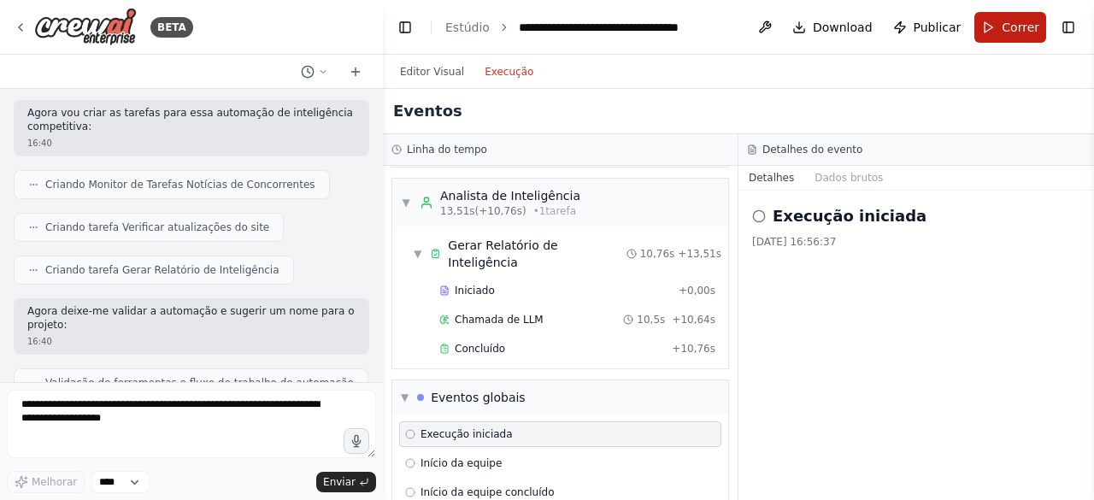
click at [1008, 21] on font "Correr" at bounding box center [1021, 28] width 38 height 14
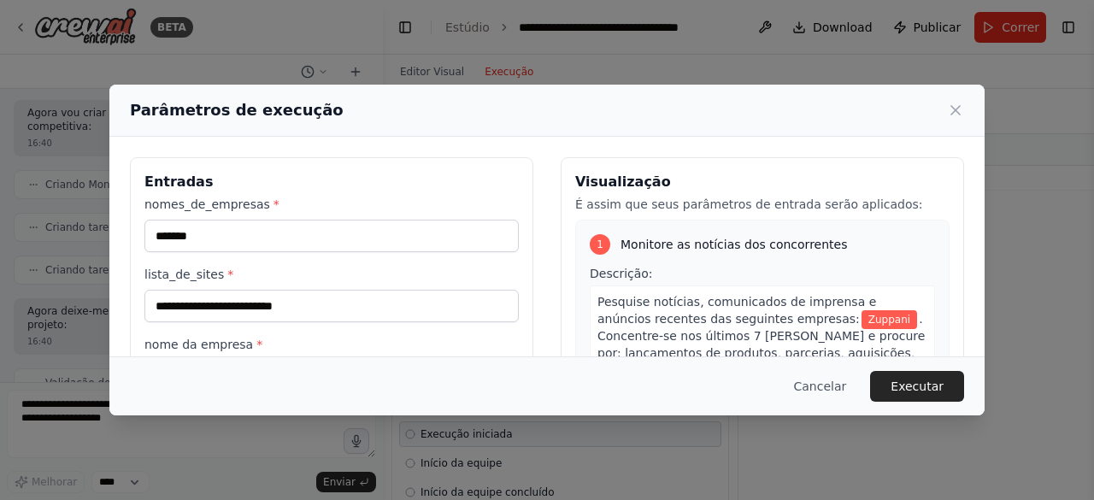
click at [868, 317] on font "Zuppani" at bounding box center [889, 320] width 42 height 12
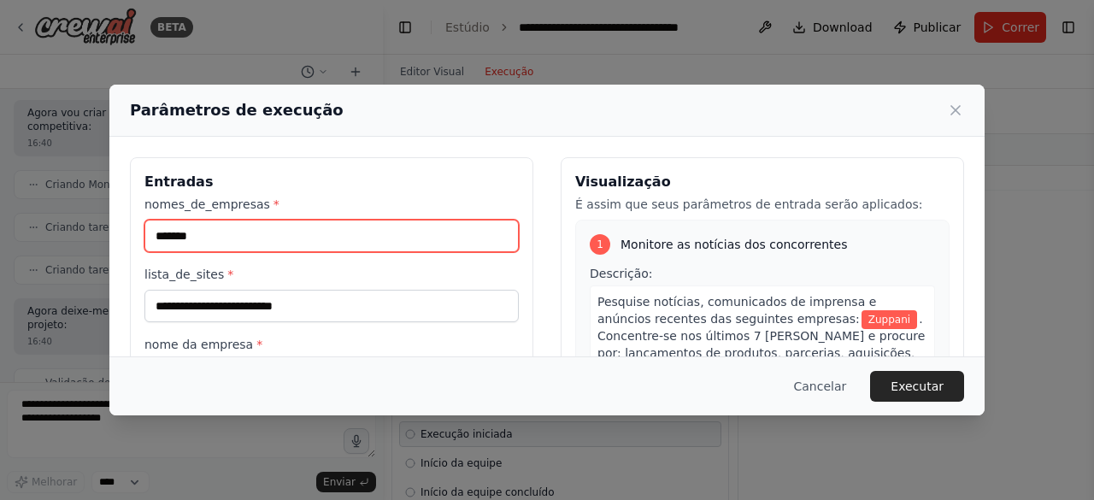
drag, startPoint x: 246, startPoint y: 233, endPoint x: 123, endPoint y: 233, distance: 123.1
click at [123, 233] on div "**********" at bounding box center [546, 360] width 875 height 446
type input "********"
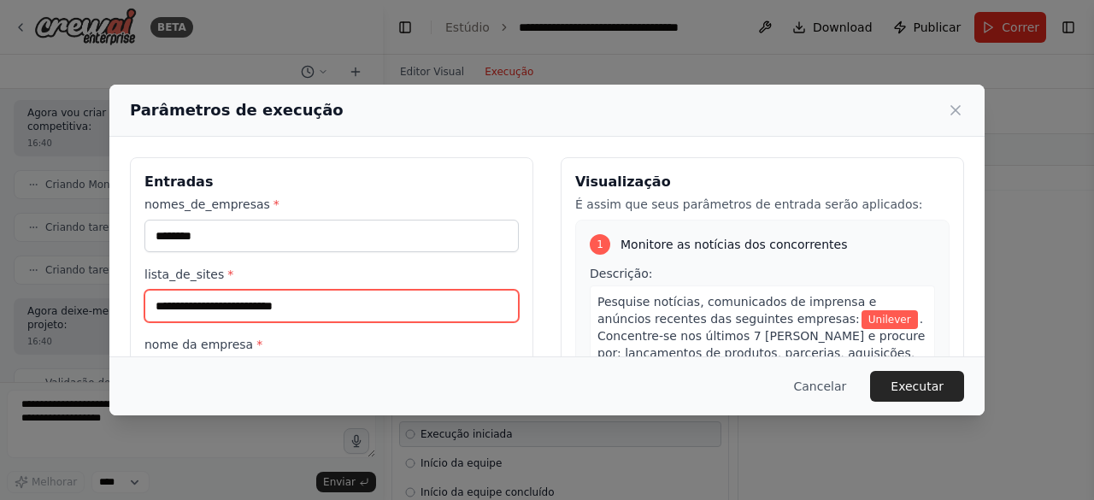
drag, startPoint x: 329, startPoint y: 303, endPoint x: 115, endPoint y: 309, distance: 214.6
click at [115, 309] on div "**********" at bounding box center [546, 360] width 875 height 446
click at [306, 300] on input "lista_de_sites *" at bounding box center [331, 306] width 374 height 32
paste input "**********"
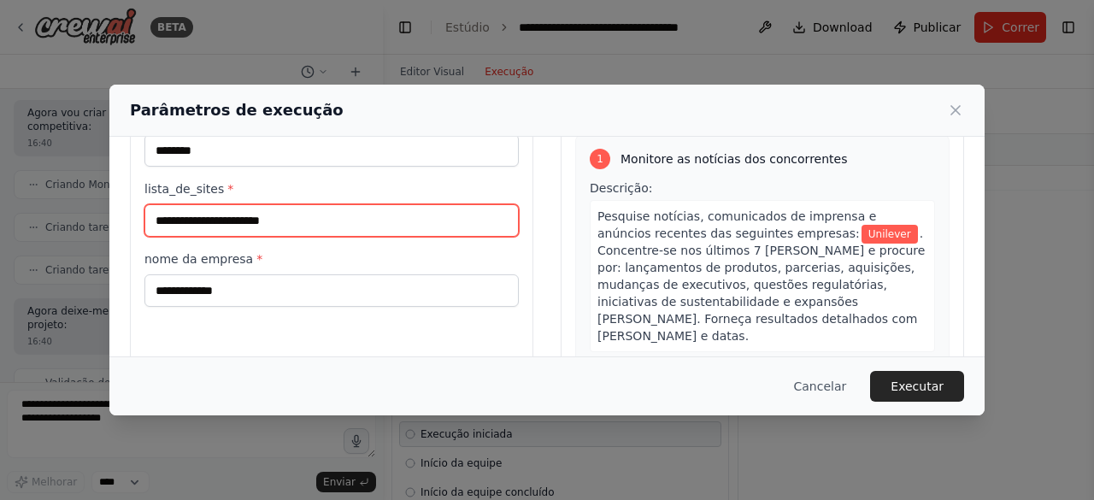
type input "**********"
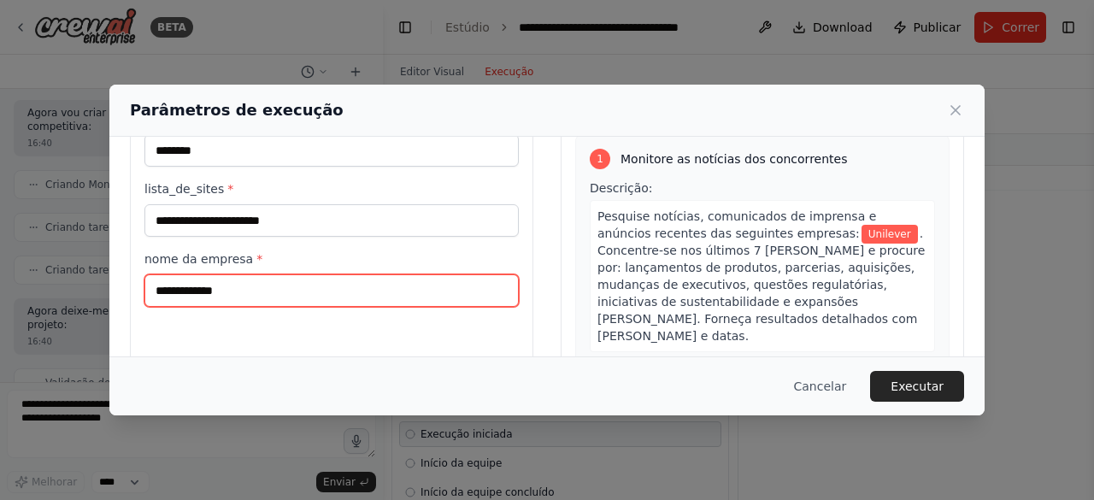
click at [291, 288] on input "**********" at bounding box center [331, 290] width 374 height 32
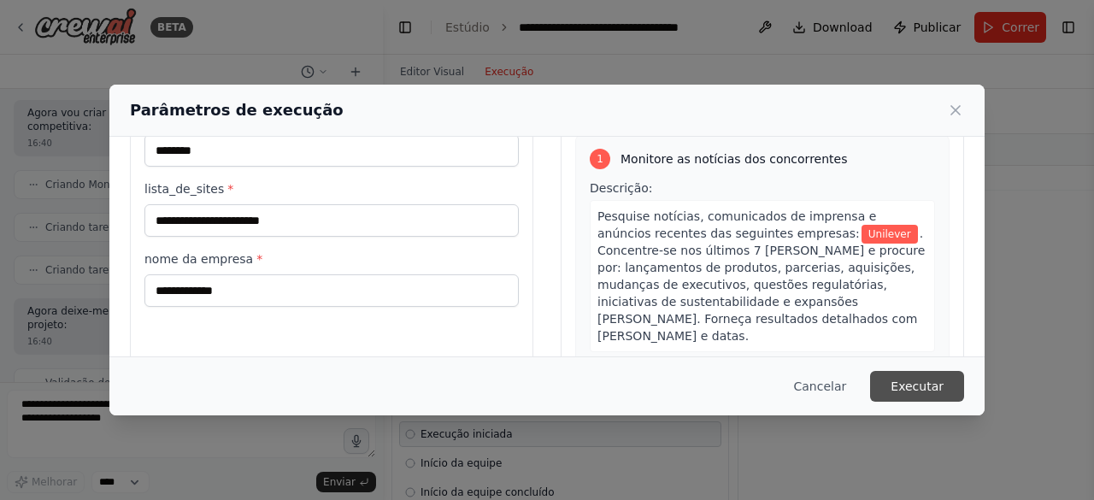
click at [929, 384] on font "Executar" at bounding box center [917, 386] width 53 height 14
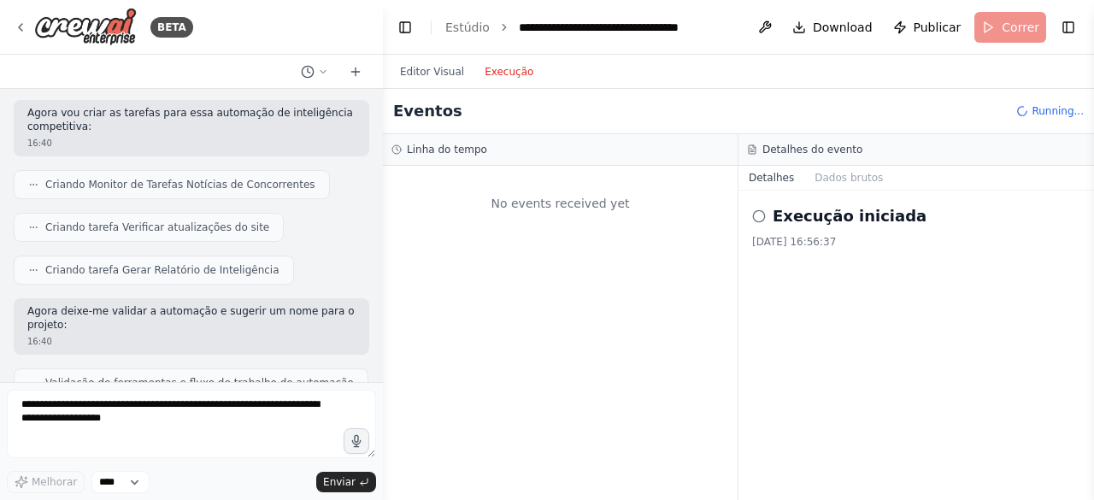
scroll to position [0, 0]
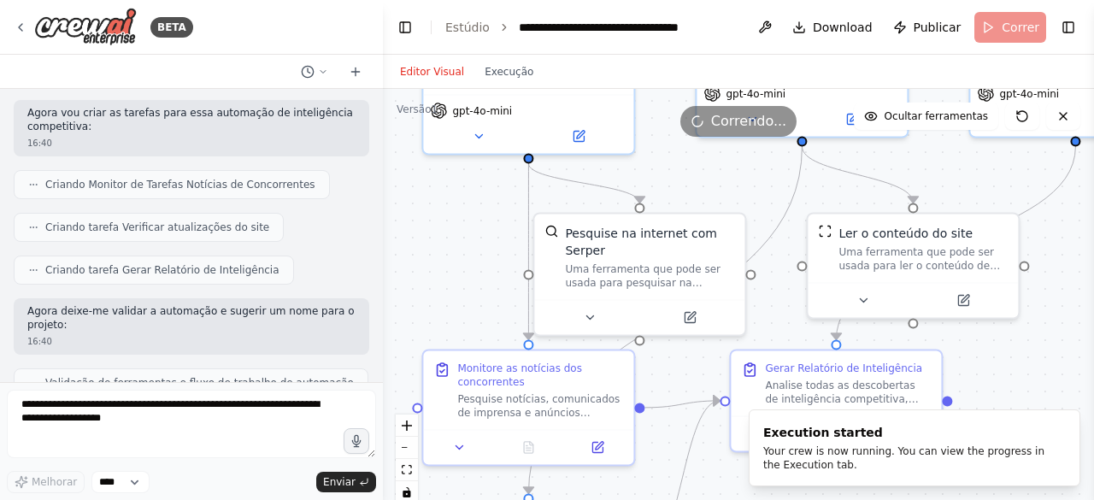
click at [426, 79] on button "Editor Visual" at bounding box center [432, 72] width 85 height 21
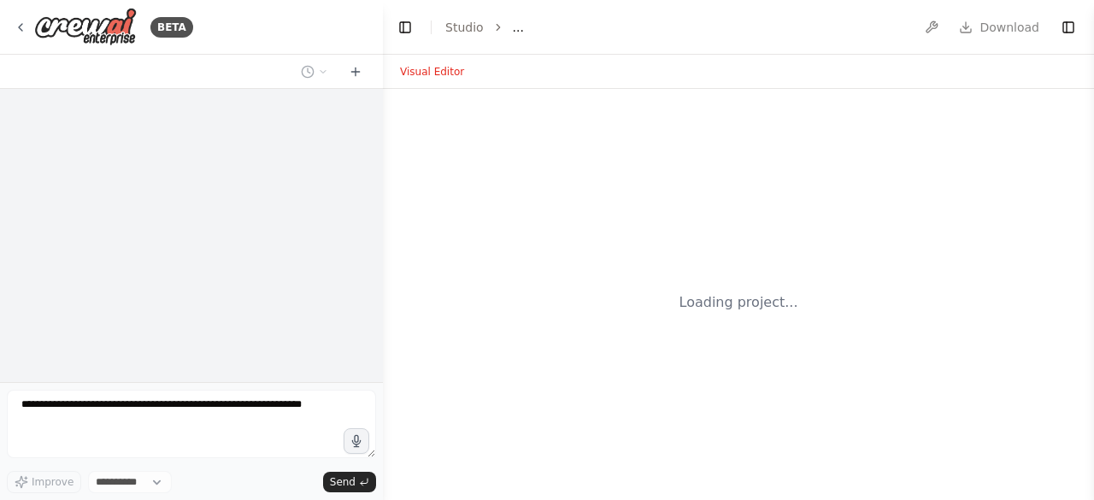
select select "****"
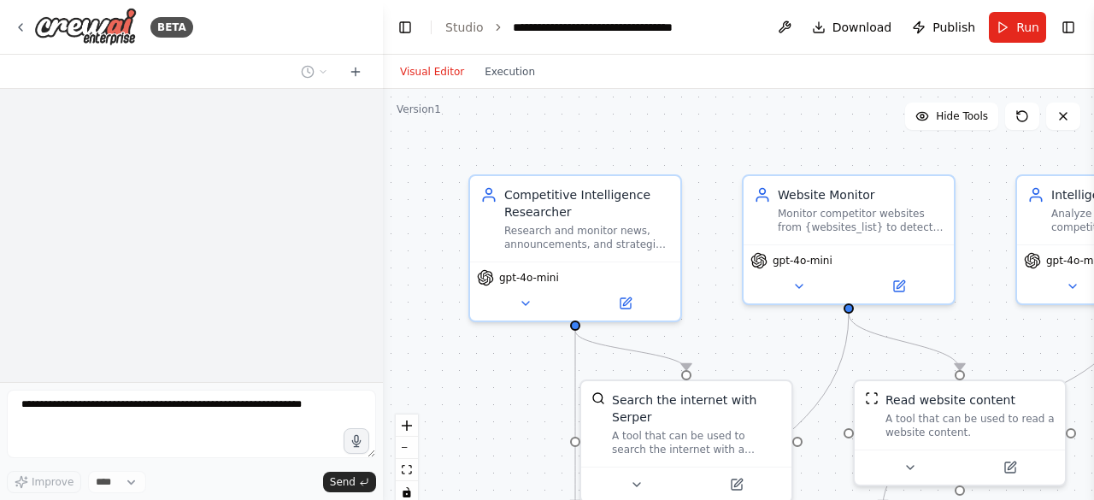
scroll to position [1576, 0]
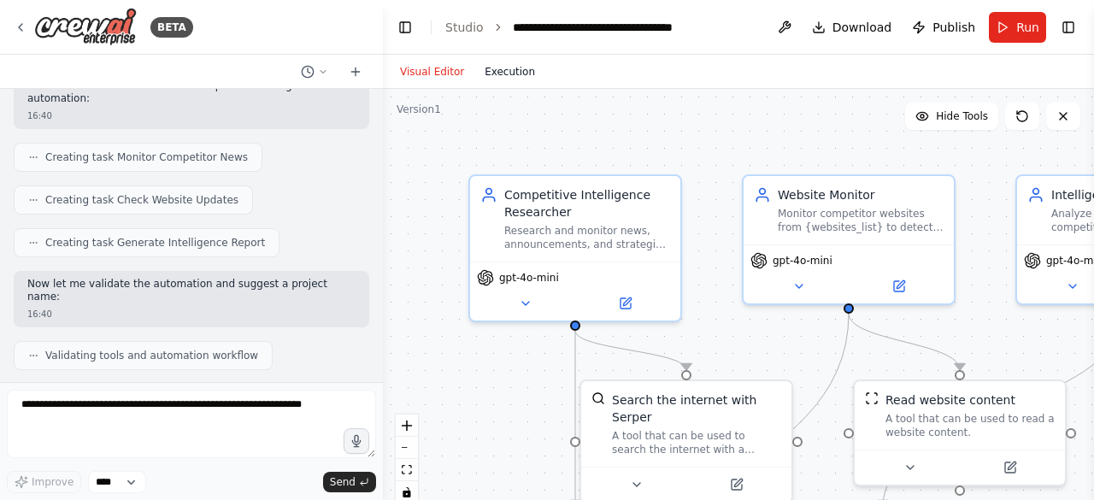
click at [507, 76] on button "Execution" at bounding box center [509, 72] width 71 height 21
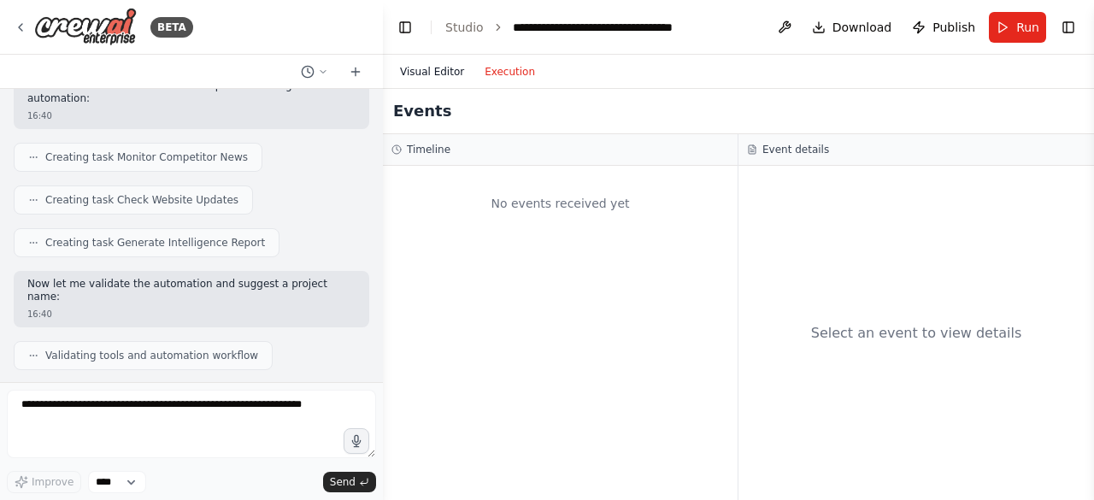
click at [429, 71] on button "Visual Editor" at bounding box center [432, 72] width 85 height 21
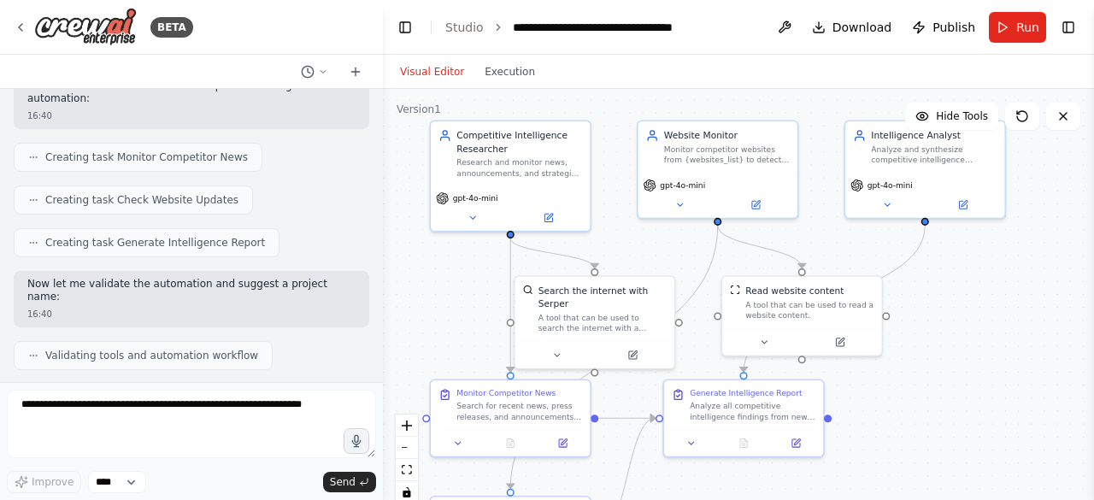
drag, startPoint x: 1068, startPoint y: 405, endPoint x: 990, endPoint y: 315, distance: 119.3
click at [990, 315] on div ".deletable-edge-delete-btn { width: 20px; height: 20px; border: 0px solid #ffff…" at bounding box center [738, 302] width 711 height 427
click at [1014, 22] on button "Run" at bounding box center [1017, 27] width 57 height 31
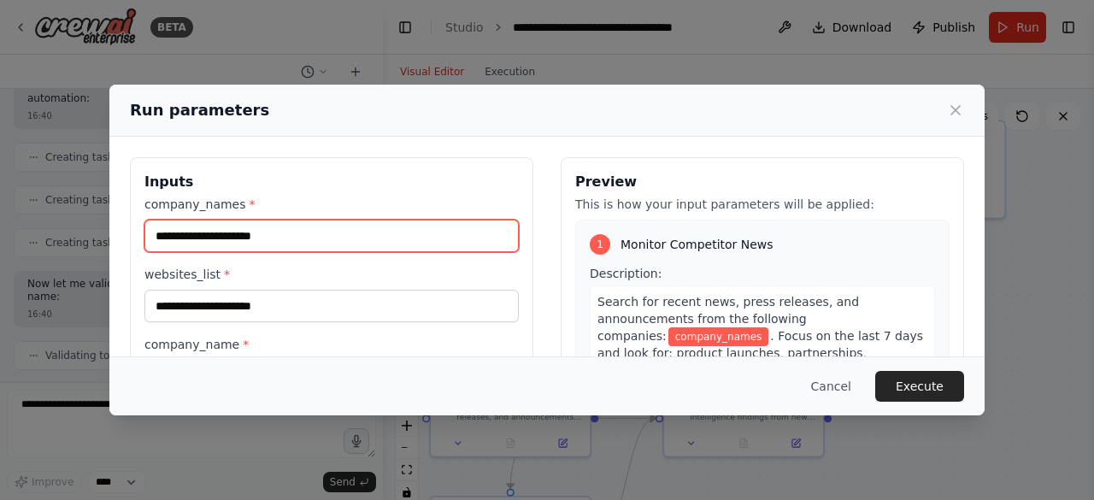
click at [234, 237] on input "company_names *" at bounding box center [331, 236] width 374 height 32
type input "********"
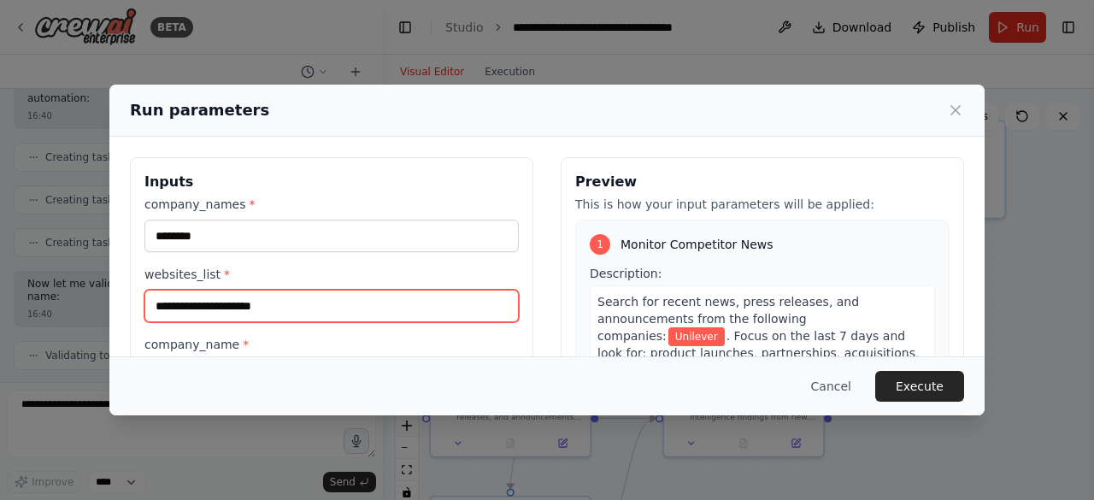
click at [237, 303] on input "websites_list *" at bounding box center [331, 306] width 374 height 32
paste input "**********"
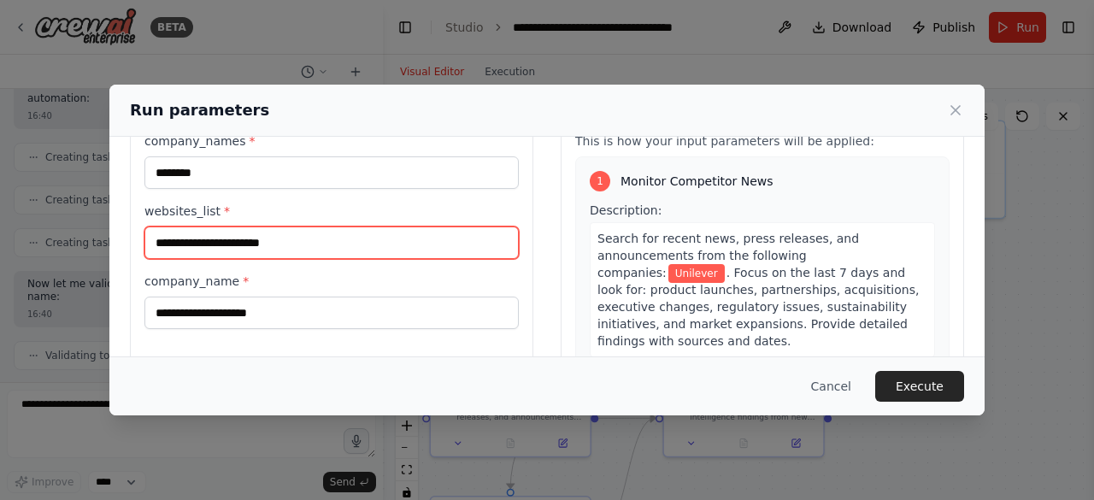
scroll to position [85, 0]
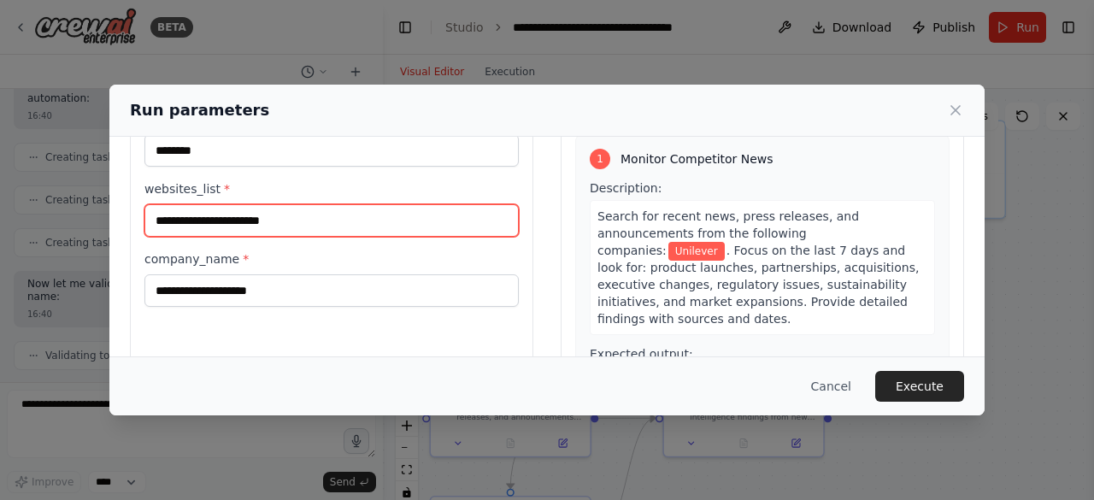
type input "**********"
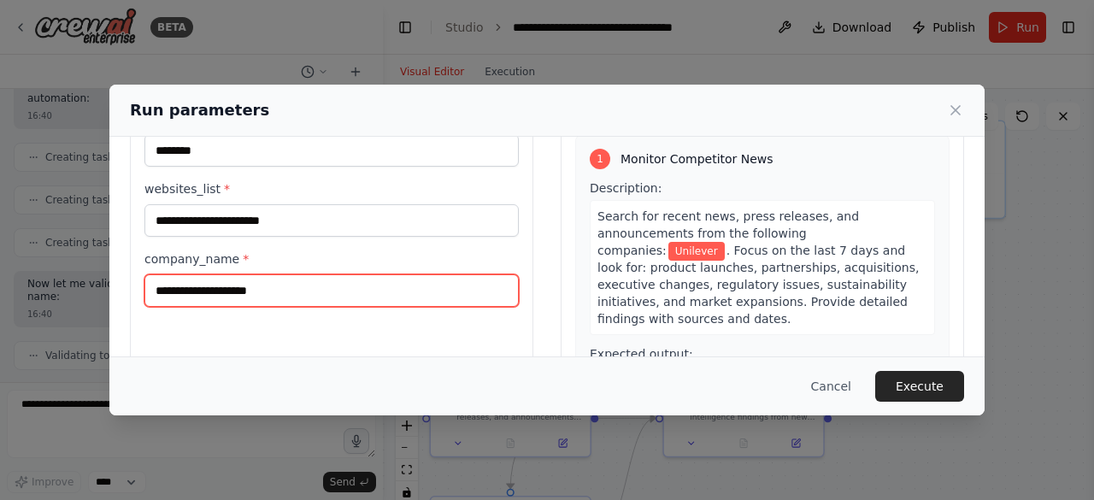
click at [368, 294] on input "company_name *" at bounding box center [331, 290] width 374 height 32
type input "**********"
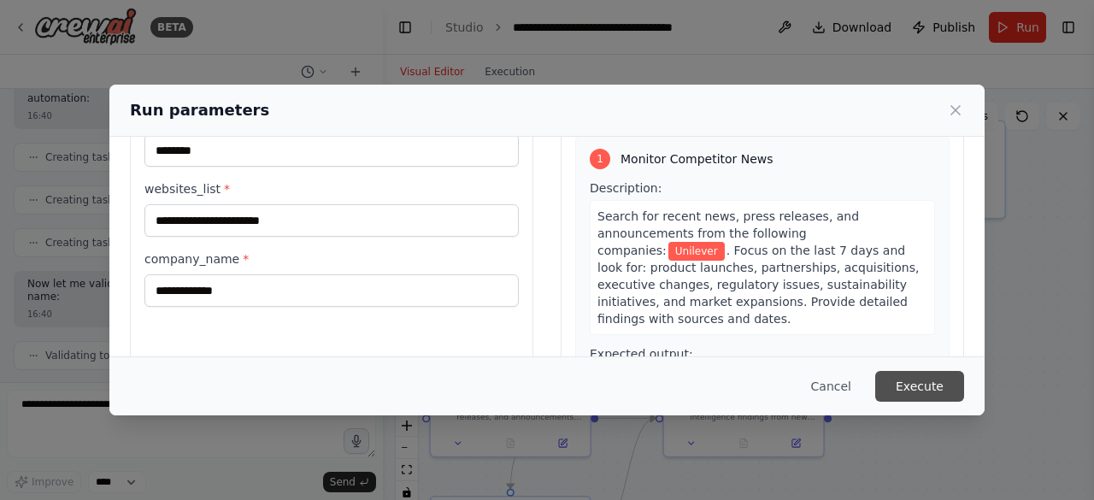
click at [931, 375] on button "Execute" at bounding box center [919, 386] width 89 height 31
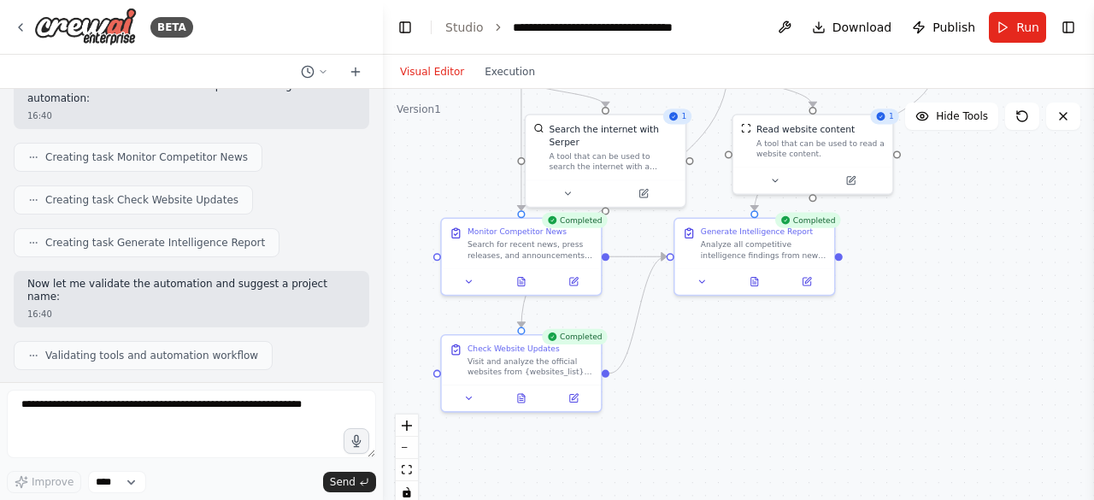
drag, startPoint x: 912, startPoint y: 438, endPoint x: 914, endPoint y: 283, distance: 155.6
click at [914, 283] on div ".deletable-edge-delete-btn { width: 20px; height: 20px; border: 0px solid #ffff…" at bounding box center [738, 302] width 711 height 427
click at [522, 398] on icon at bounding box center [521, 395] width 7 height 9
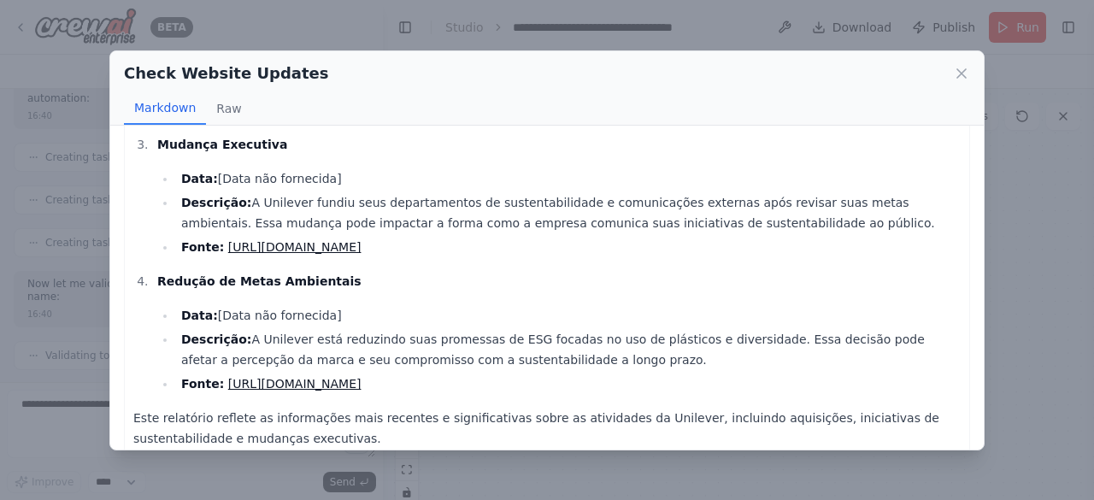
scroll to position [343, 0]
click at [966, 65] on icon at bounding box center [961, 73] width 17 height 17
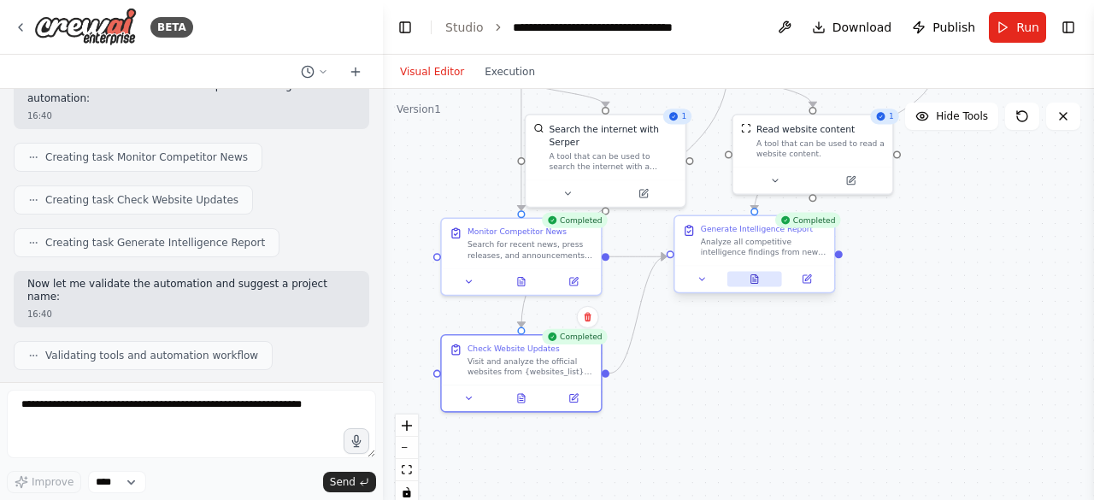
click at [756, 283] on icon at bounding box center [754, 278] width 7 height 9
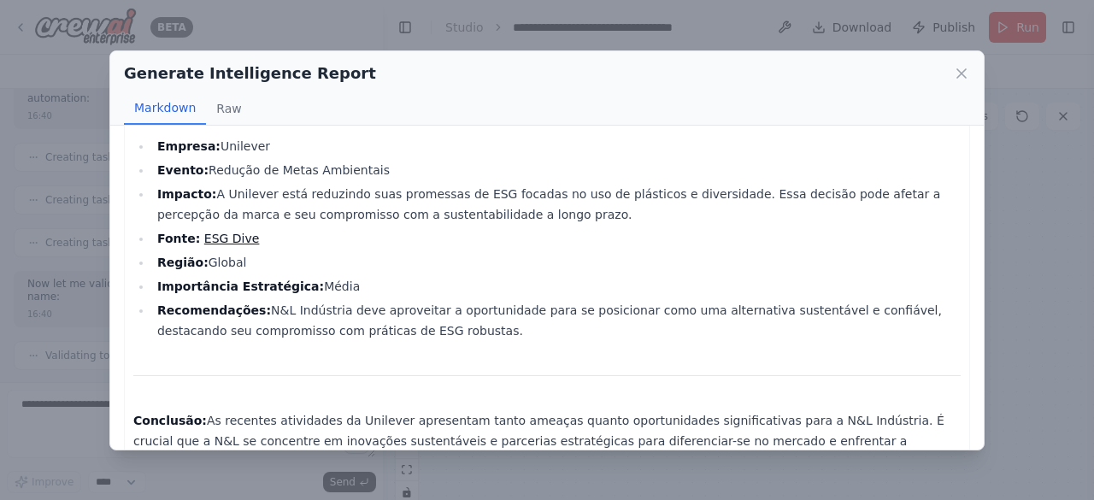
scroll to position [1179, 0]
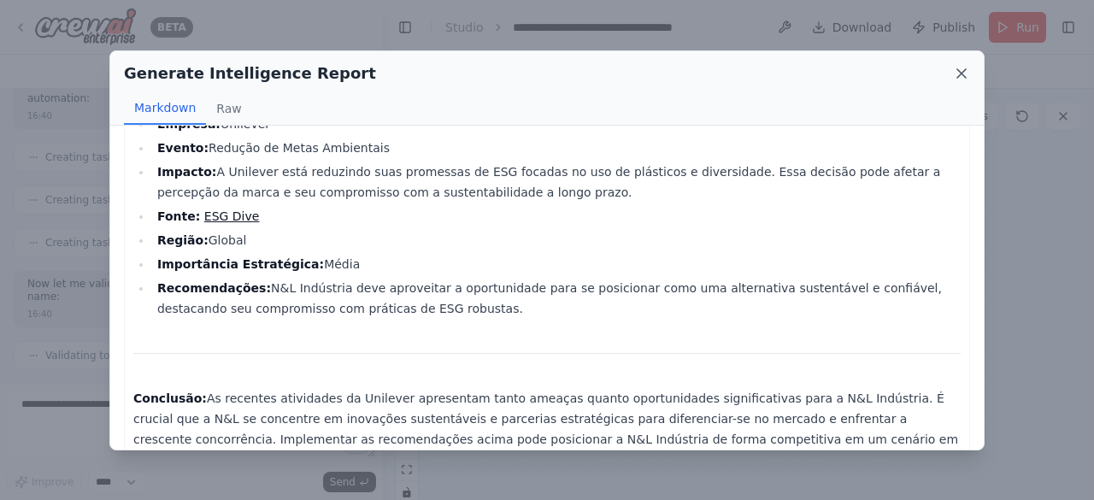
click at [960, 74] on icon at bounding box center [961, 73] width 9 height 9
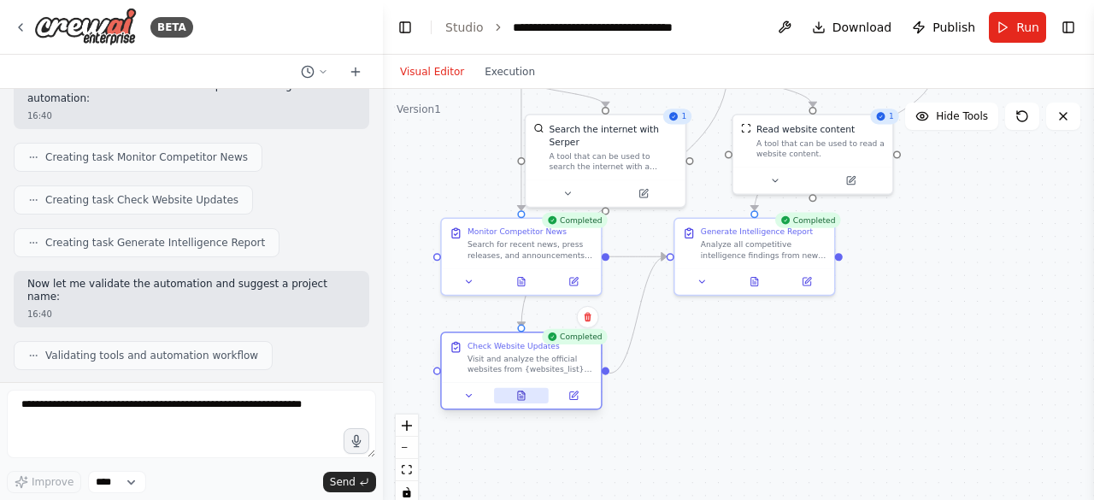
click at [524, 402] on button at bounding box center [521, 395] width 55 height 15
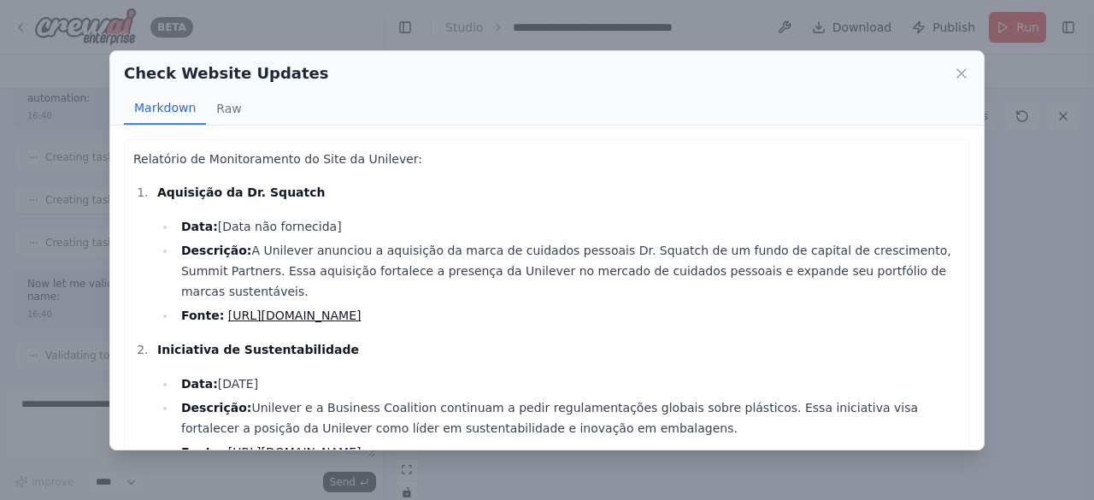
scroll to position [343, 0]
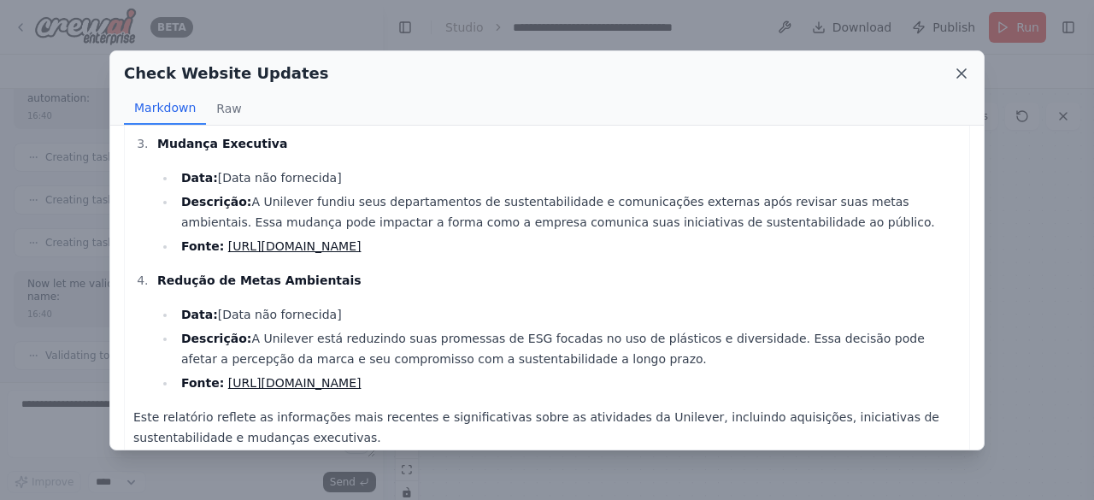
click at [962, 73] on icon at bounding box center [961, 73] width 9 height 9
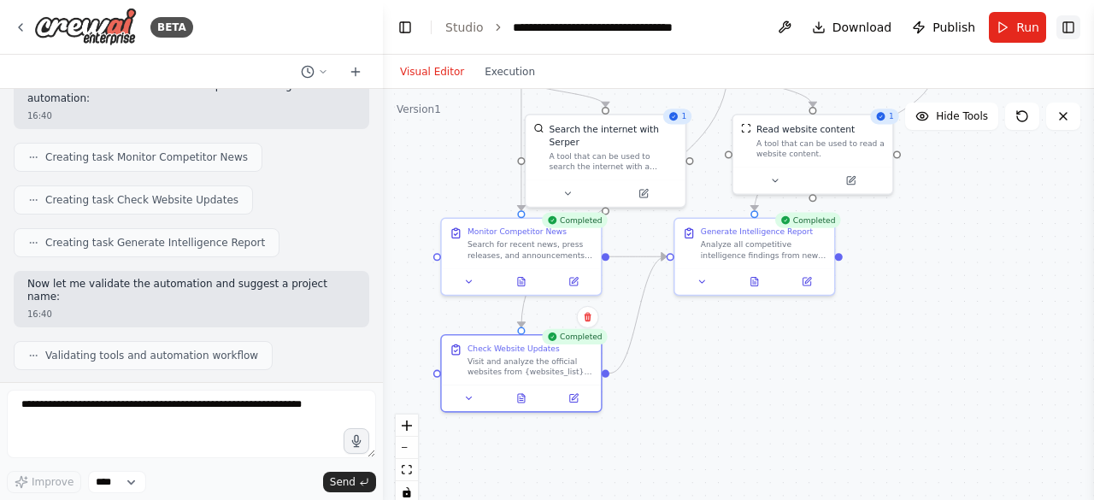
click at [1073, 28] on button "Toggle Right Sidebar" at bounding box center [1068, 27] width 24 height 24
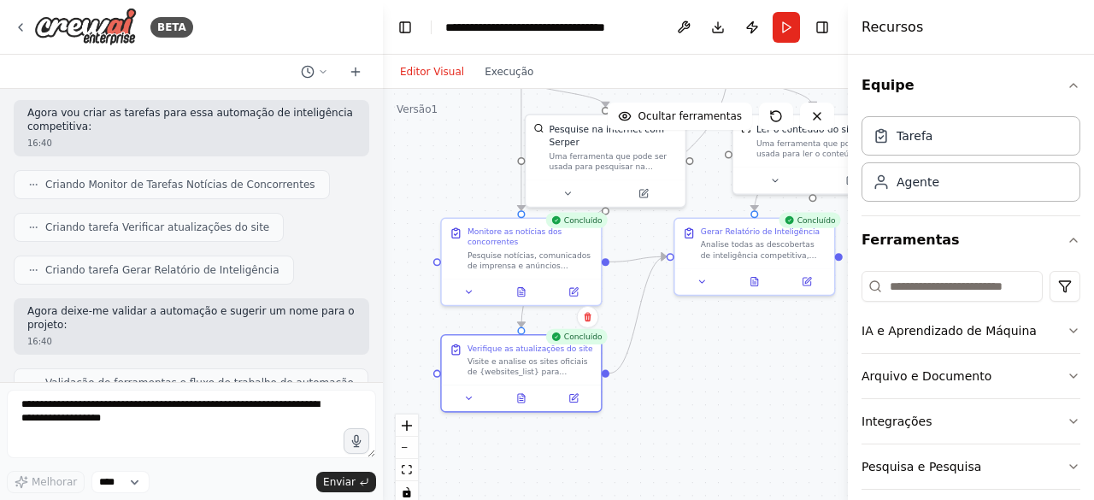
scroll to position [59, 0]
